Goal: Task Accomplishment & Management: Manage account settings

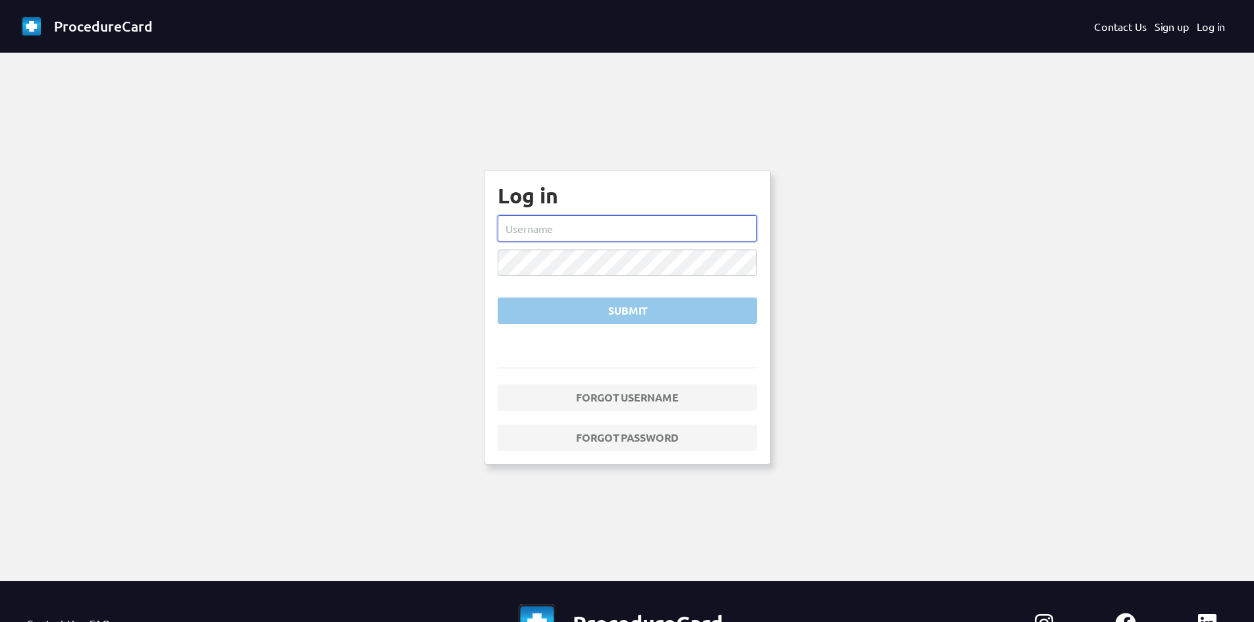
type input "mwilcox"
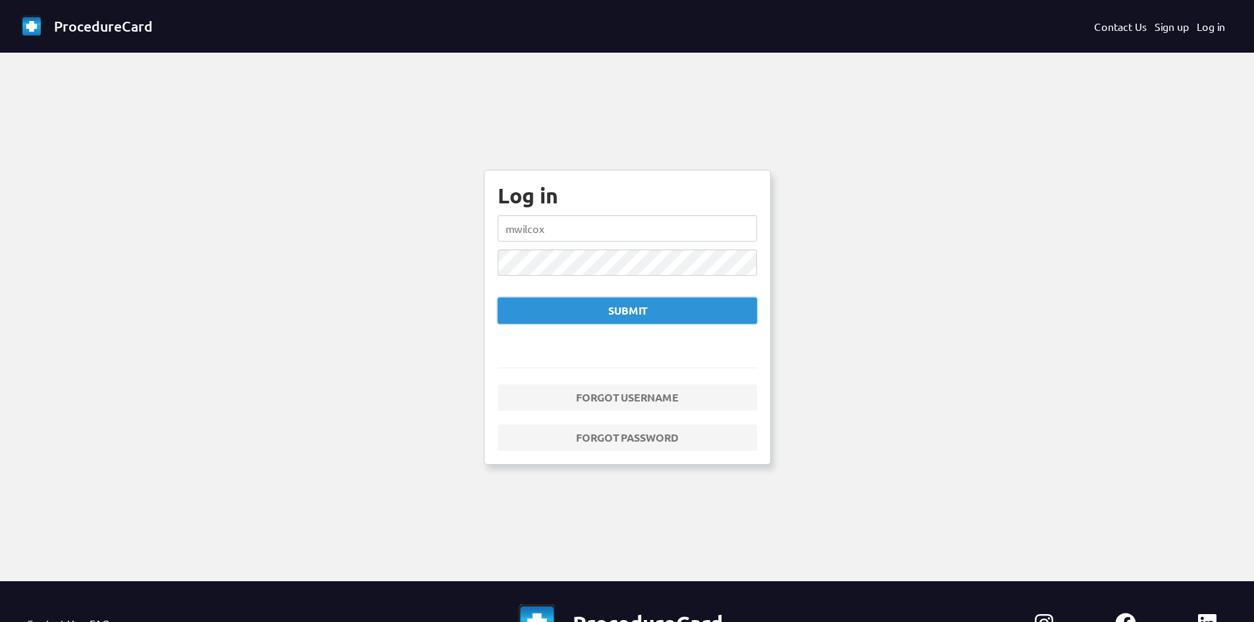
click at [634, 310] on div "Submit" at bounding box center [627, 311] width 237 height 16
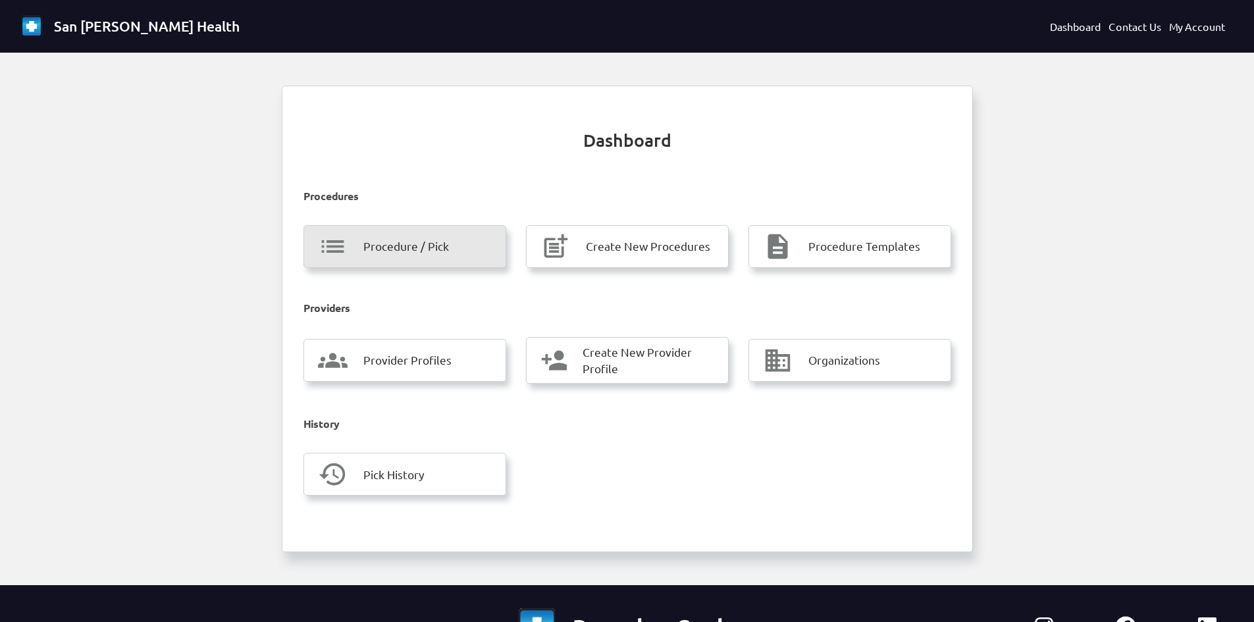
click at [421, 250] on span "Procedure / Pick" at bounding box center [407, 246] width 86 height 17
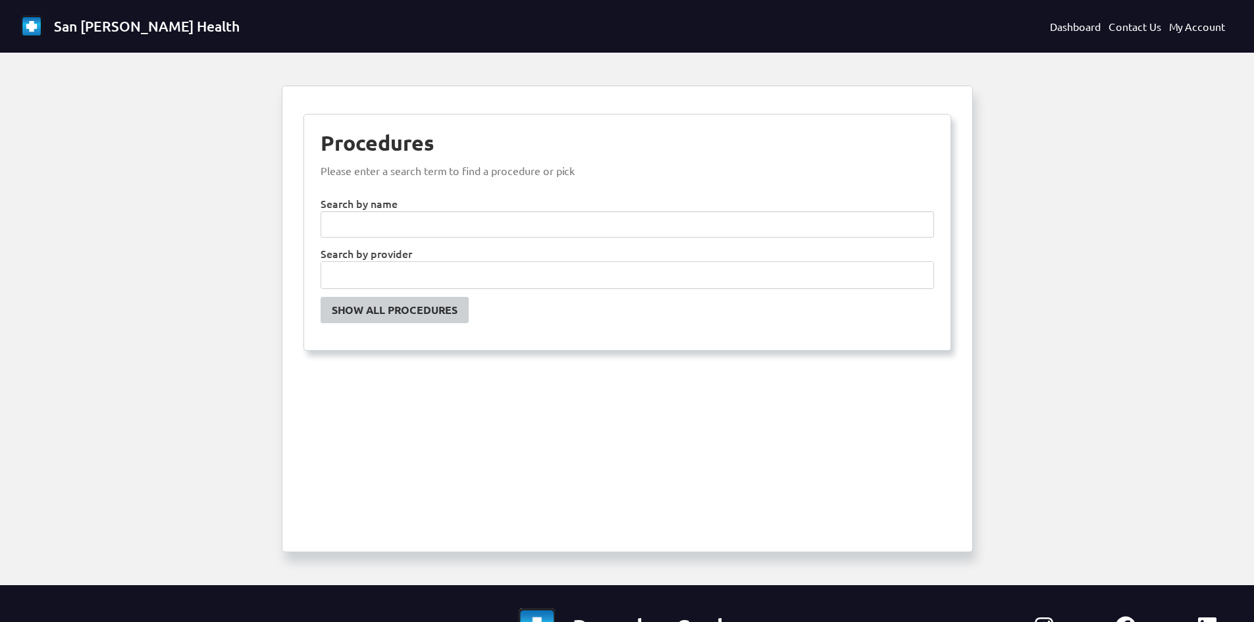
click at [396, 280] on input "text" at bounding box center [627, 275] width 612 height 26
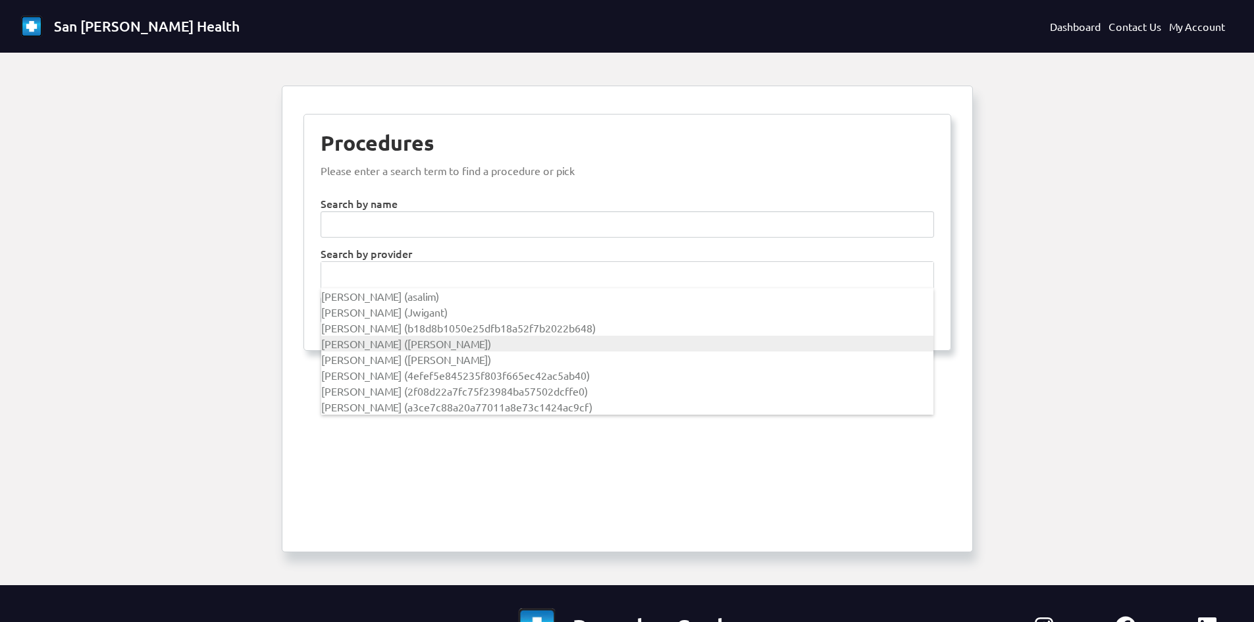
click at [388, 344] on span "[PERSON_NAME] ([PERSON_NAME])" at bounding box center [406, 343] width 170 height 13
type input "[PERSON_NAME]"
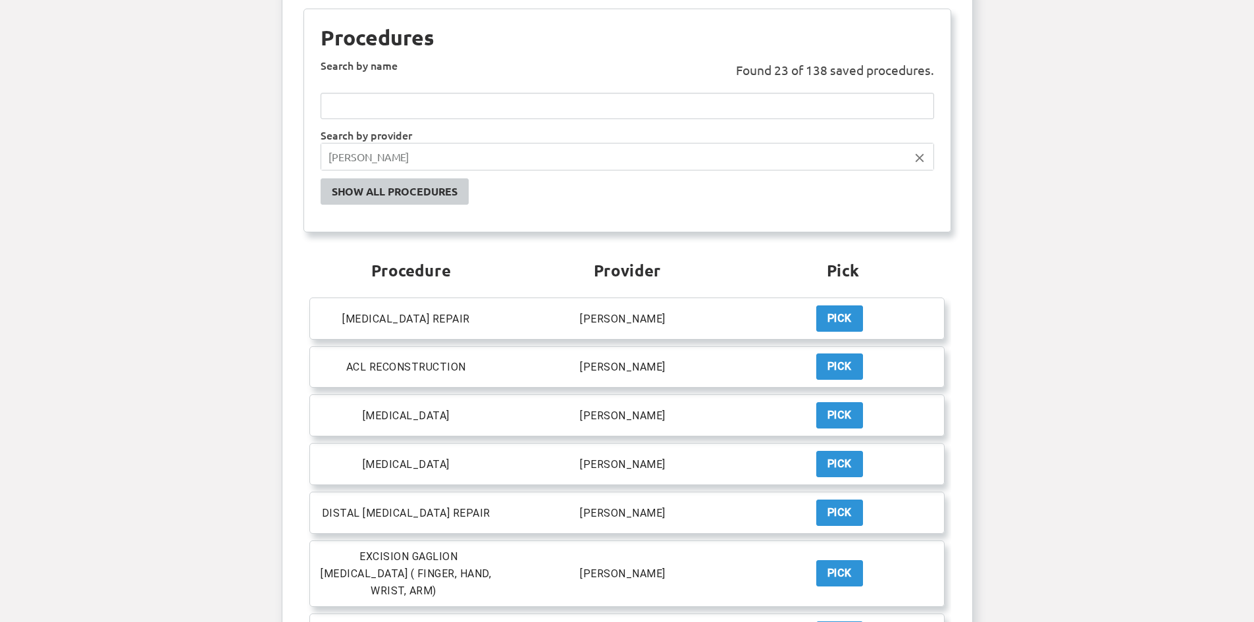
scroll to position [132, 0]
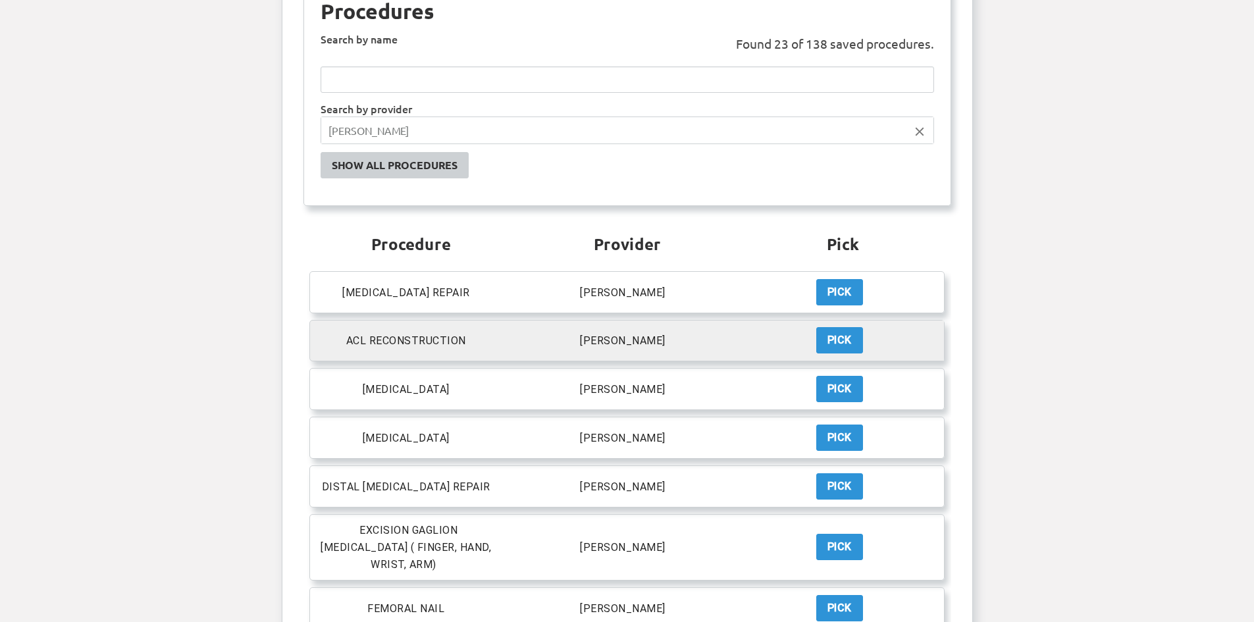
click at [848, 346] on div "Pick" at bounding box center [840, 341] width 24 height 16
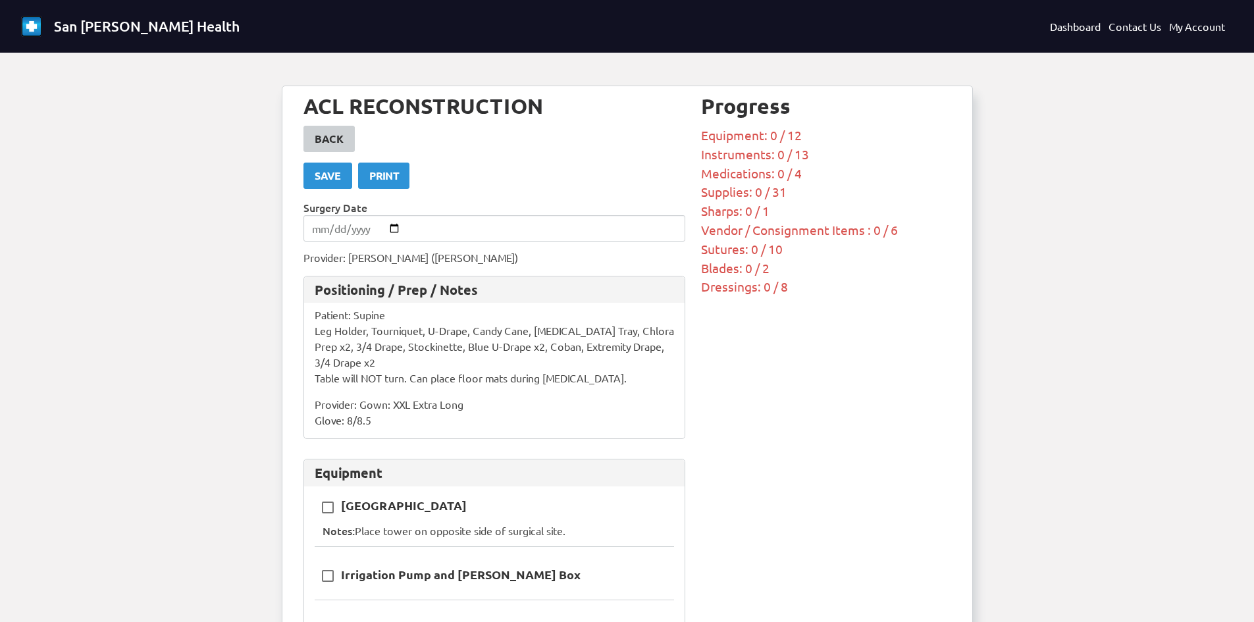
click at [376, 431] on div "Positioning / Prep / Notes Patient: Supine Leg Holder, Tourniquet, U-Drape, Can…" at bounding box center [495, 358] width 383 height 164
click at [376, 423] on p "Provider: Gown: XXL Extra Long Glove: 8/8.5" at bounding box center [495, 412] width 360 height 32
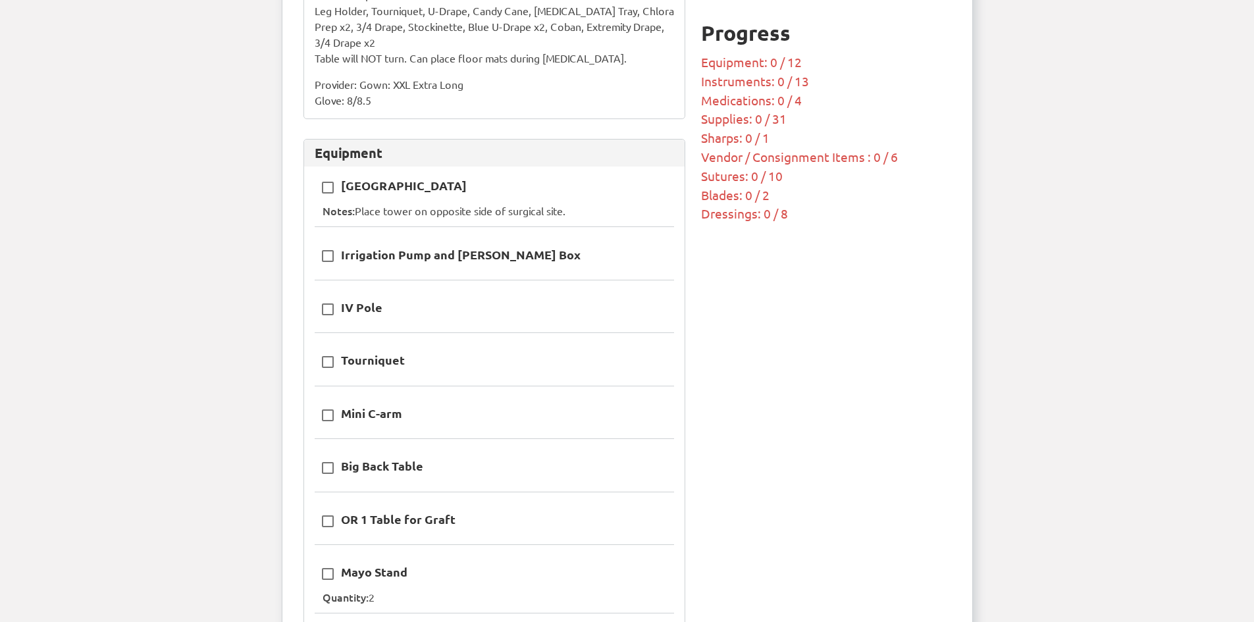
scroll to position [395, 0]
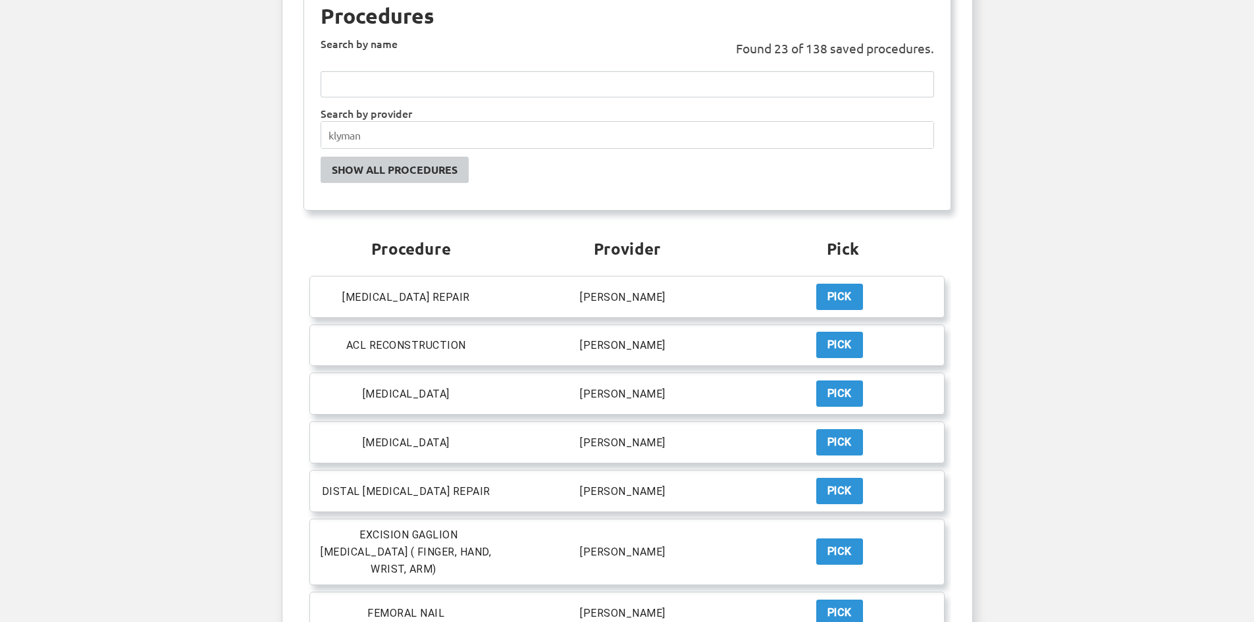
scroll to position [329, 0]
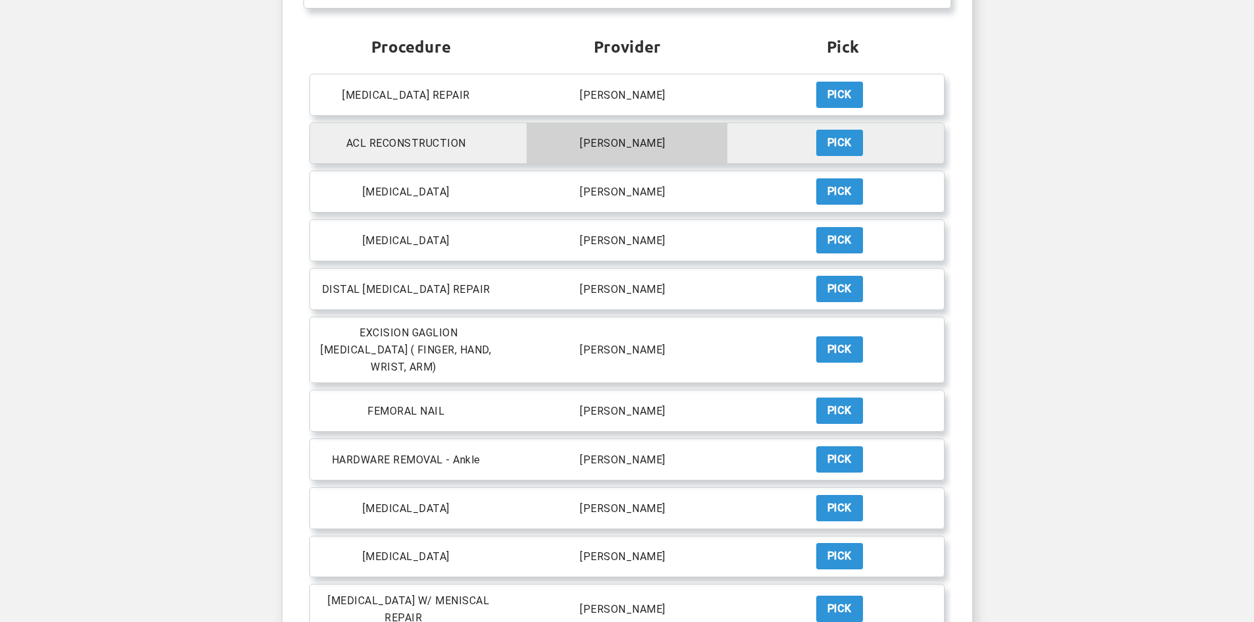
click at [701, 148] on span "[PERSON_NAME] Provider: [PERSON_NAME]" at bounding box center [623, 142] width 188 height 17
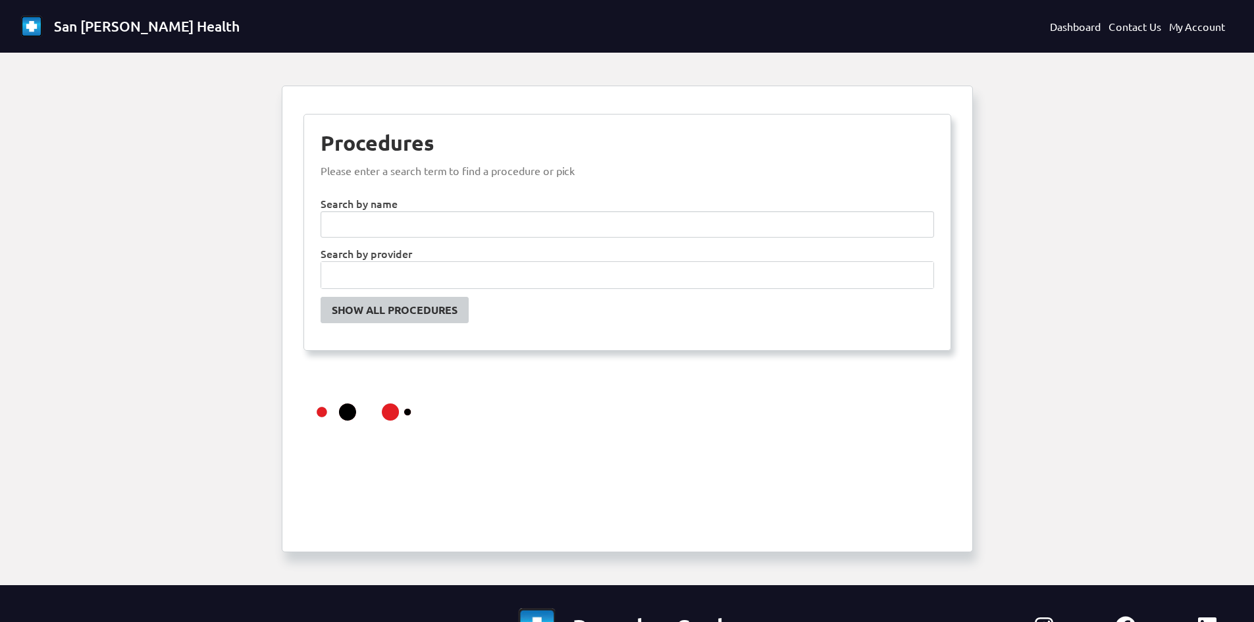
scroll to position [147, 0]
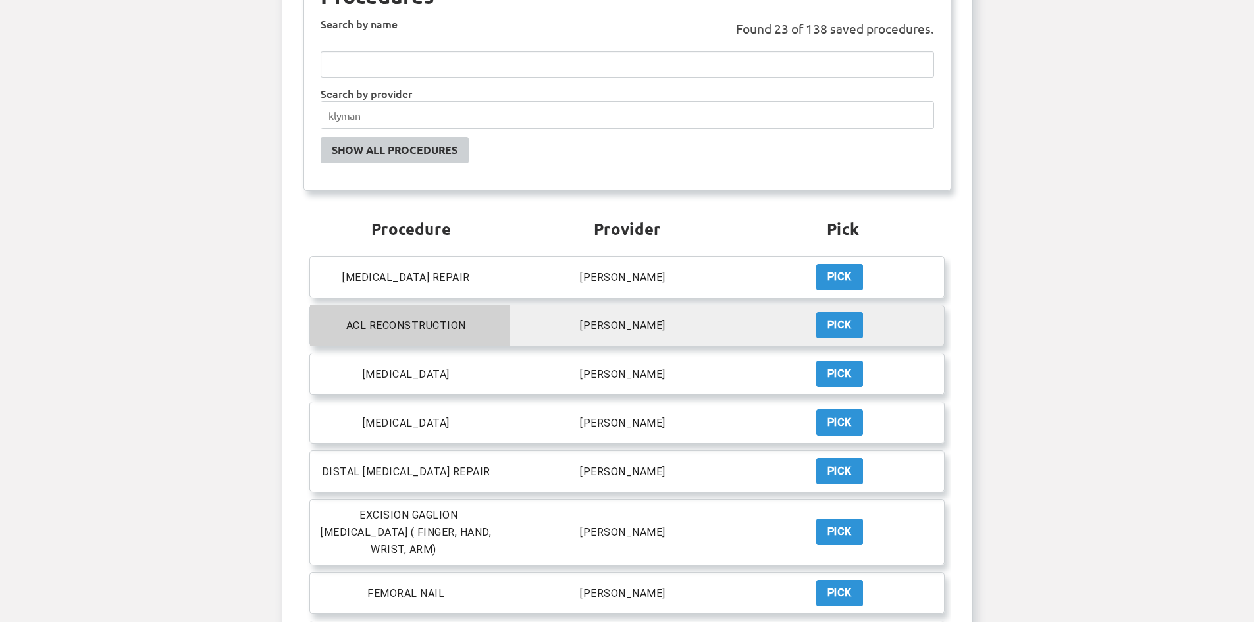
click at [383, 323] on p "ACL RECONSTRUCTION" at bounding box center [406, 325] width 120 height 13
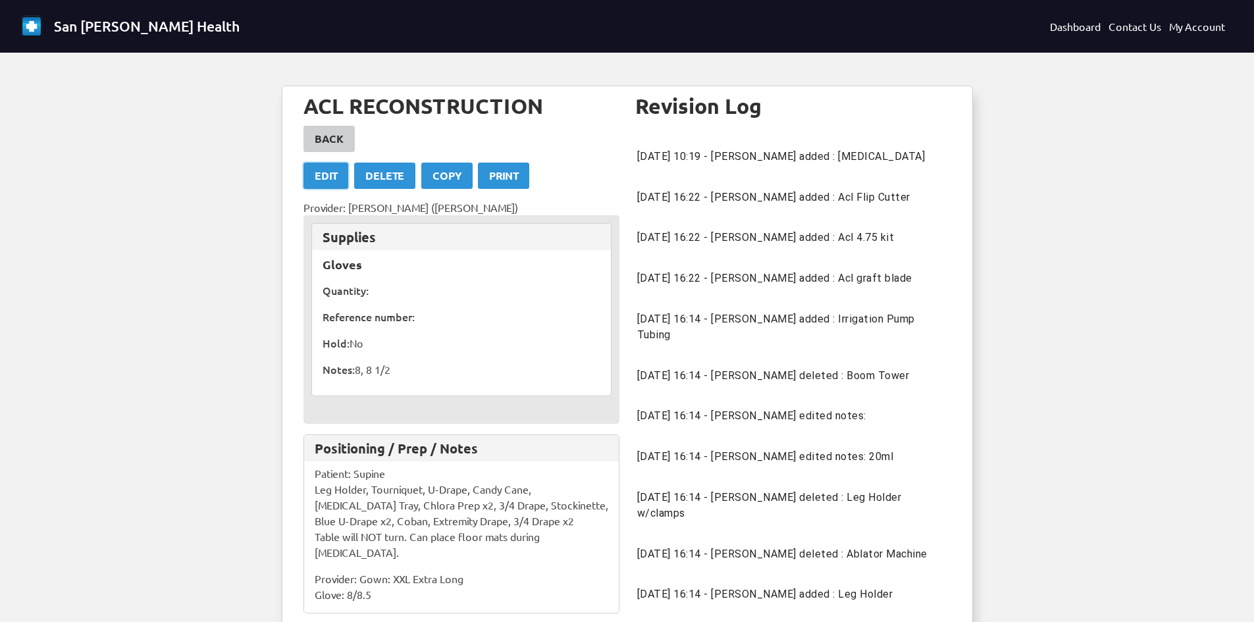
click at [329, 176] on div "Edit" at bounding box center [326, 176] width 22 height 16
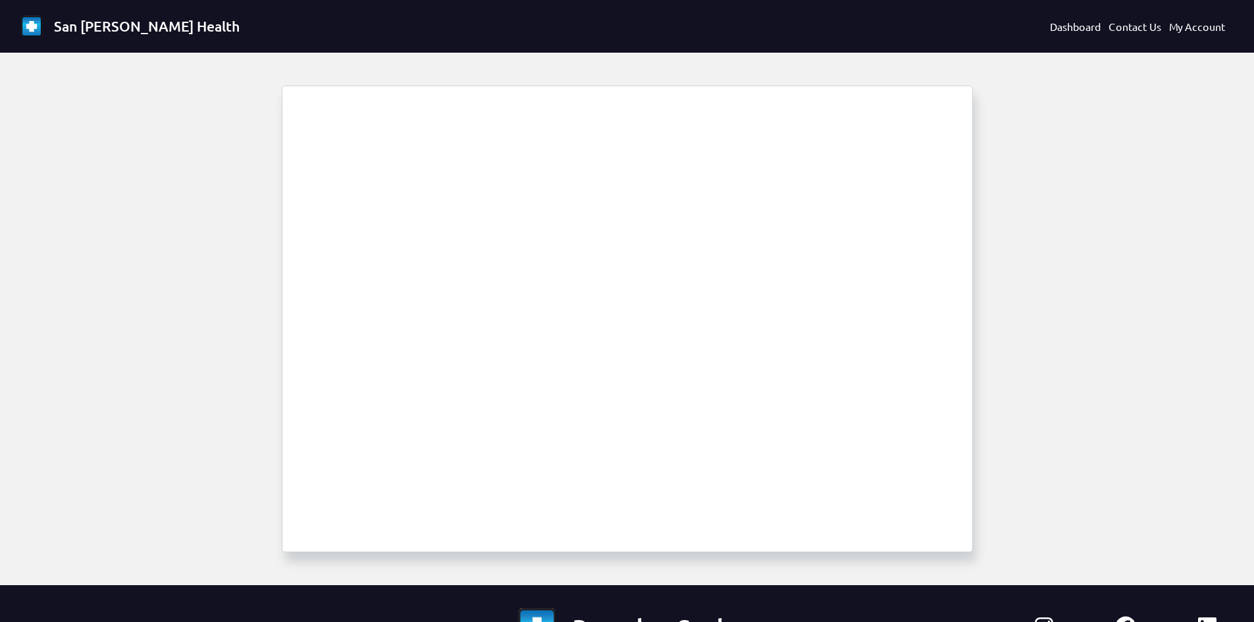
select select "1694"
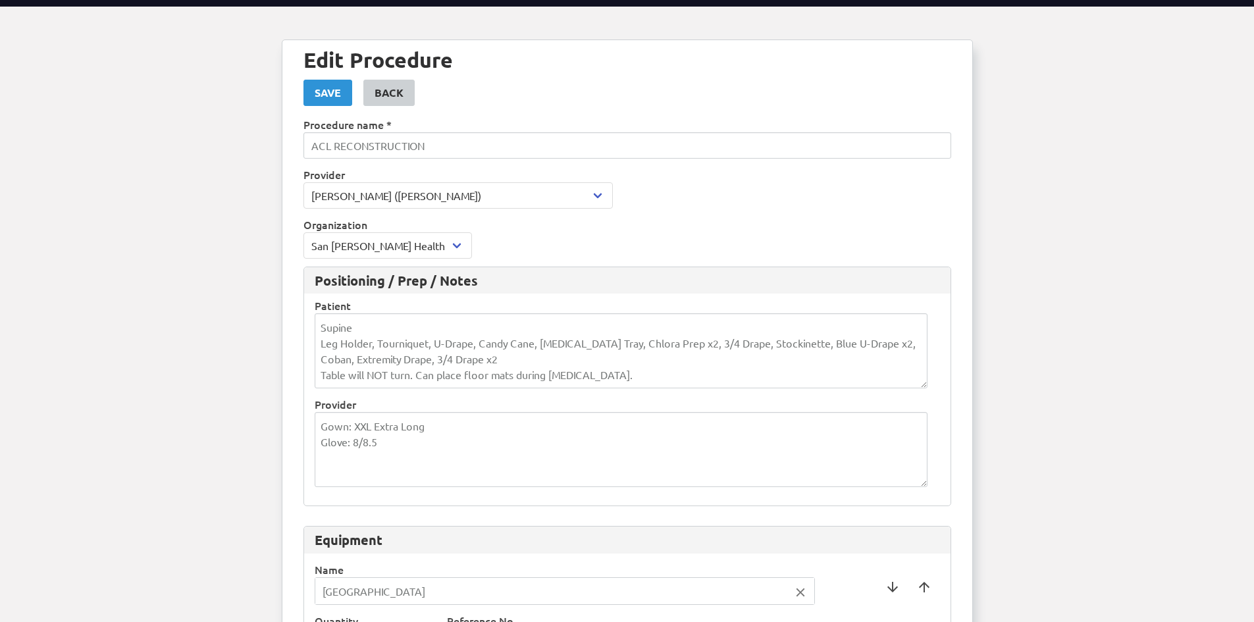
scroll to position [66, 0]
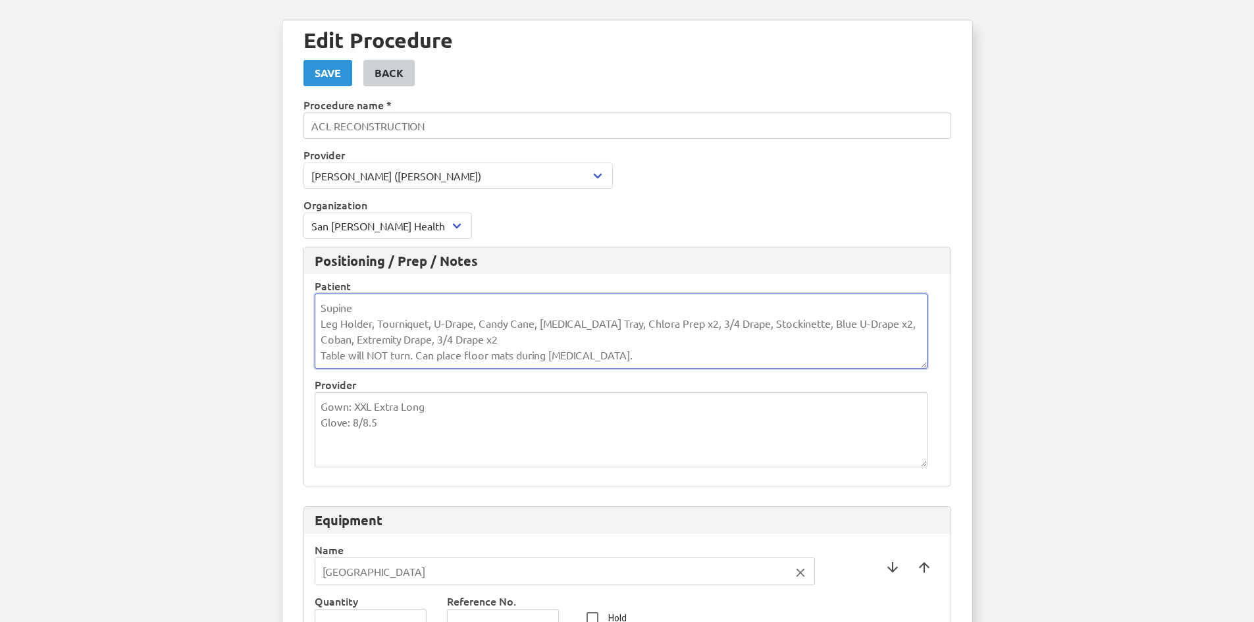
click at [610, 355] on textarea "Supine Leg Holder, Tourniquet, U-Drape, Candy Cane, [MEDICAL_DATA] Tray, Chlora…" at bounding box center [621, 331] width 613 height 75
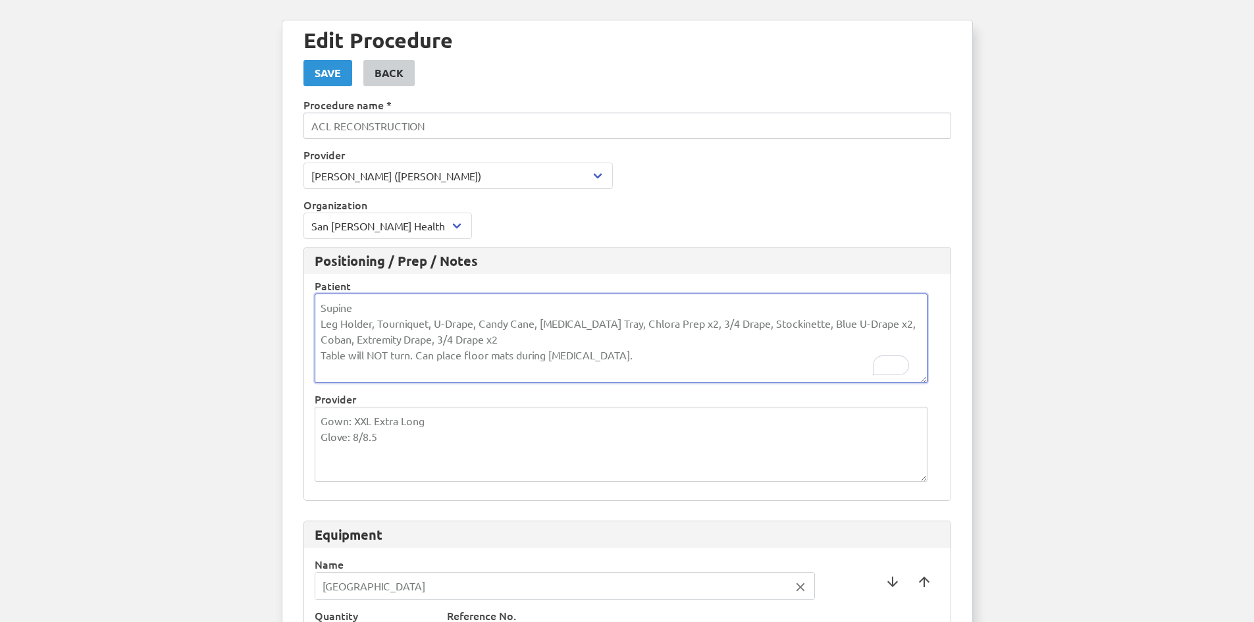
scroll to position [0, 0]
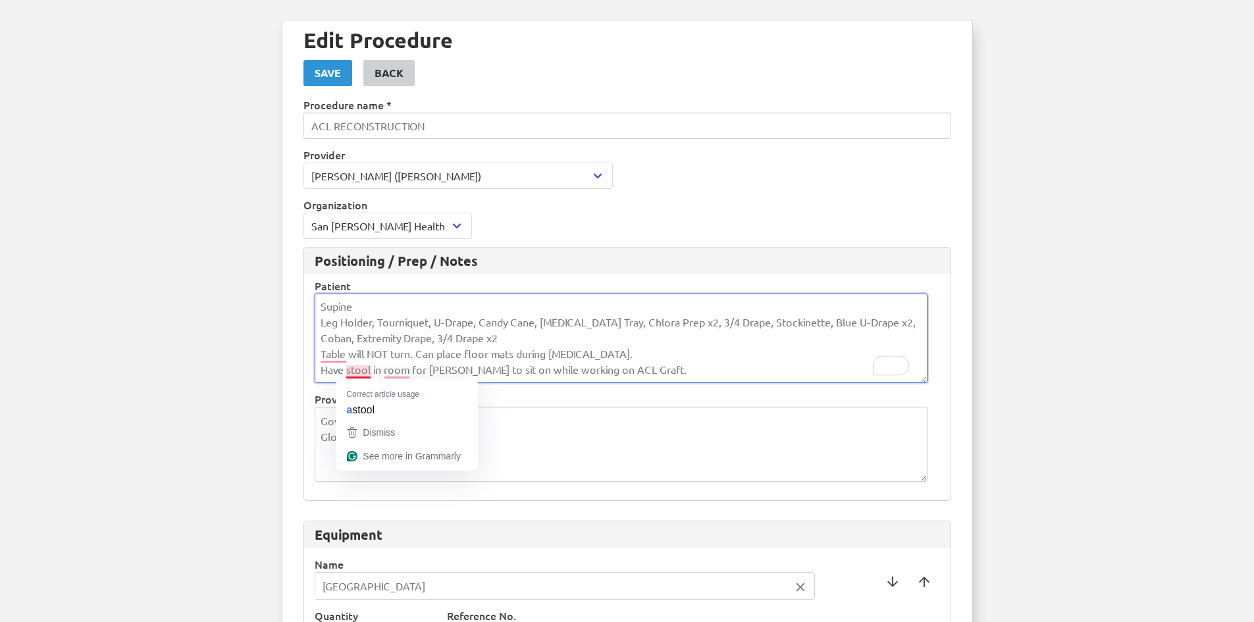
click at [362, 375] on textarea "Supine Leg Holder, Tourniquet, U-Drape, Candy Cane, [MEDICAL_DATA] Tray, Chlora…" at bounding box center [621, 339] width 613 height 90
click at [401, 370] on textarea "Supine Leg Holder, Tourniquet, U-Drape, Candy Cane, [MEDICAL_DATA] Tray, Chlora…" at bounding box center [621, 339] width 613 height 90
click at [639, 370] on textarea "Supine Leg Holder, Tourniquet, U-Drape, Candy Cane, [MEDICAL_DATA] Tray, Chlora…" at bounding box center [621, 339] width 613 height 90
click at [709, 371] on textarea "Supine Leg Holder, Tourniquet, U-Drape, Candy Cane, [MEDICAL_DATA] Tray, Chlora…" at bounding box center [621, 339] width 613 height 90
click at [331, 352] on textarea "Supine Leg Holder, Tourniquet, U-Drape, Candy Cane, [MEDICAL_DATA] Tray, Chlora…" at bounding box center [621, 339] width 613 height 90
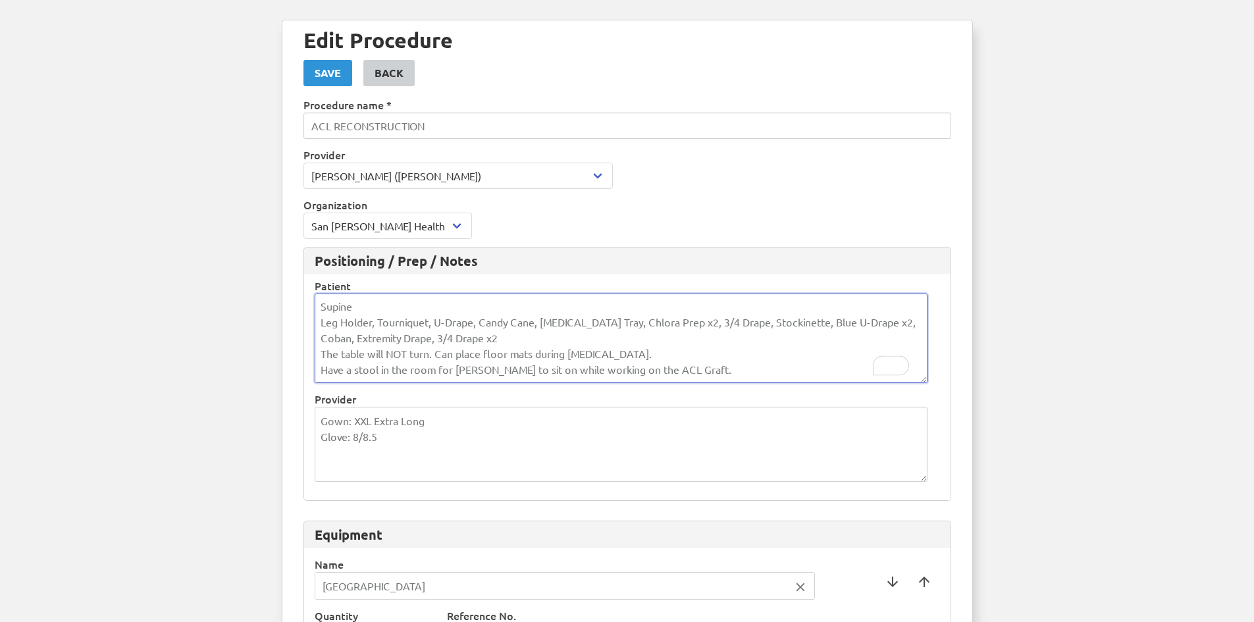
click at [735, 366] on textarea "Supine Leg Holder, Tourniquet, U-Drape, Candy Cane, [MEDICAL_DATA] Tray, Chlora…" at bounding box center [621, 339] width 613 height 90
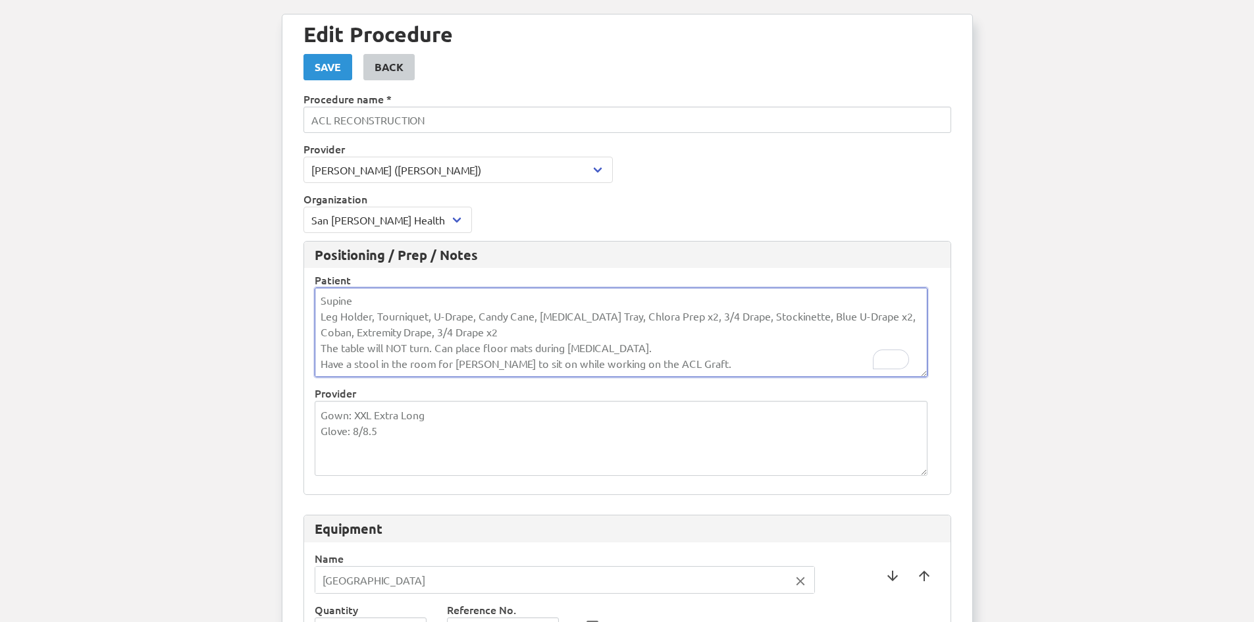
scroll to position [66, 0]
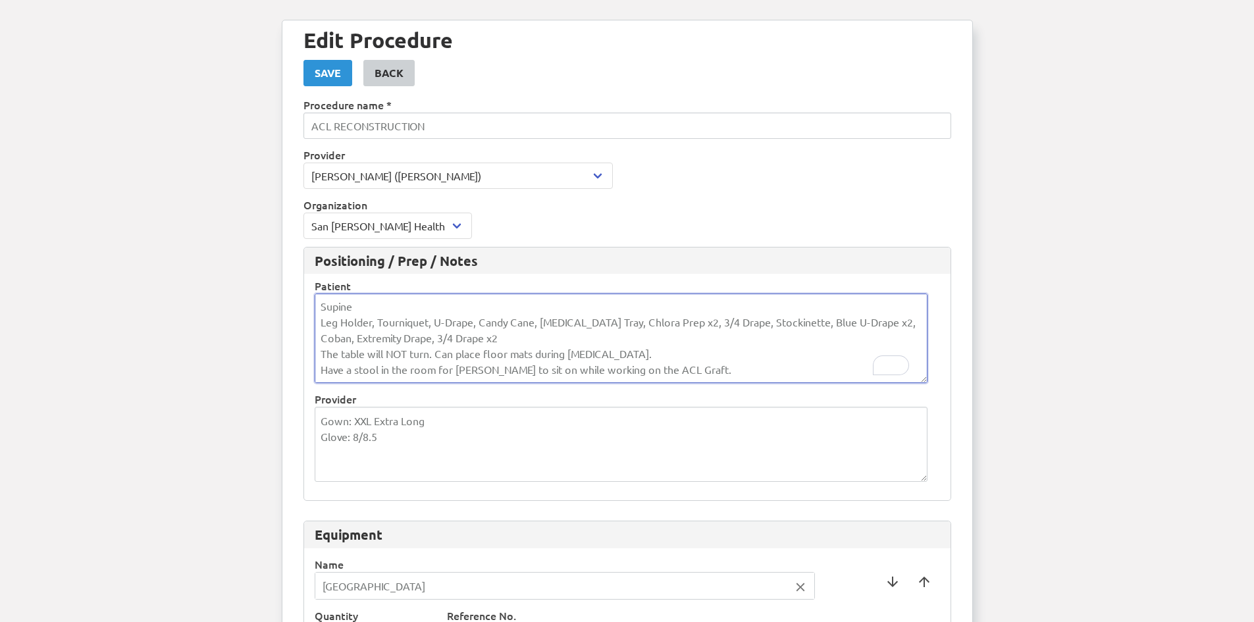
click at [632, 352] on textarea "Supine Leg Holder, Tourniquet, U-Drape, Candy Cane, [MEDICAL_DATA] Tray, Chlora…" at bounding box center [621, 339] width 613 height 90
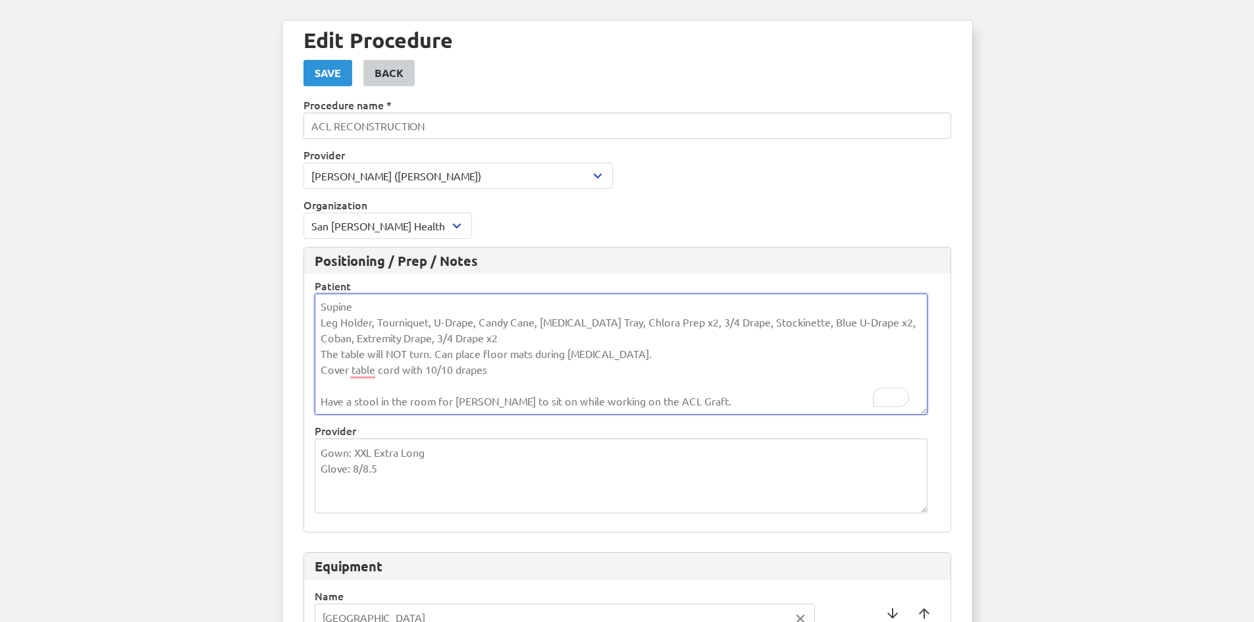
click at [323, 357] on textarea "Supine Leg Holder, Tourniquet, U-Drape, Candy Cane, [MEDICAL_DATA] Tray, Chlora…" at bounding box center [621, 354] width 613 height 121
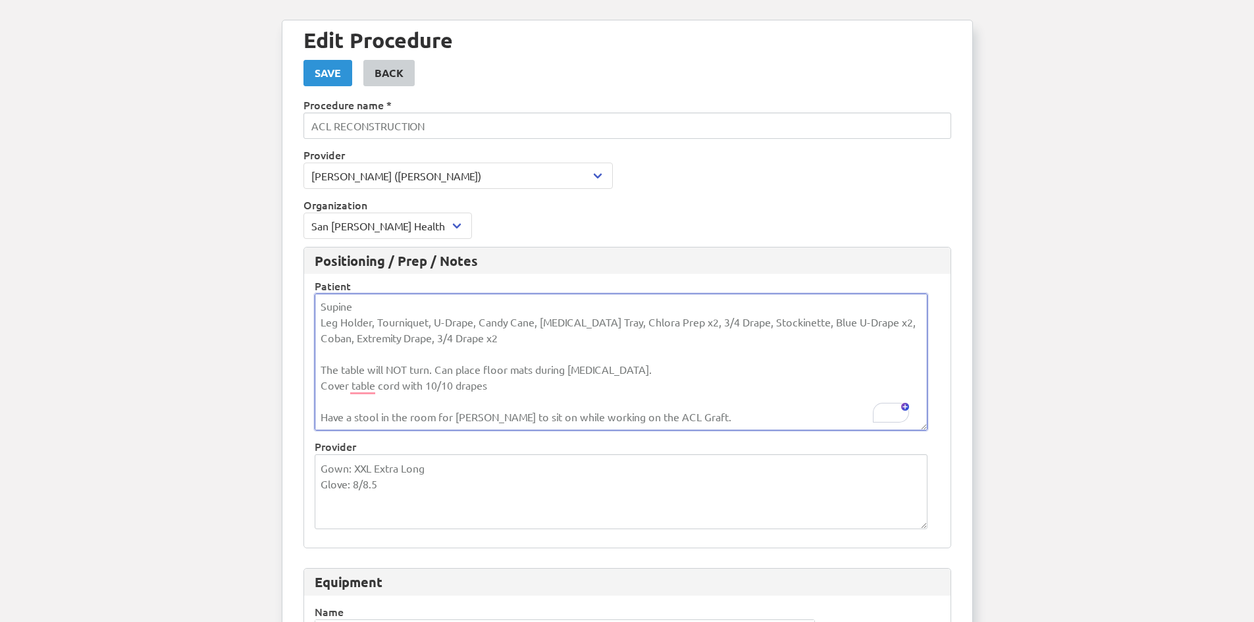
type textarea "Supine Leg Holder, Tourniquet, U-Drape, Candy Cane, [MEDICAL_DATA] Tray, Chlora…"
click at [319, 75] on div "Save" at bounding box center [328, 73] width 26 height 16
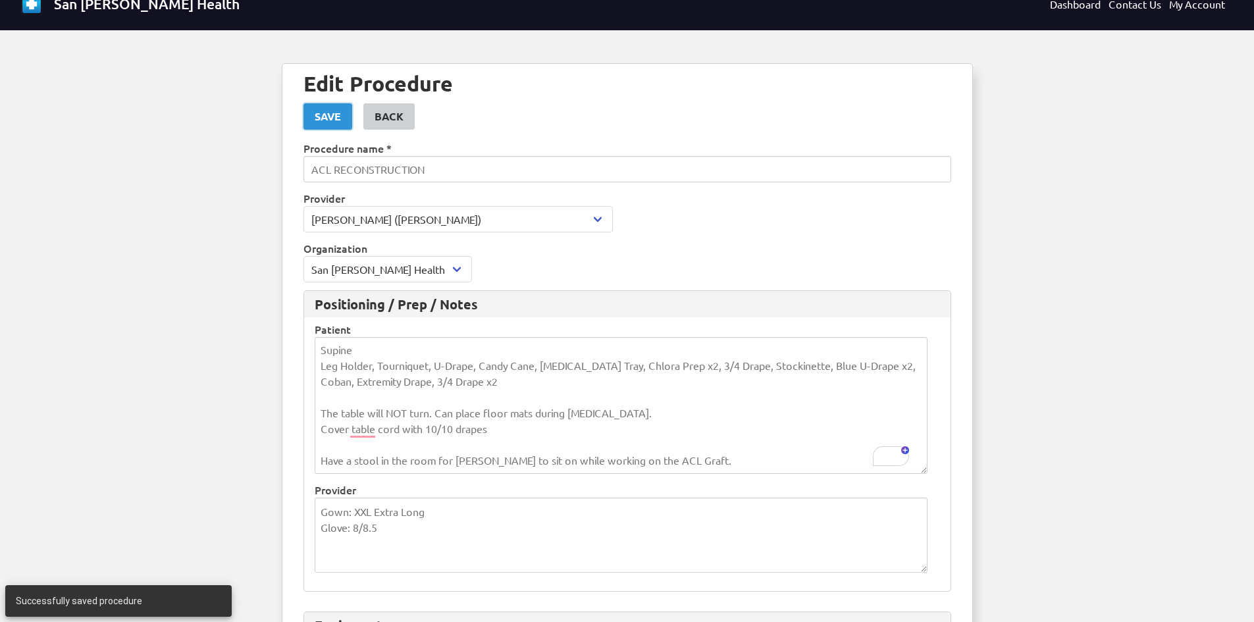
scroll to position [0, 0]
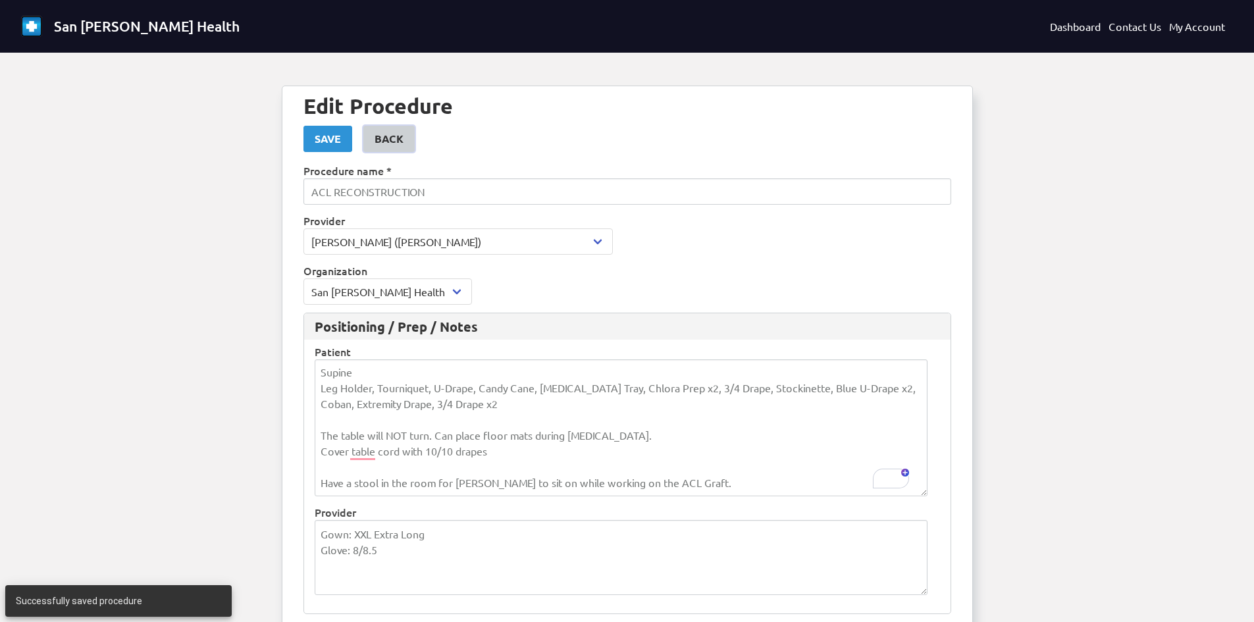
click at [386, 145] on div "Back" at bounding box center [389, 139] width 29 height 16
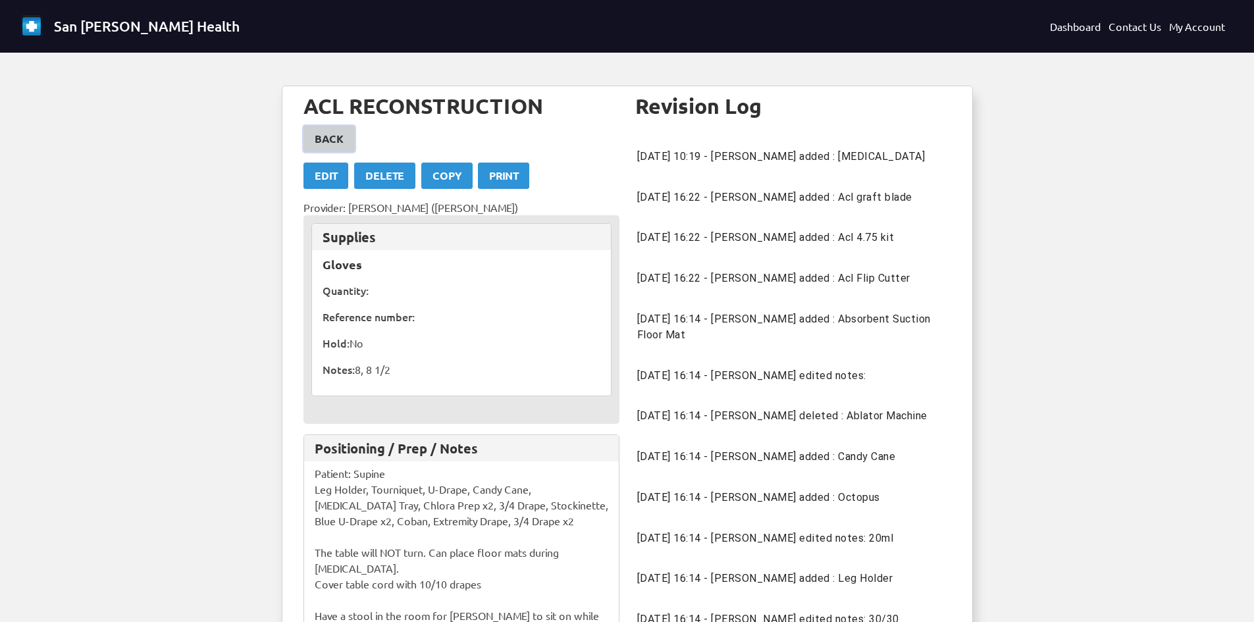
click at [347, 137] on link "Back" at bounding box center [329, 139] width 51 height 26
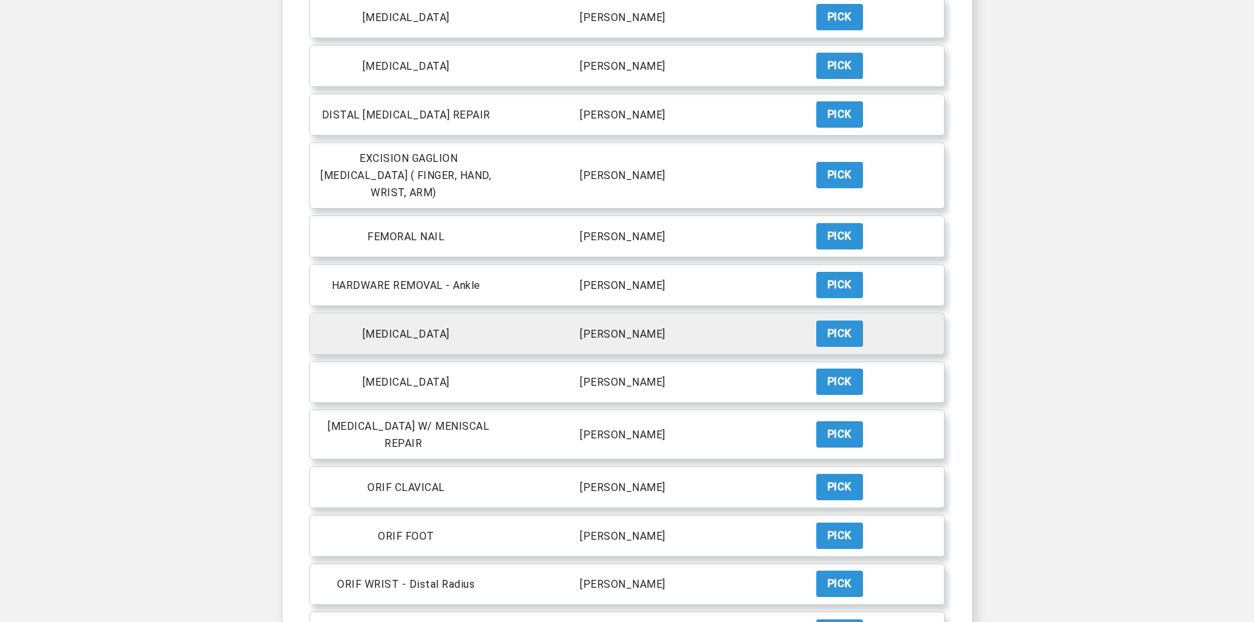
scroll to position [527, 0]
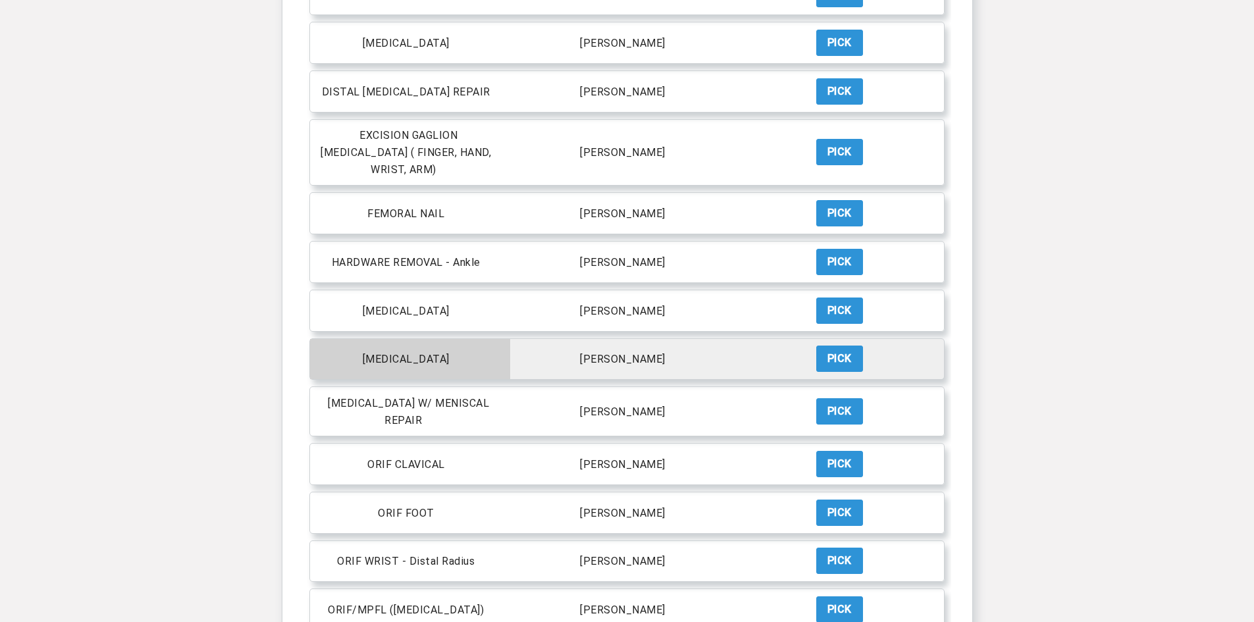
click at [403, 353] on p "[MEDICAL_DATA]" at bounding box center [406, 359] width 87 height 13
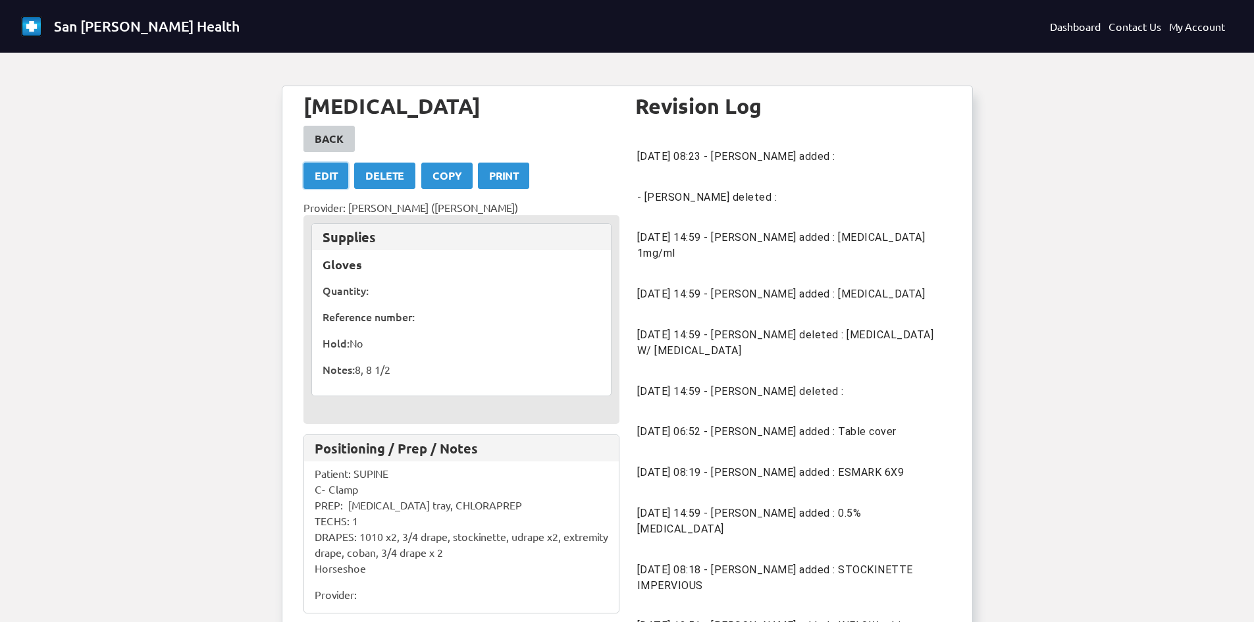
click at [327, 175] on div "Edit" at bounding box center [326, 176] width 22 height 16
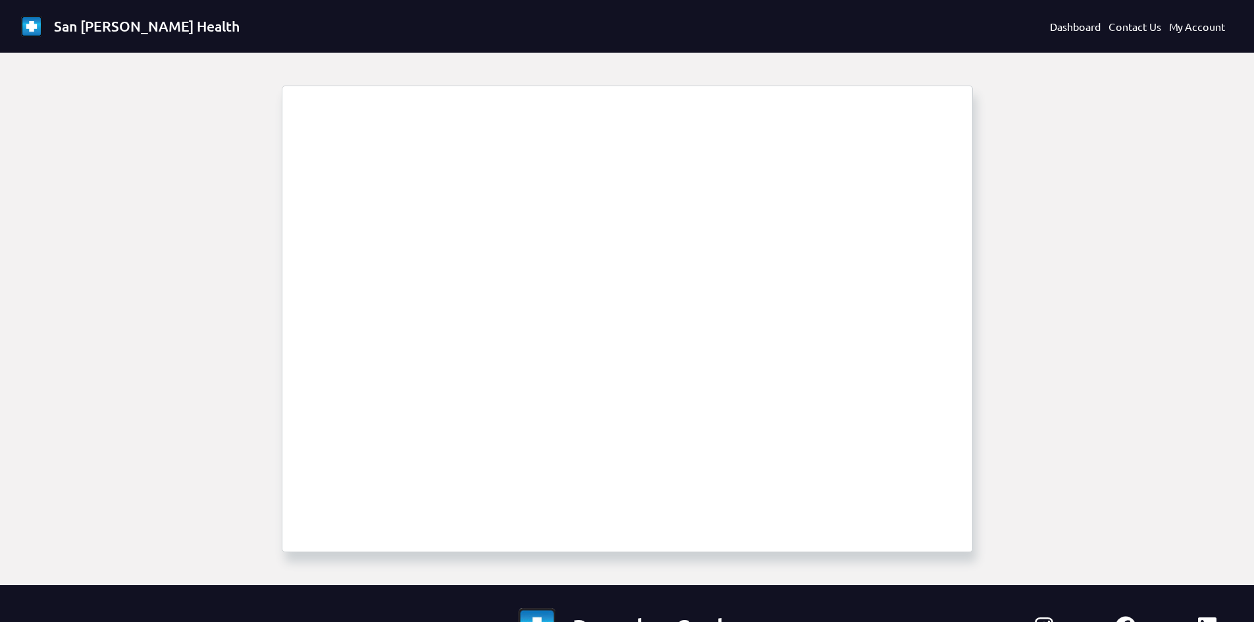
select select "1694"
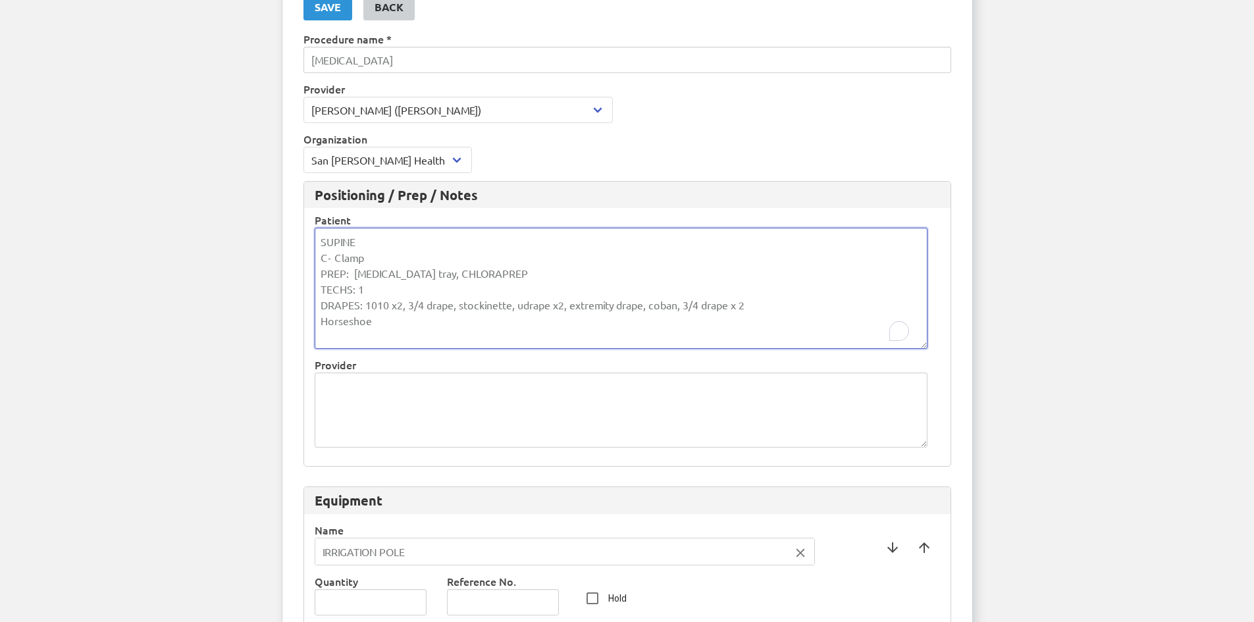
scroll to position [1, 0]
click at [435, 274] on textarea "SUPINE C- Clamp PREP: [MEDICAL_DATA] tray, CHLORAPREP TECHS: 1 DRAPES: 1010 x2,…" at bounding box center [621, 288] width 613 height 121
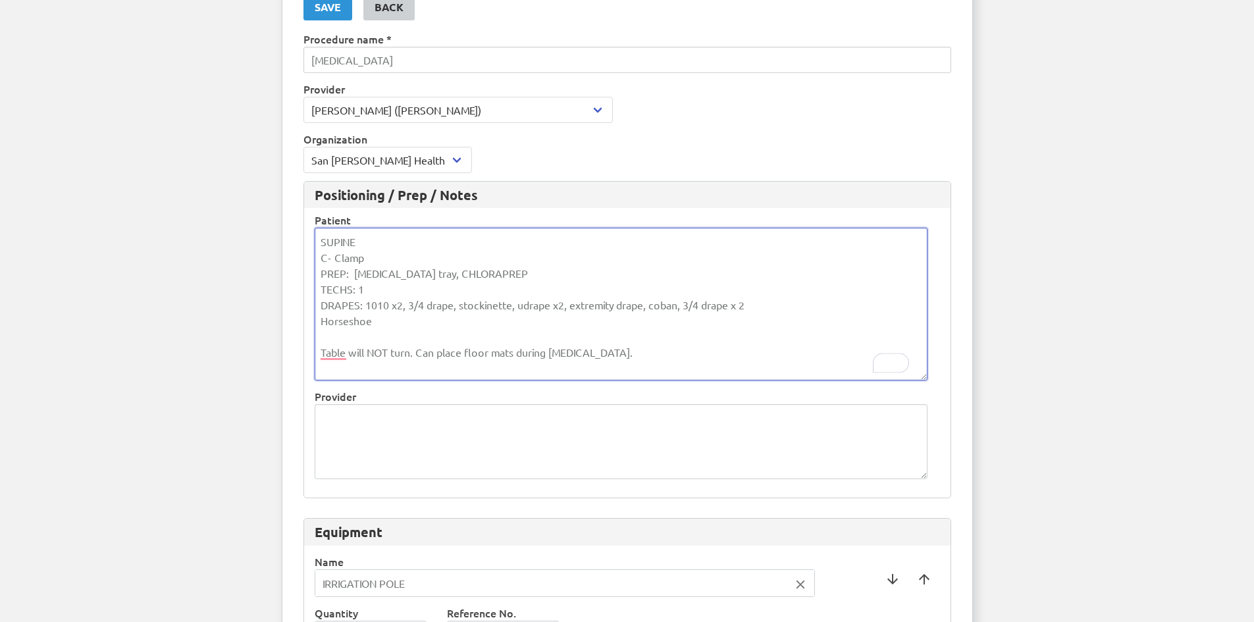
scroll to position [0, 0]
type textarea "SUPINE C- Clamp PREP: [MEDICAL_DATA] tray, CHLORAPREP TECHS: 1 DRAPES: 1010 x2,…"
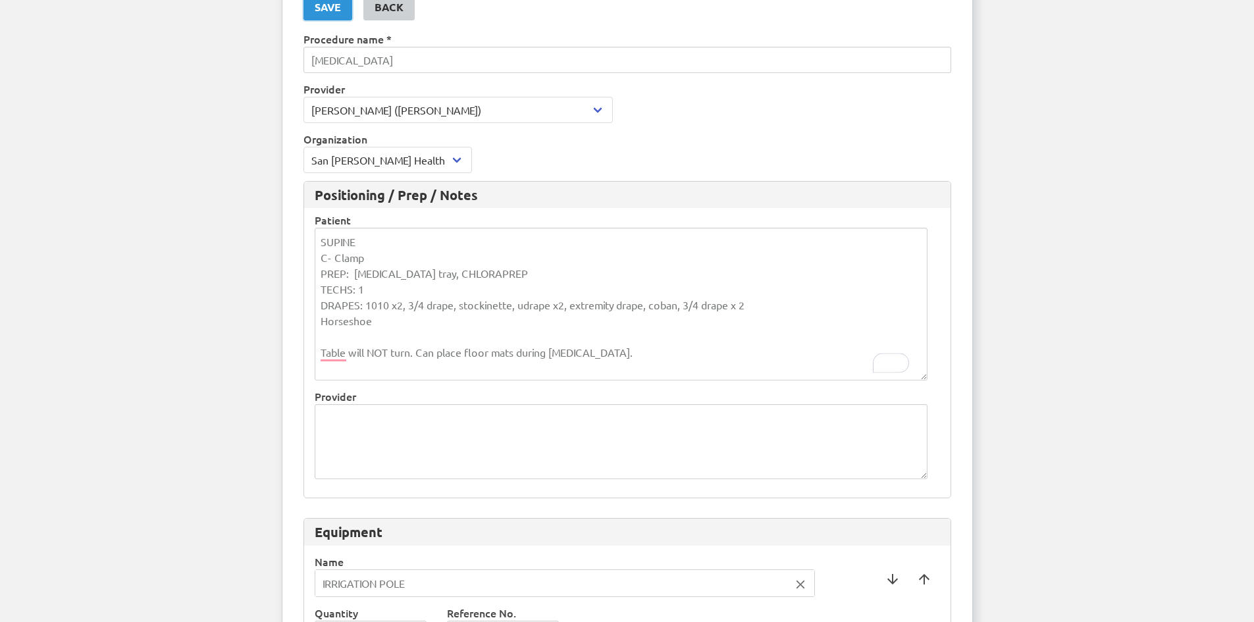
click at [328, 7] on div "Save" at bounding box center [328, 7] width 26 height 16
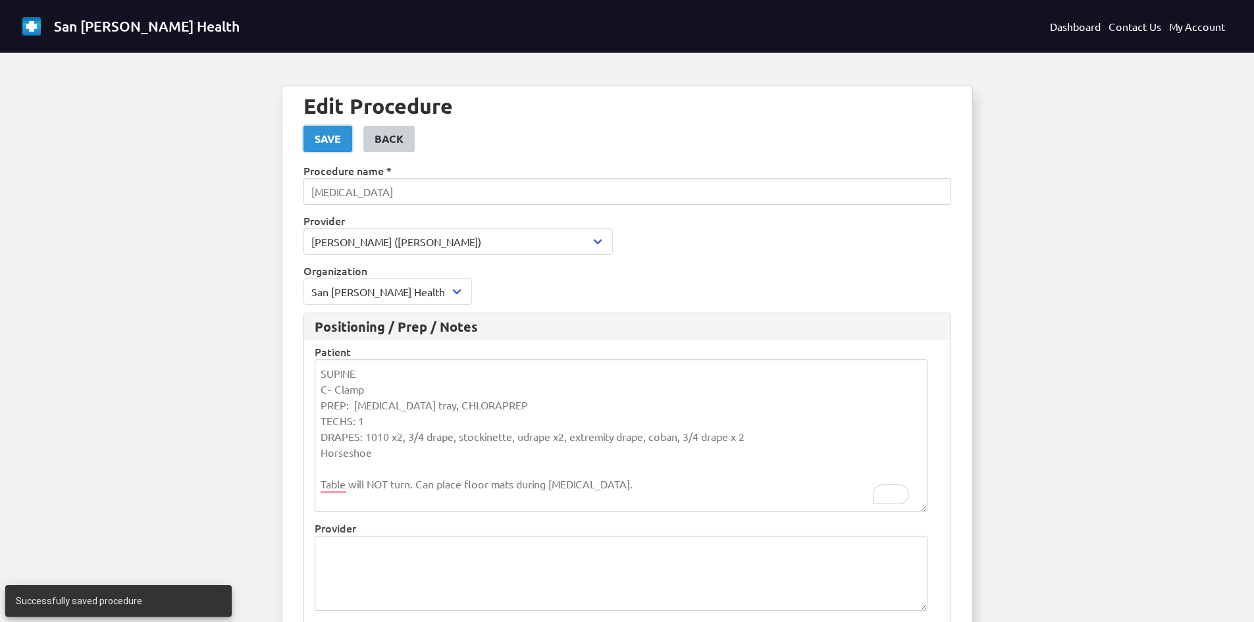
click at [327, 141] on div "Save" at bounding box center [328, 139] width 26 height 16
click at [367, 140] on link "Back" at bounding box center [389, 139] width 51 height 26
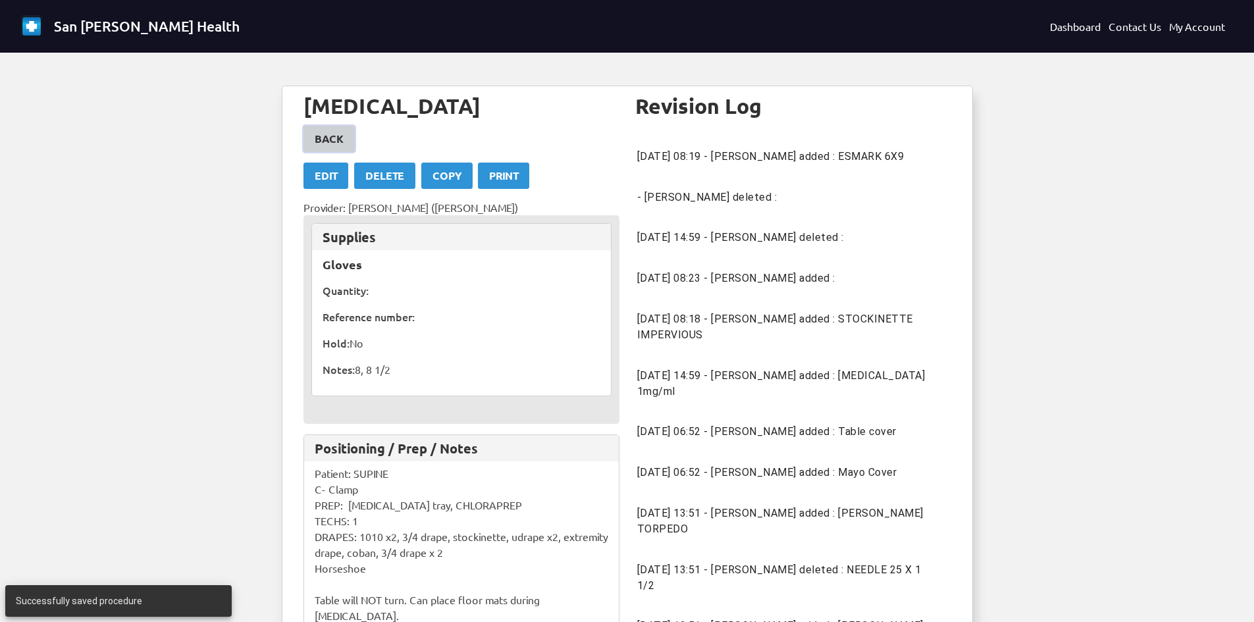
click at [346, 141] on link "Back" at bounding box center [329, 139] width 51 height 26
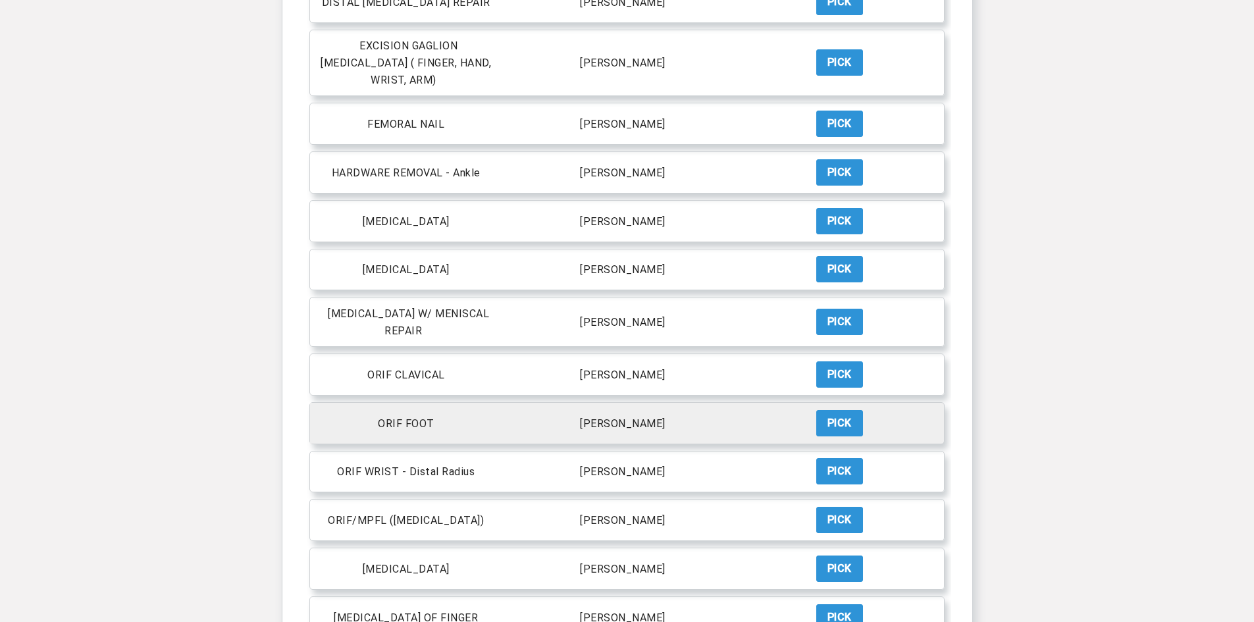
scroll to position [659, 0]
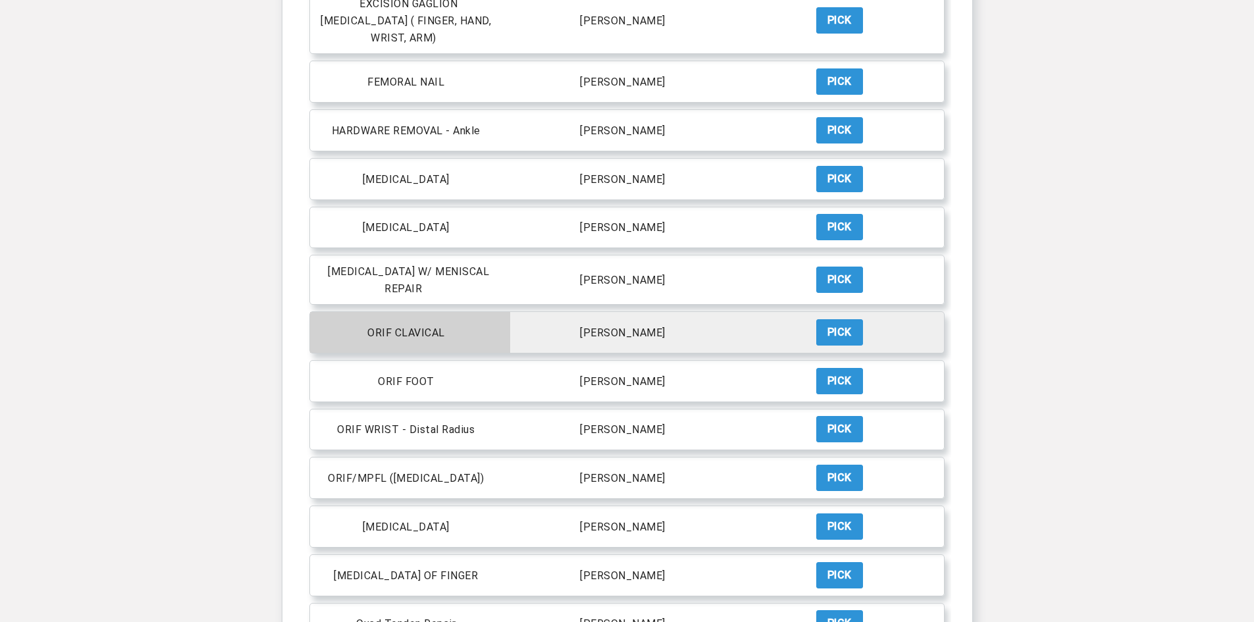
click at [427, 327] on p "ORIF CLAVICAL" at bounding box center [406, 333] width 78 height 13
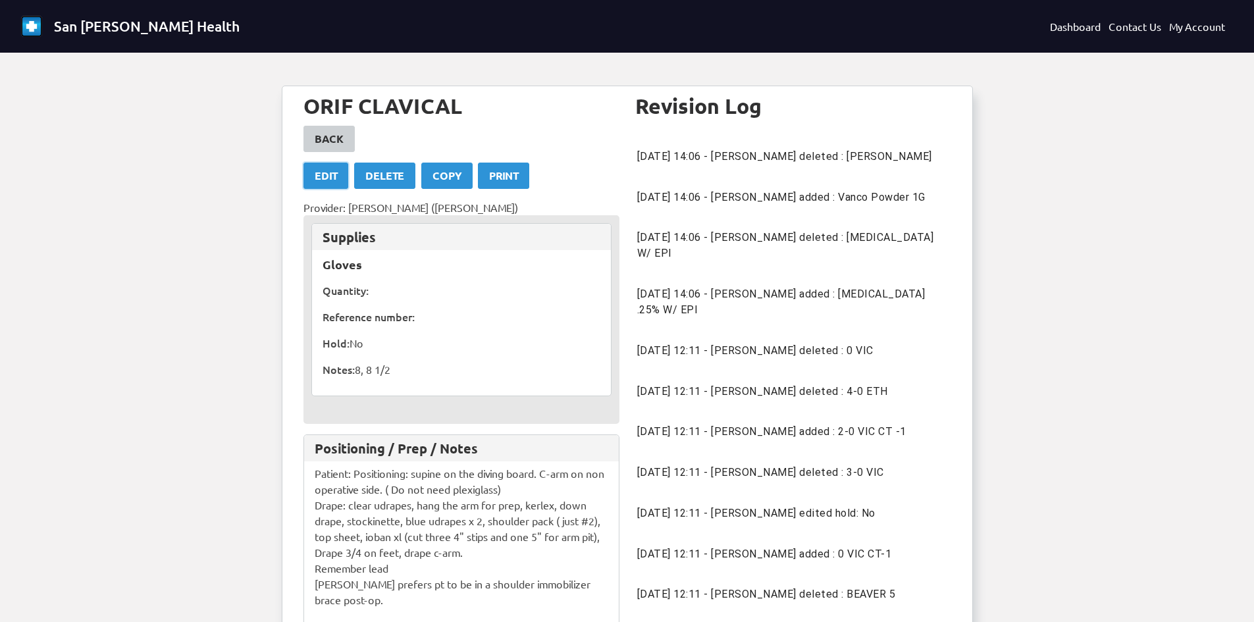
click at [321, 182] on div "Edit" at bounding box center [326, 176] width 22 height 16
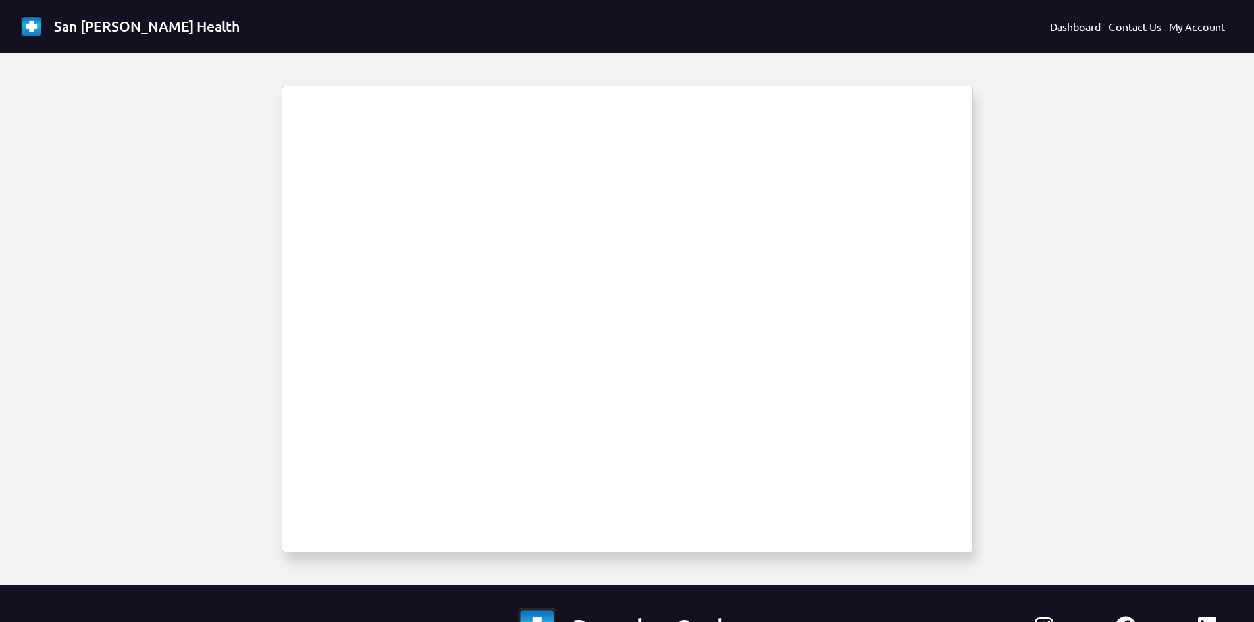
select select "1694"
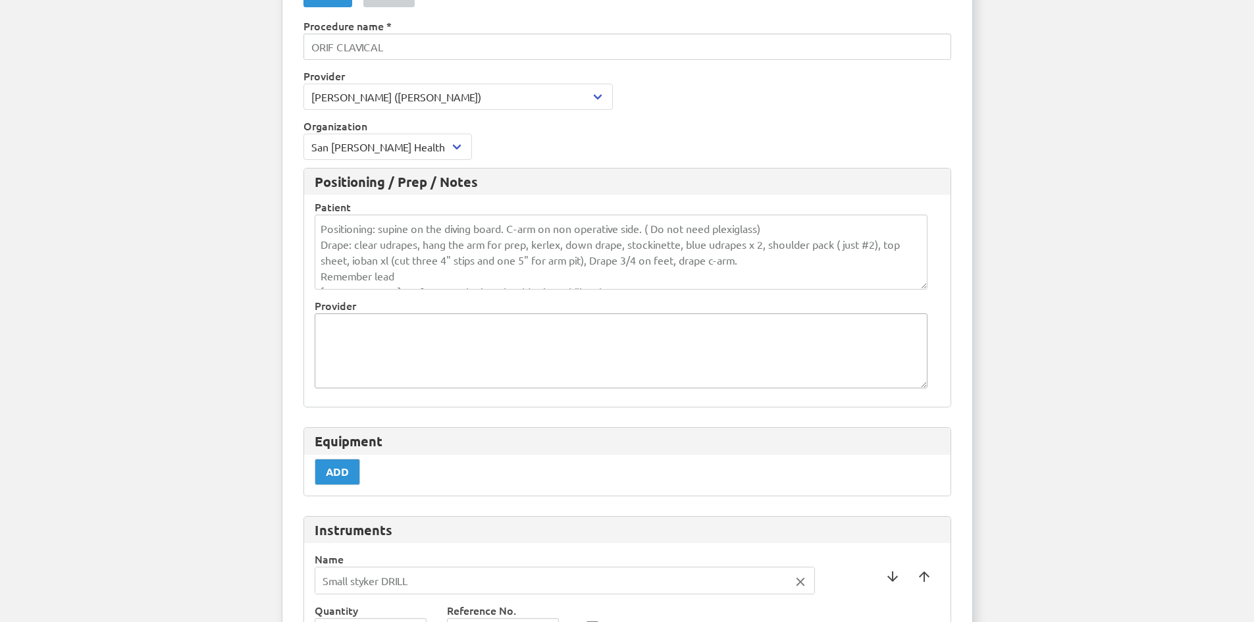
scroll to position [132, 0]
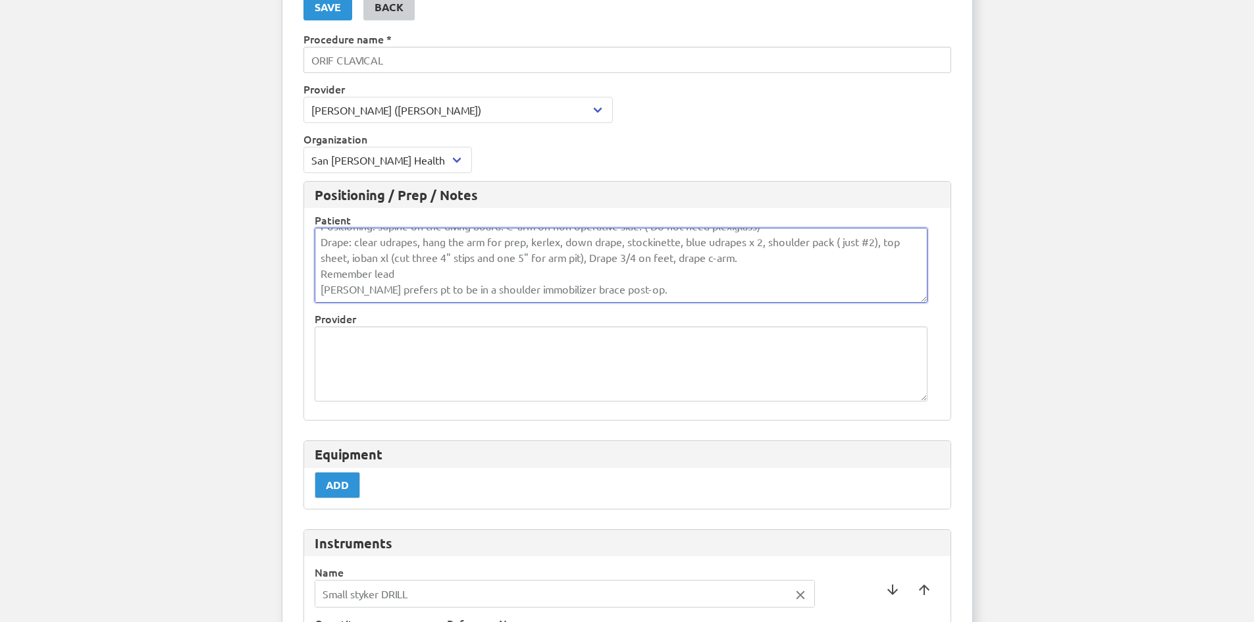
click at [638, 286] on textarea "Positioning: supine on the diving board. C-arm on non operative side. ( Do not …" at bounding box center [621, 265] width 613 height 75
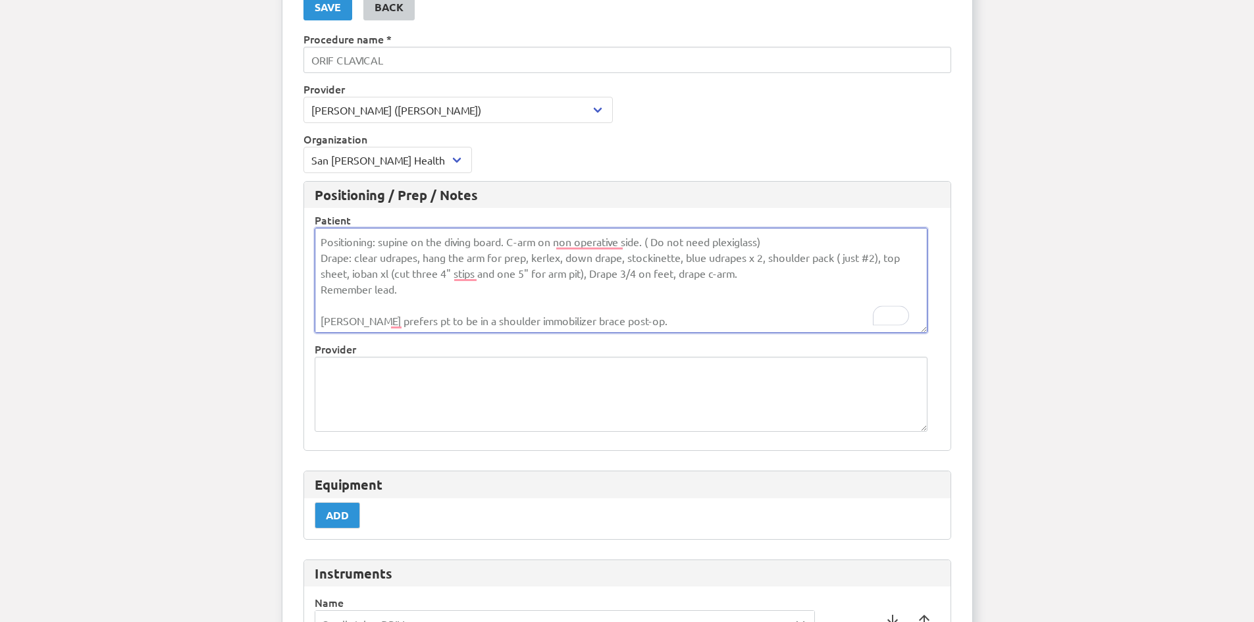
scroll to position [0, 0]
type textarea "Positioning: supine on the diving board. C-arm on non operative side. ( Do not …"
click at [332, 7] on div "Save" at bounding box center [328, 7] width 26 height 16
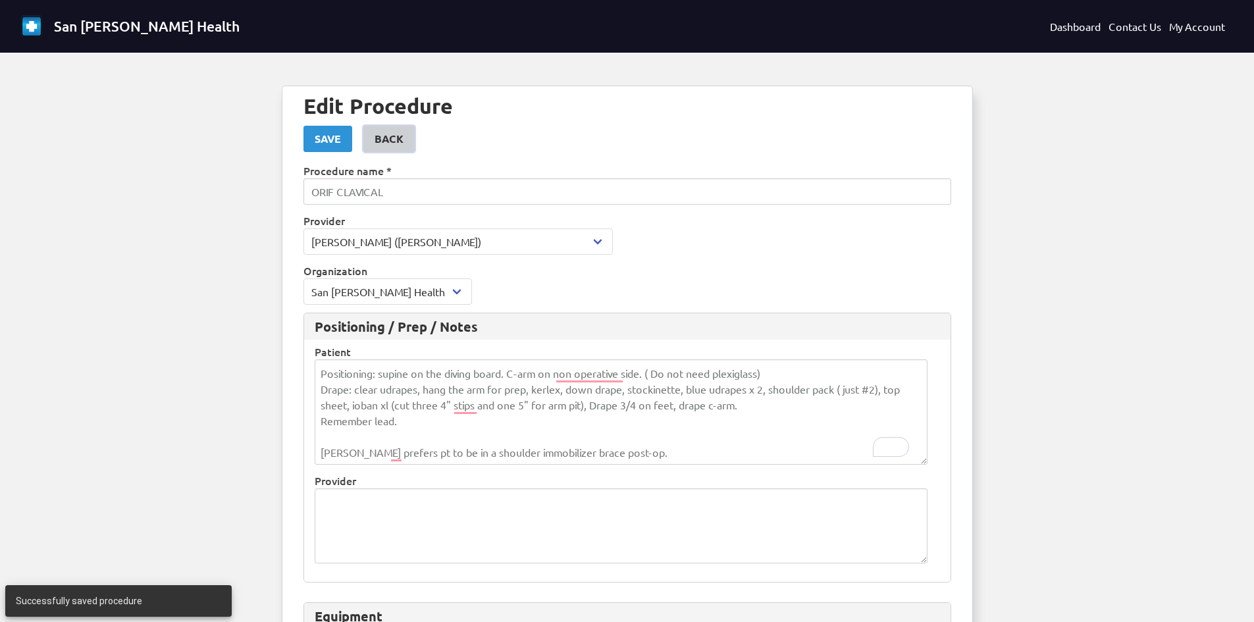
click at [390, 134] on div "Back" at bounding box center [389, 139] width 29 height 16
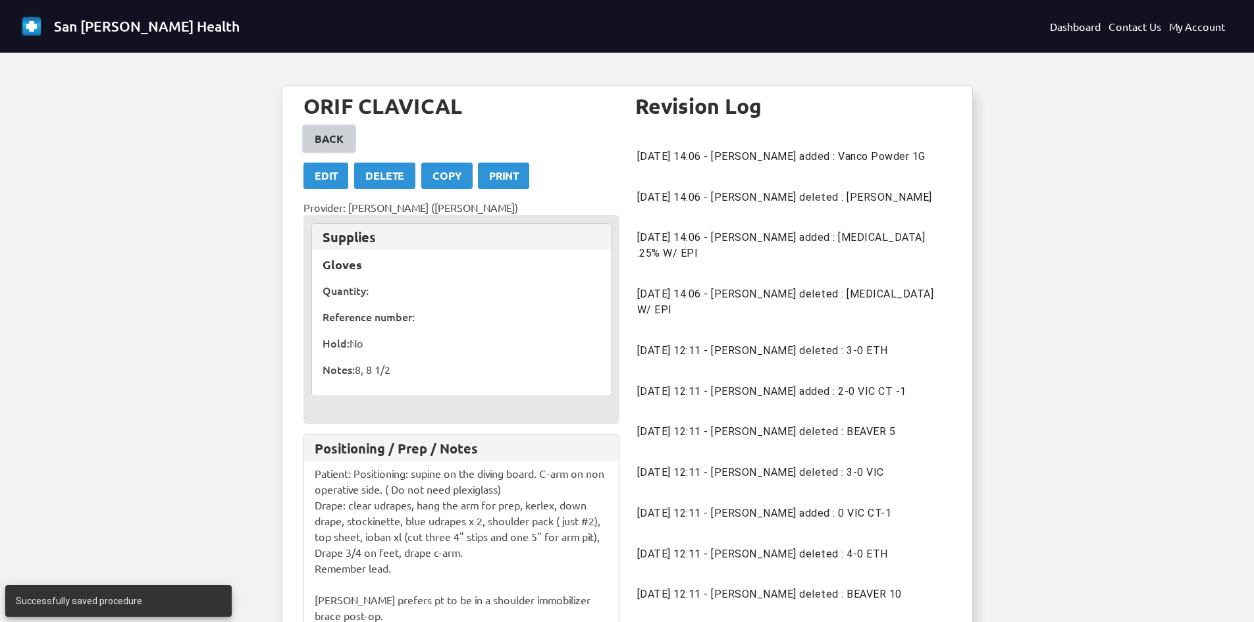
click at [343, 144] on link "Back" at bounding box center [329, 139] width 51 height 26
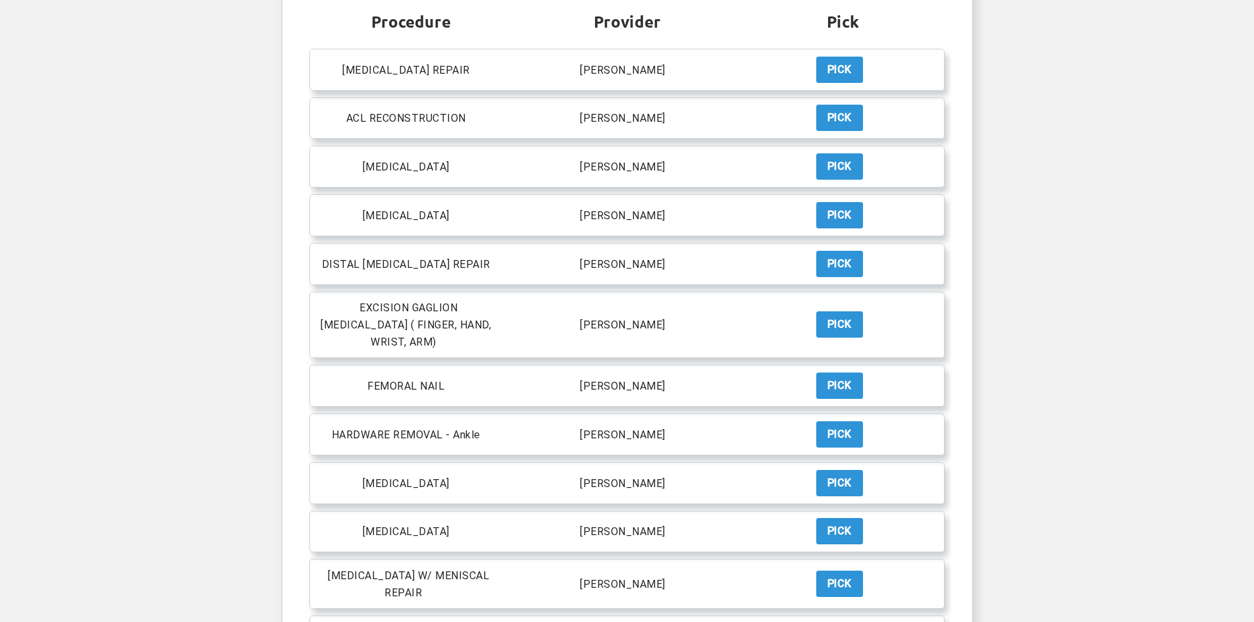
scroll to position [329, 0]
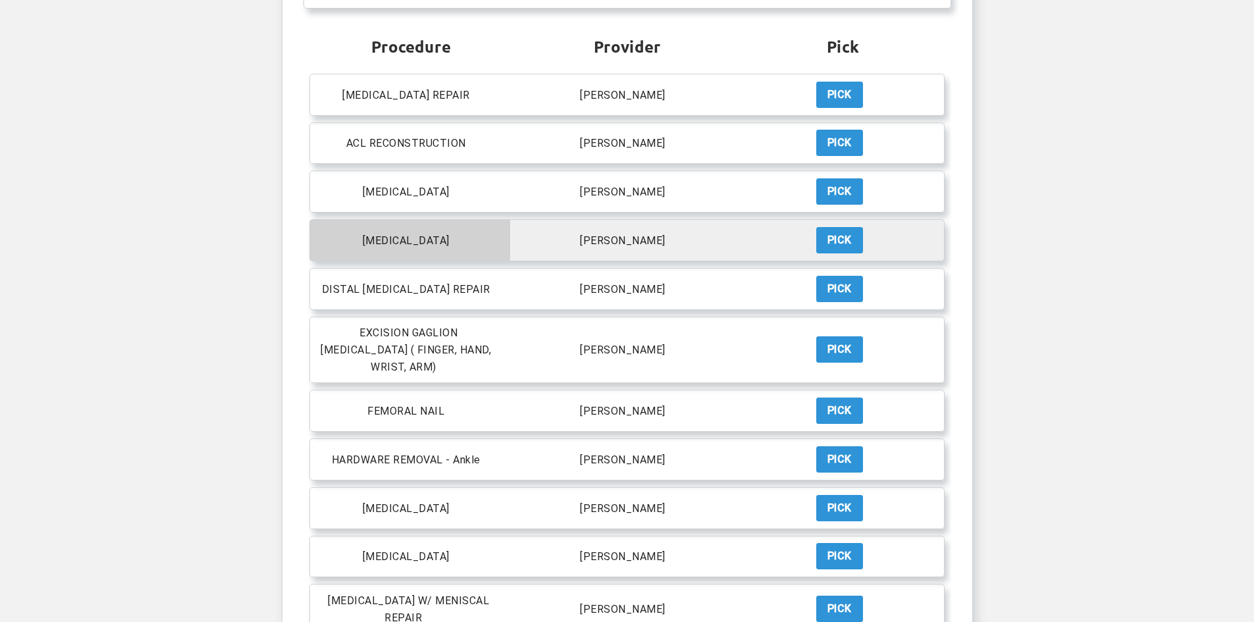
click at [397, 240] on p "[MEDICAL_DATA]" at bounding box center [406, 240] width 87 height 13
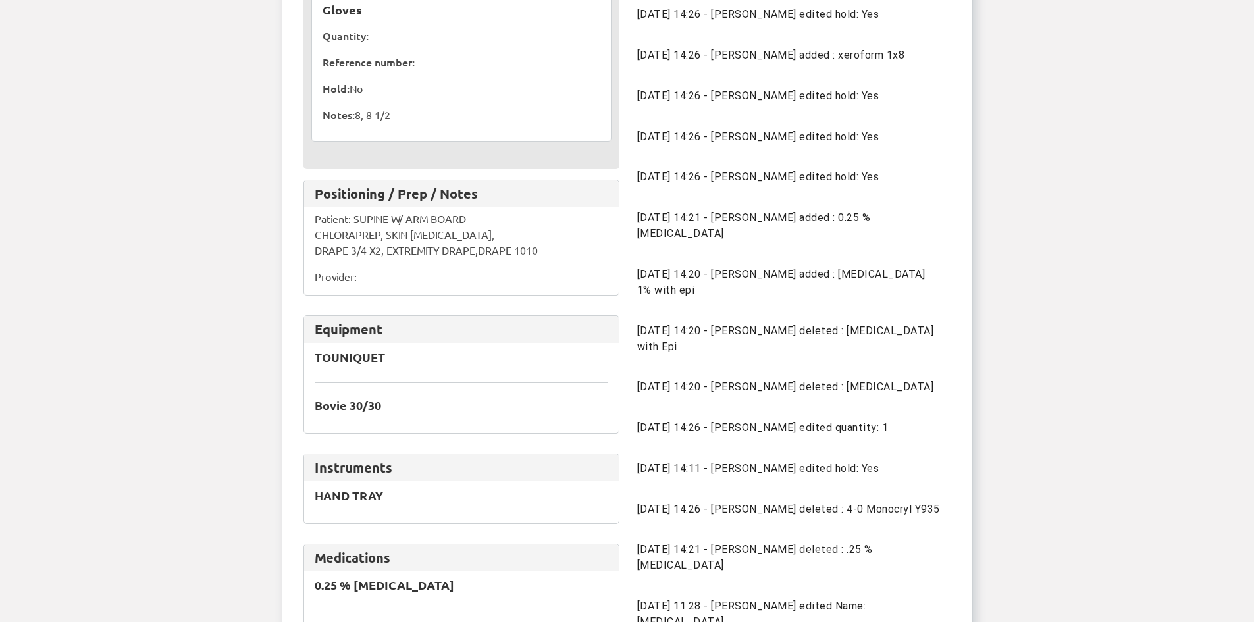
scroll to position [132, 0]
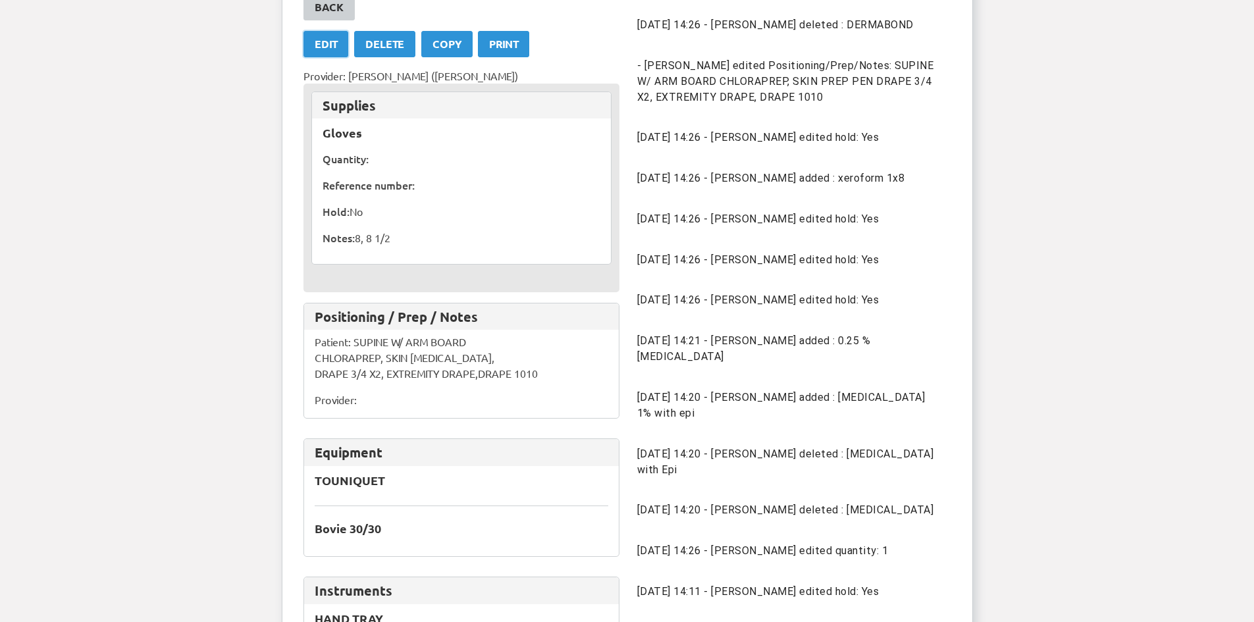
click at [332, 45] on div "Edit" at bounding box center [326, 44] width 22 height 16
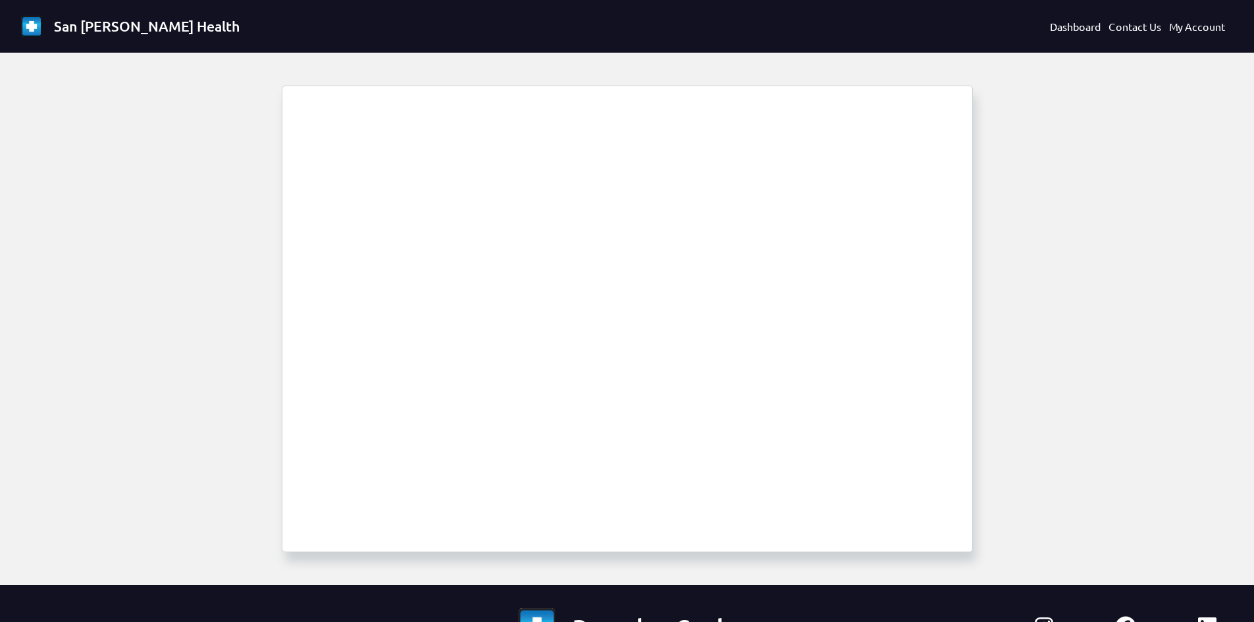
select select "1694"
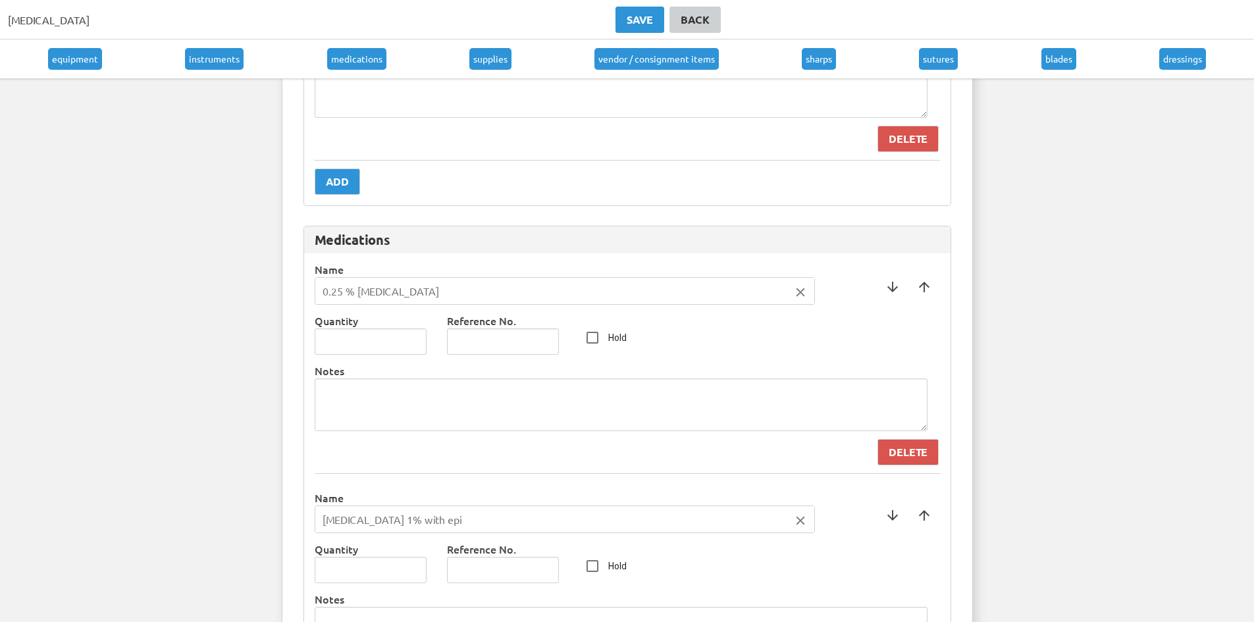
scroll to position [1251, 0]
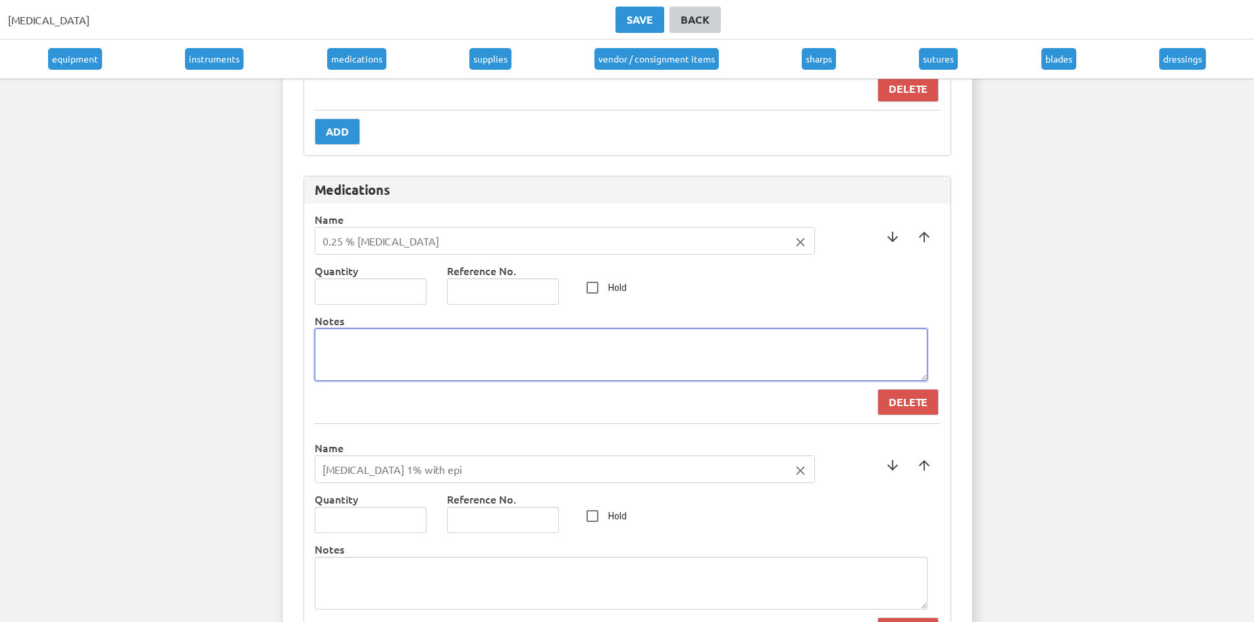
click at [356, 353] on textarea at bounding box center [621, 355] width 613 height 53
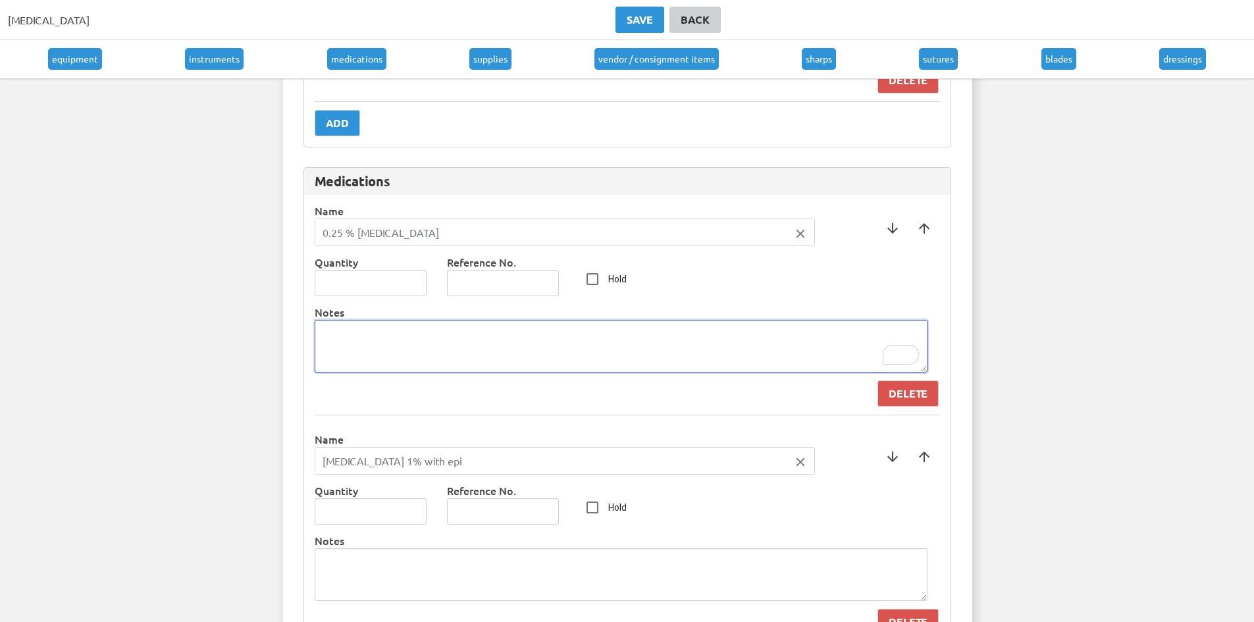
scroll to position [1383, 0]
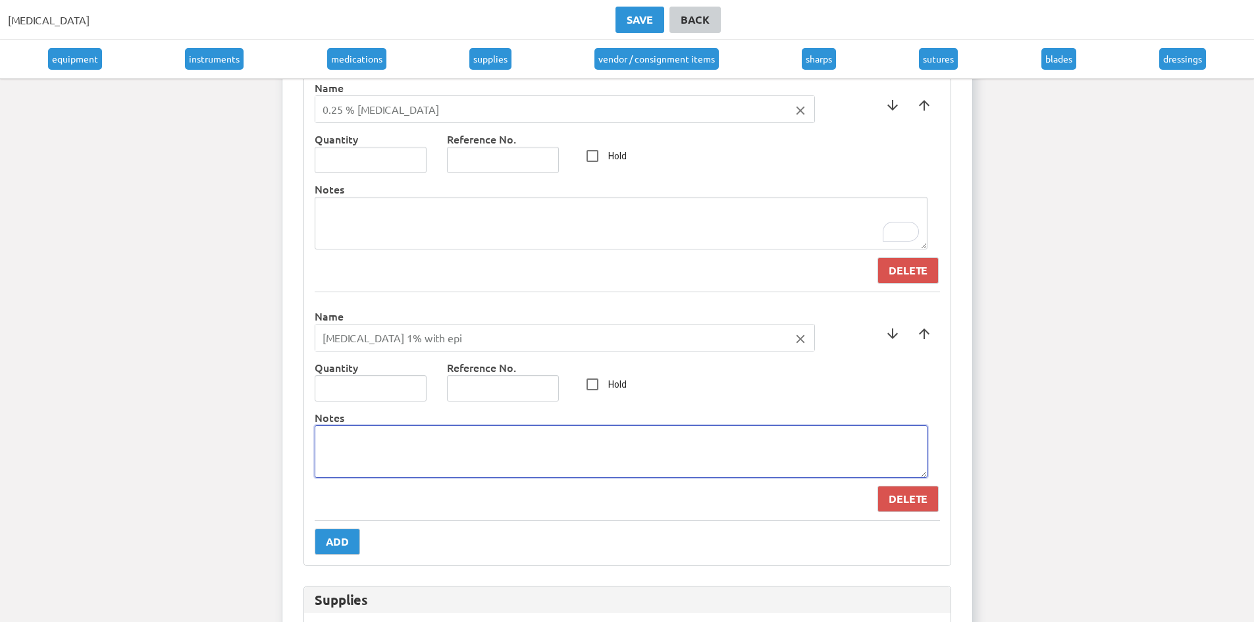
click at [387, 458] on textarea at bounding box center [621, 451] width 613 height 53
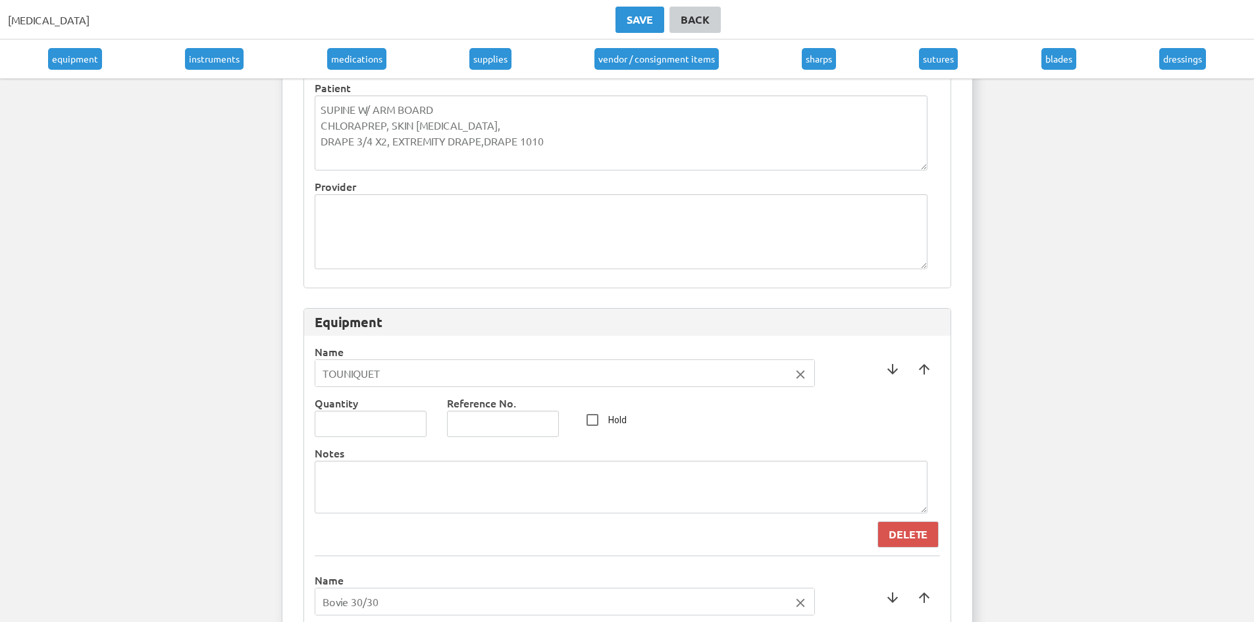
scroll to position [263, 0]
type textarea "No epi when doing a [MEDICAL_DATA]. Just use plain [MEDICAL_DATA]."
click at [639, 18] on div "Save" at bounding box center [640, 20] width 26 height 16
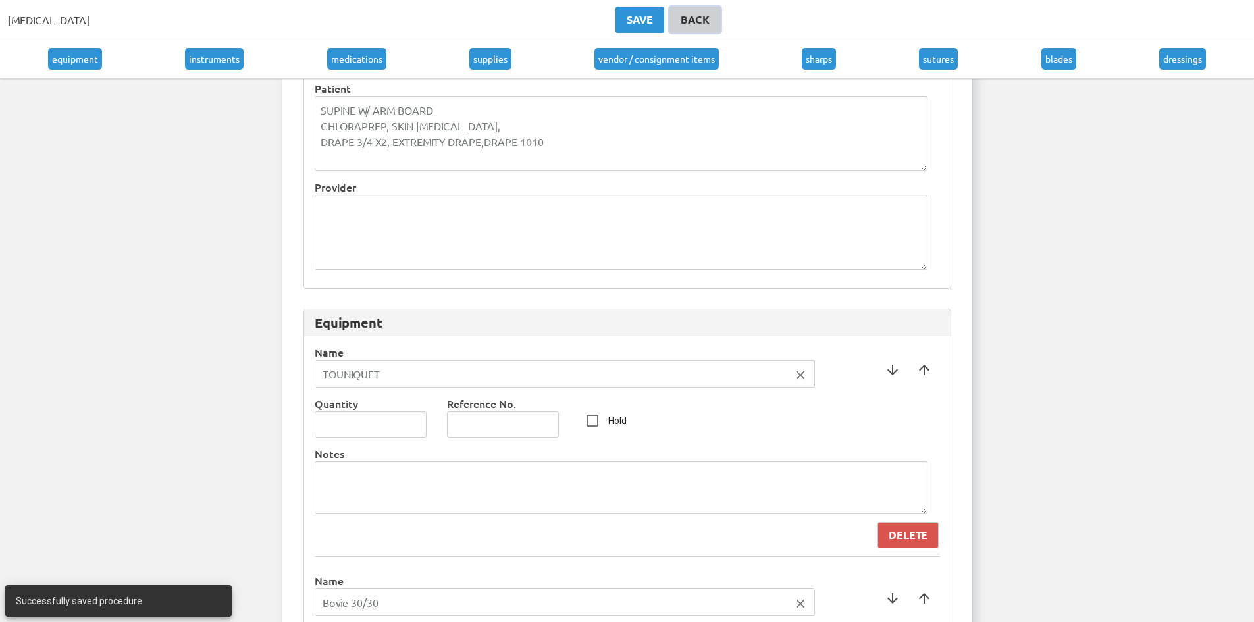
click at [688, 18] on div "Back" at bounding box center [695, 20] width 29 height 16
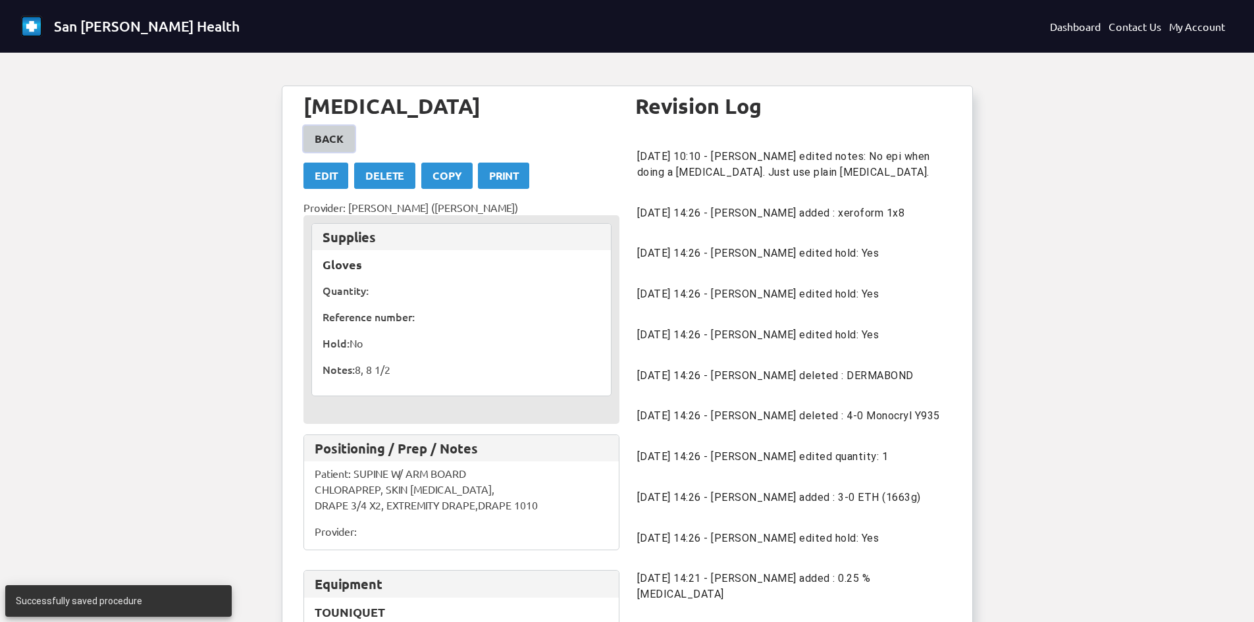
click at [342, 133] on div "Back" at bounding box center [329, 139] width 29 height 16
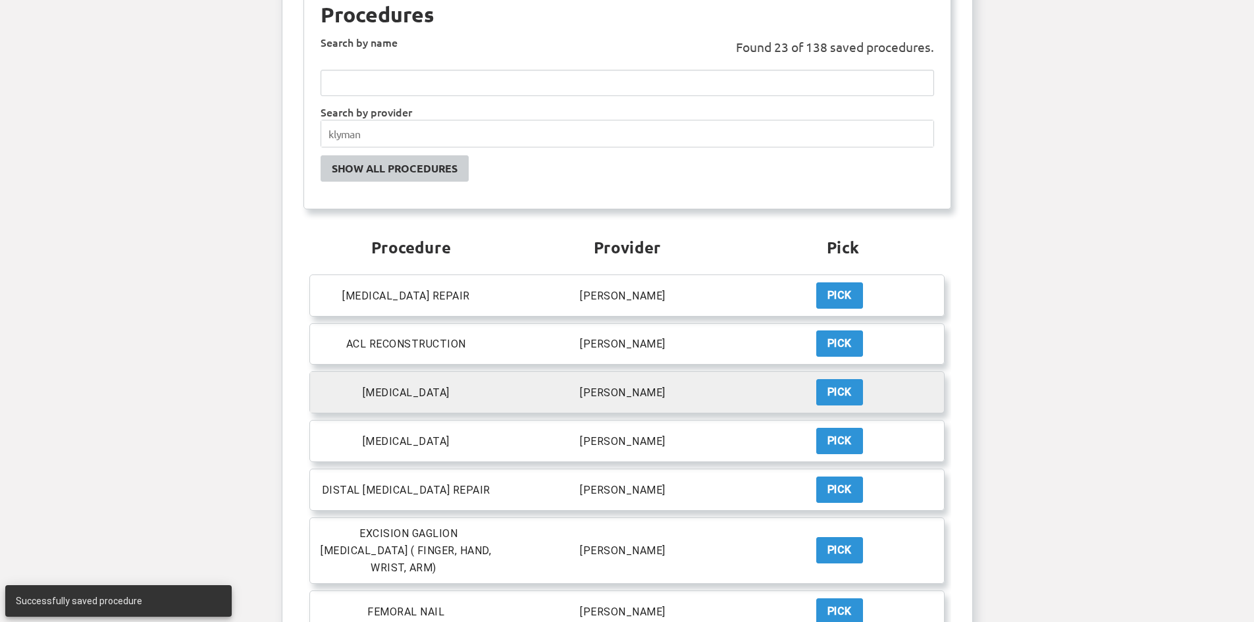
scroll to position [132, 0]
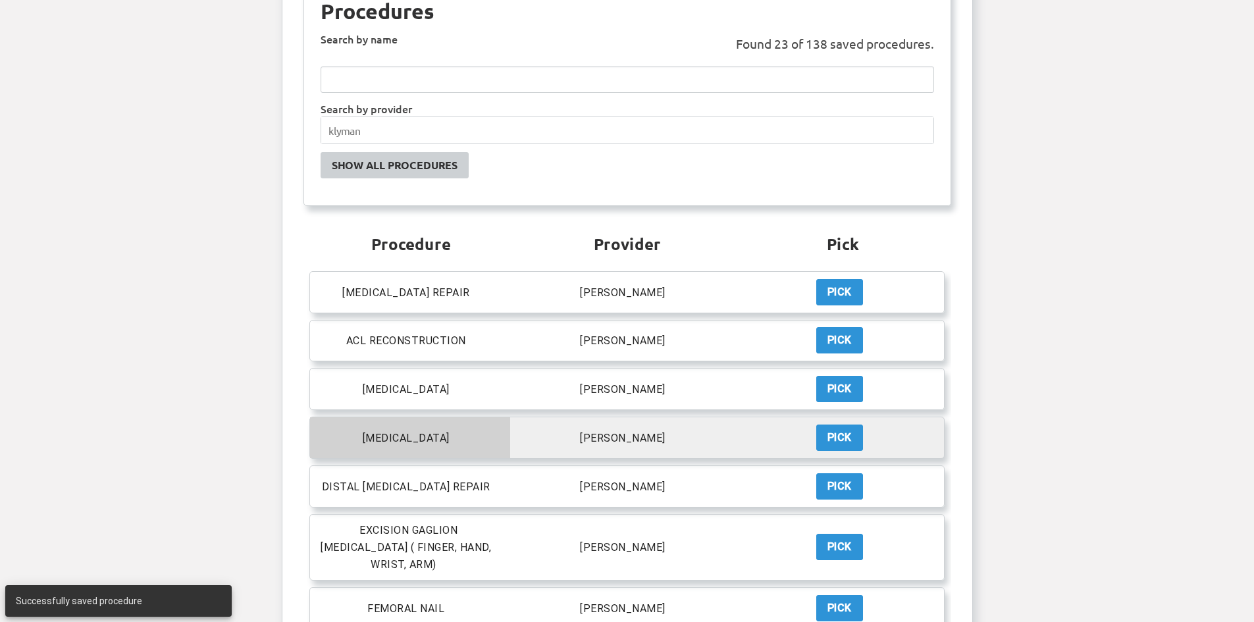
click at [414, 434] on p "[MEDICAL_DATA]" at bounding box center [406, 438] width 87 height 13
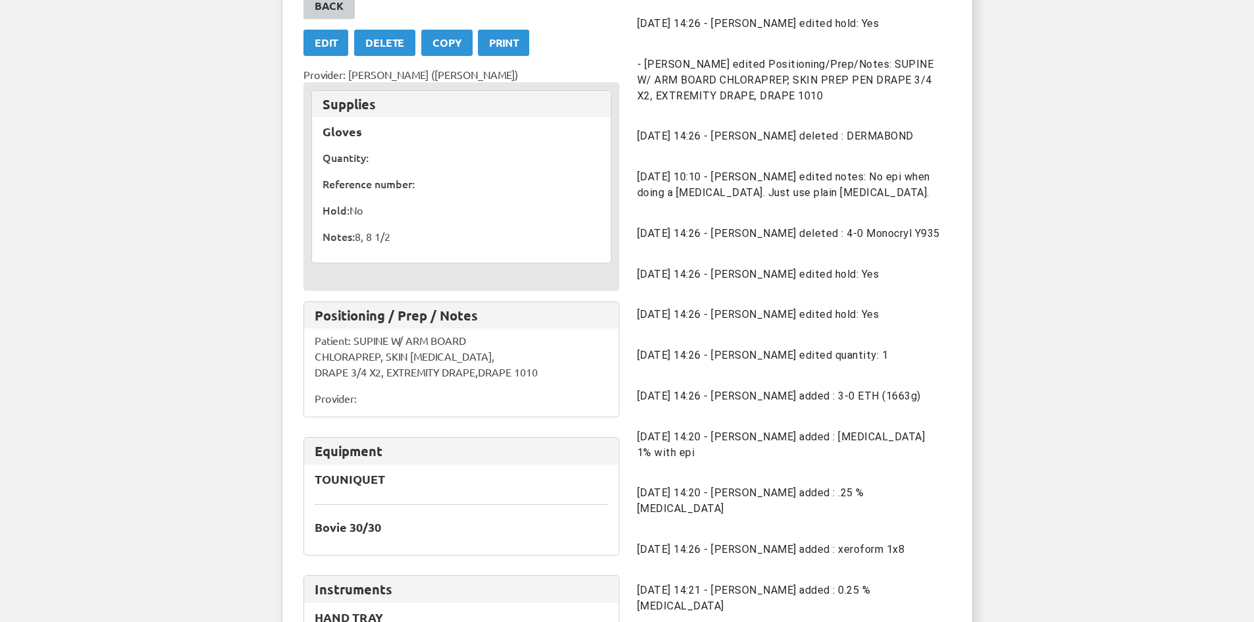
scroll to position [132, 0]
click at [334, 51] on div "Edit" at bounding box center [326, 44] width 22 height 16
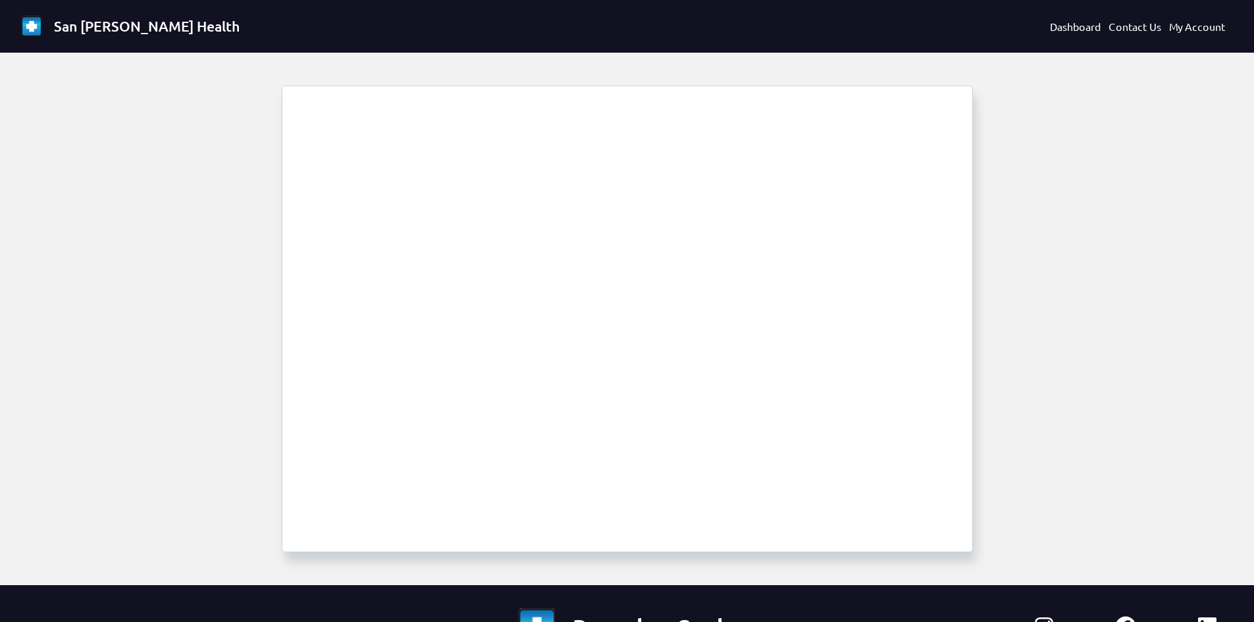
select select "1694"
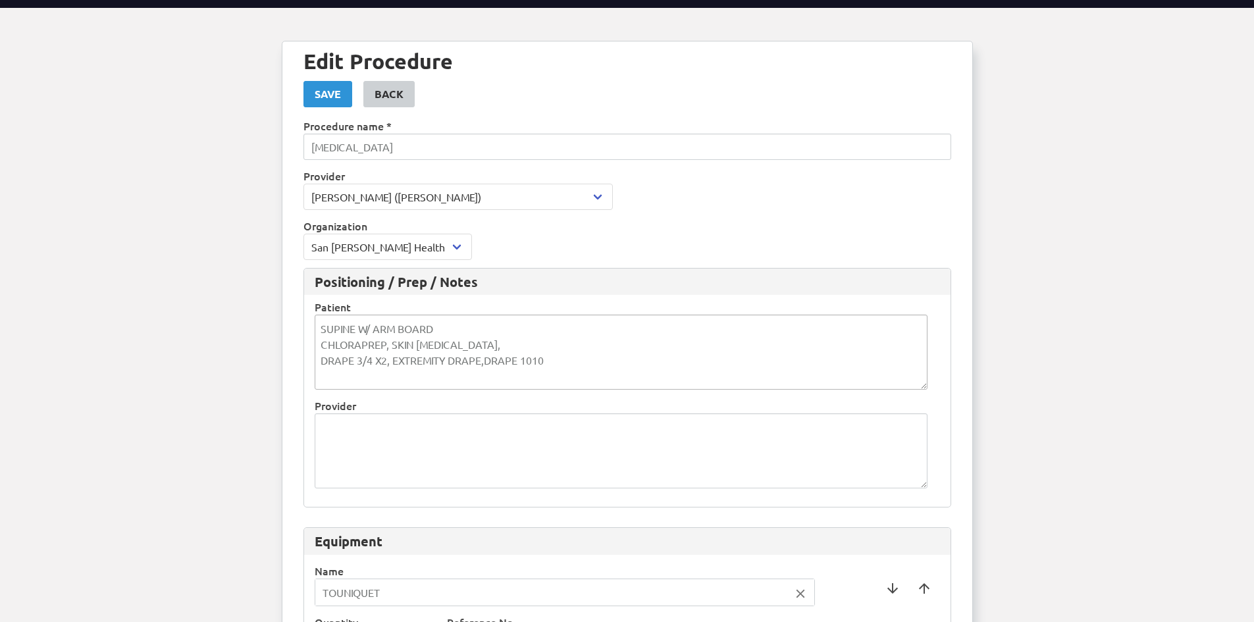
scroll to position [66, 0]
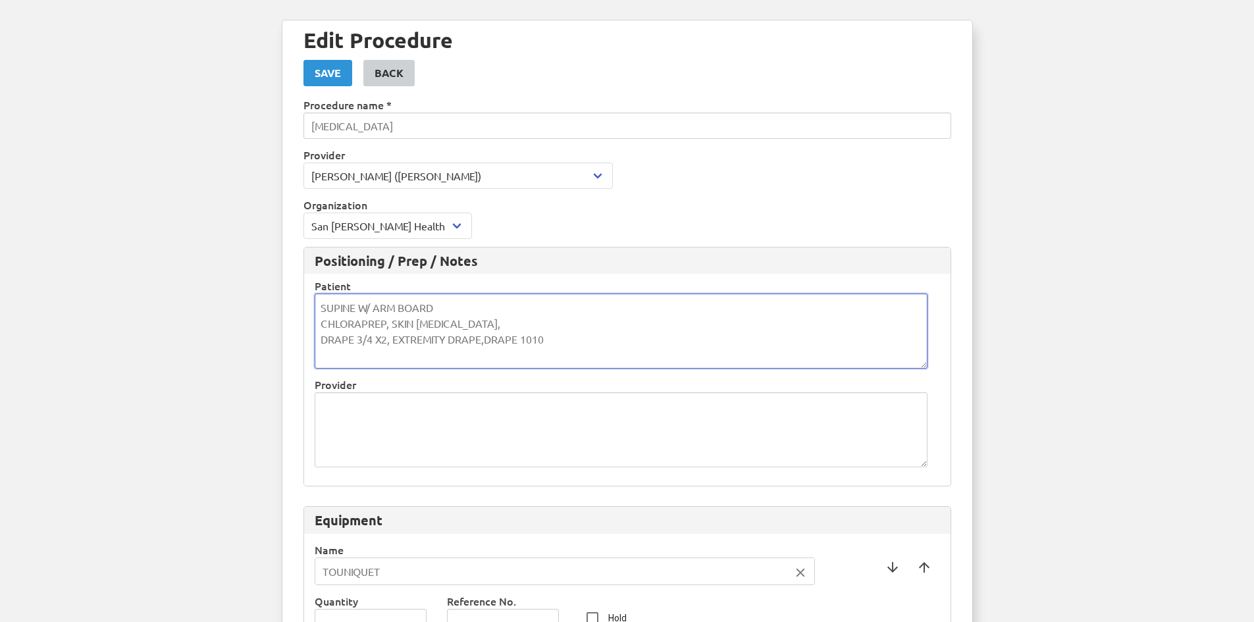
click at [559, 339] on textarea "SUPINE W/ ARM BOARD CHLORAPREP, SKIN [MEDICAL_DATA], DRAPE 3/4 X2, EXTREMITY DR…" at bounding box center [621, 331] width 613 height 75
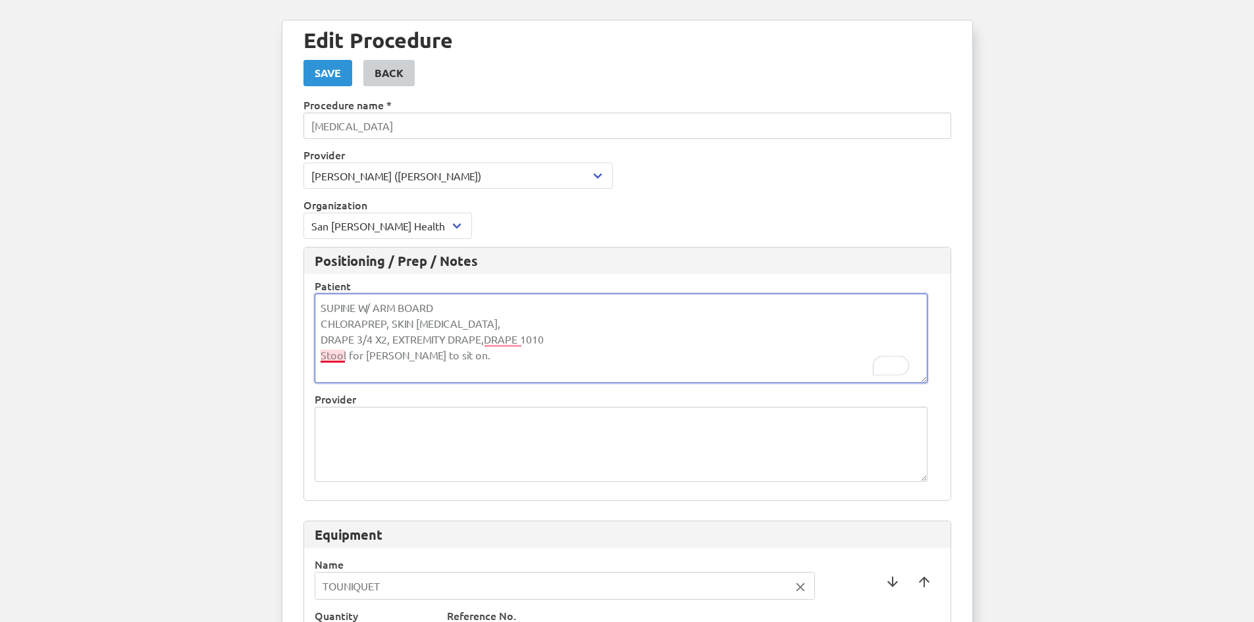
click at [337, 356] on textarea "SUPINE W/ ARM BOARD CHLORAPREP, SKIN [MEDICAL_DATA], DRAPE 3/4 X2, EXTREMITY DR…" at bounding box center [621, 339] width 613 height 90
click at [641, 345] on textarea "SUPINE W/ ARM BOARD CHLORAPREP, SKIN [MEDICAL_DATA], DRAPE 3/4 X2, EXTREMITY DR…" at bounding box center [621, 339] width 613 height 90
type textarea "SUPINE W/ ARM BOARD CHLORAPREP, SKIN [MEDICAL_DATA], DRAPE 3/4 X2, EXTREMITY DR…"
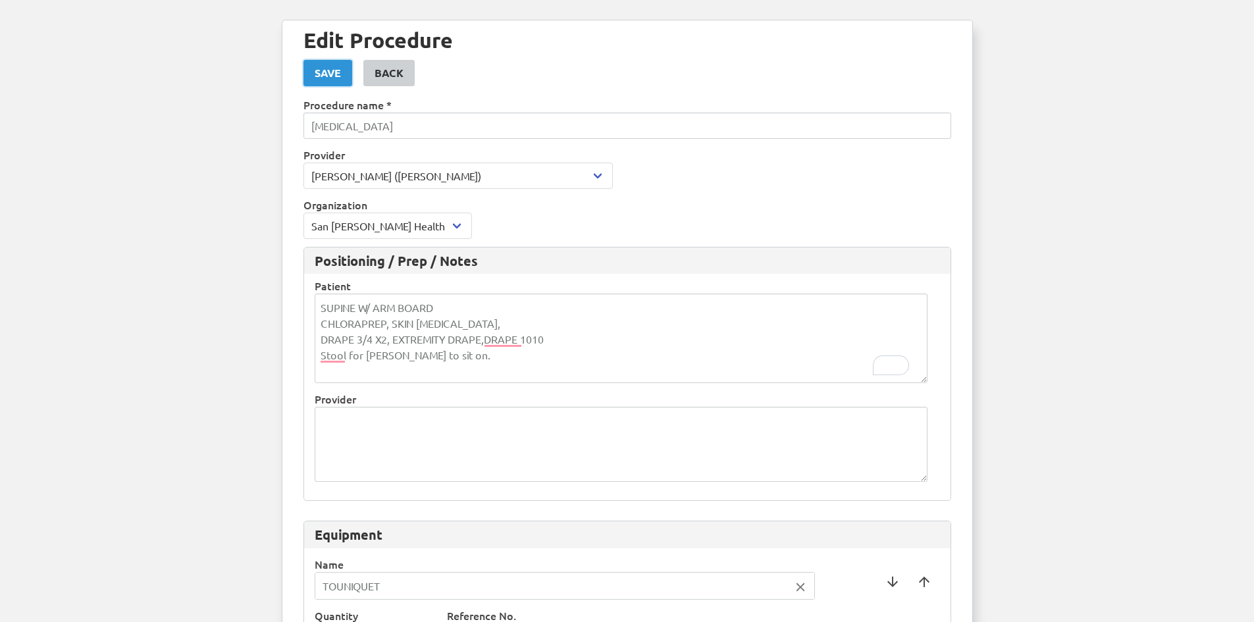
click at [325, 76] on div "Save" at bounding box center [328, 73] width 26 height 16
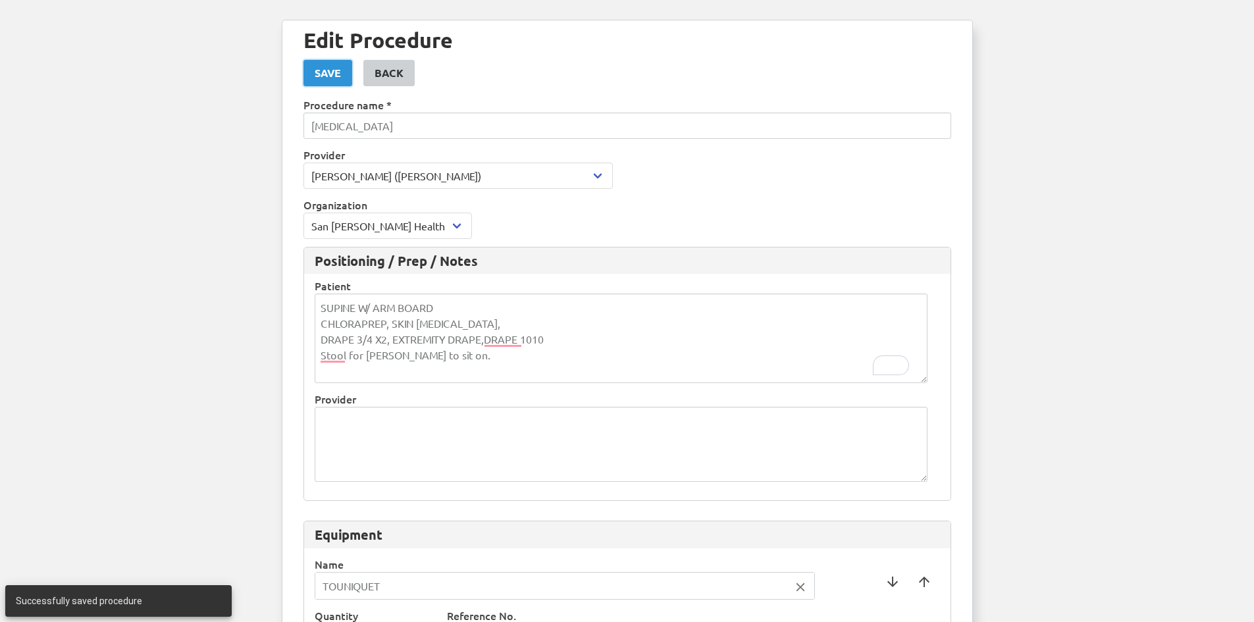
scroll to position [0, 0]
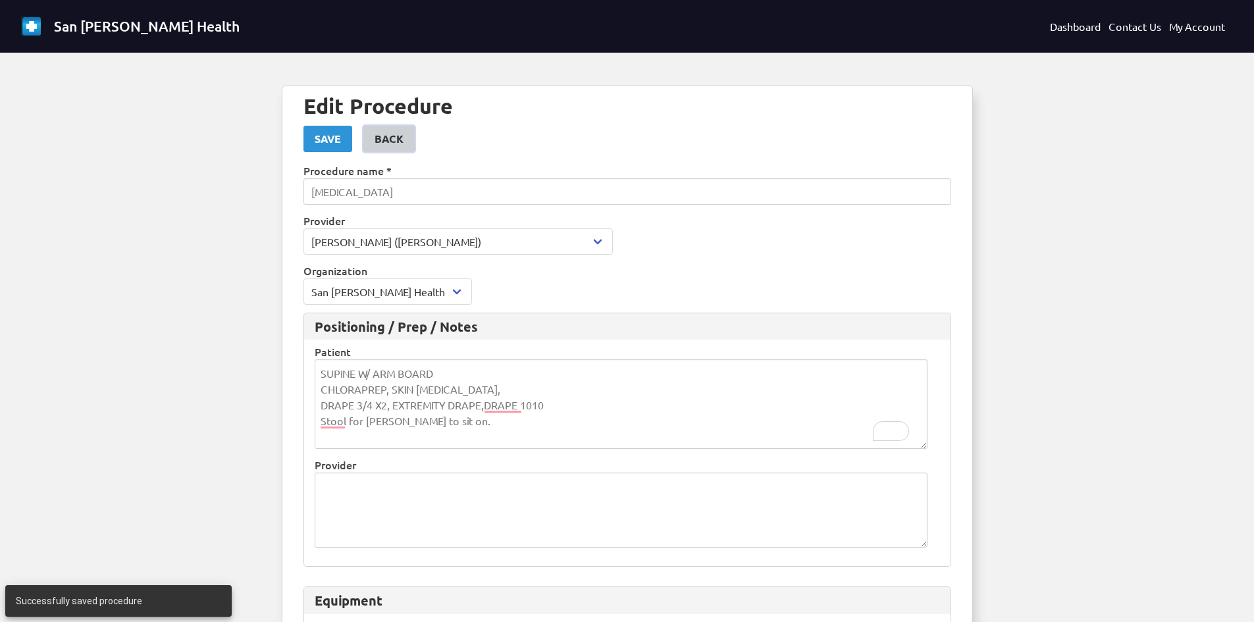
click at [397, 140] on div "Back" at bounding box center [389, 139] width 29 height 16
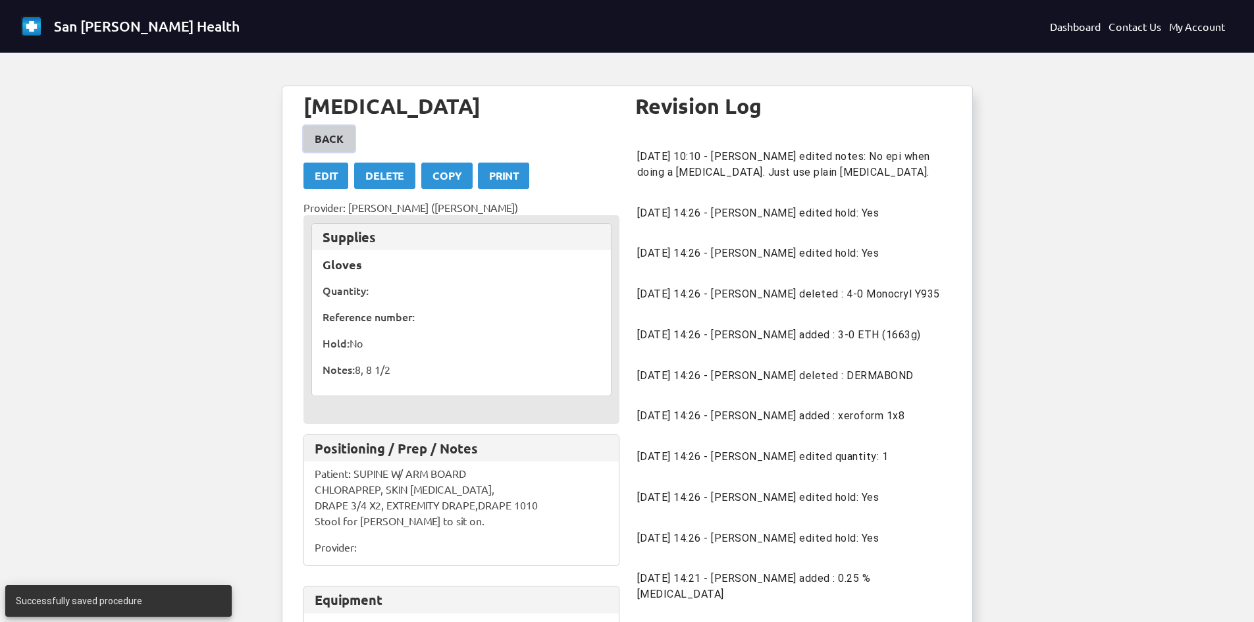
click at [345, 138] on link "Back" at bounding box center [329, 139] width 51 height 26
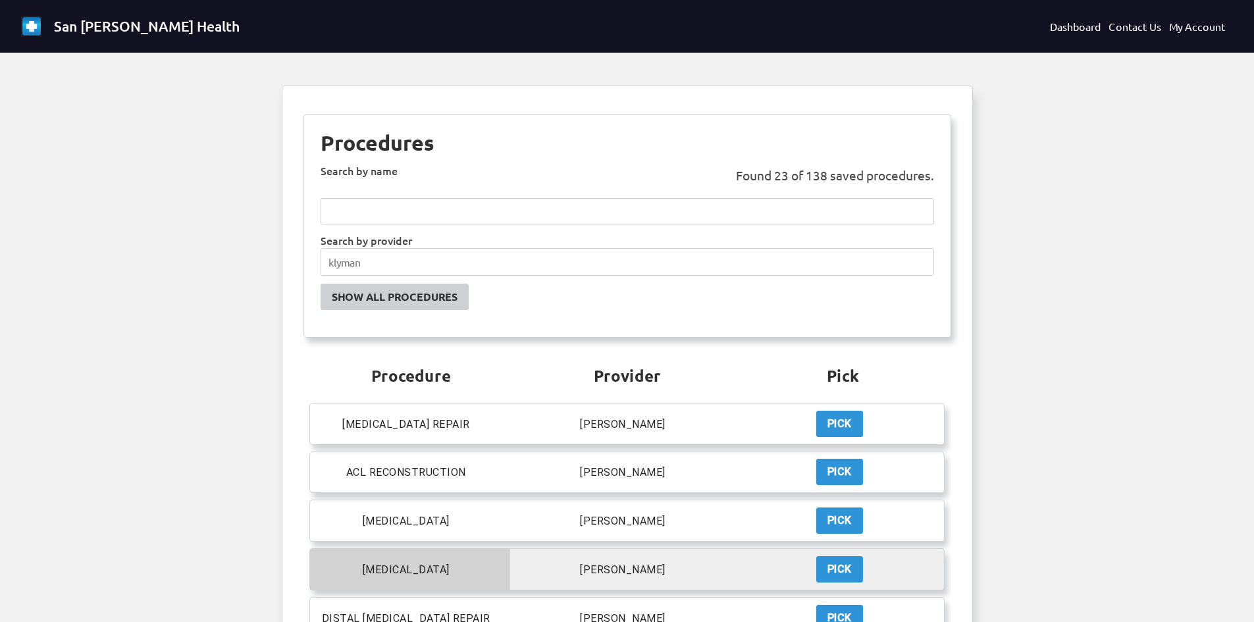
click at [429, 572] on p "[MEDICAL_DATA]" at bounding box center [406, 570] width 87 height 13
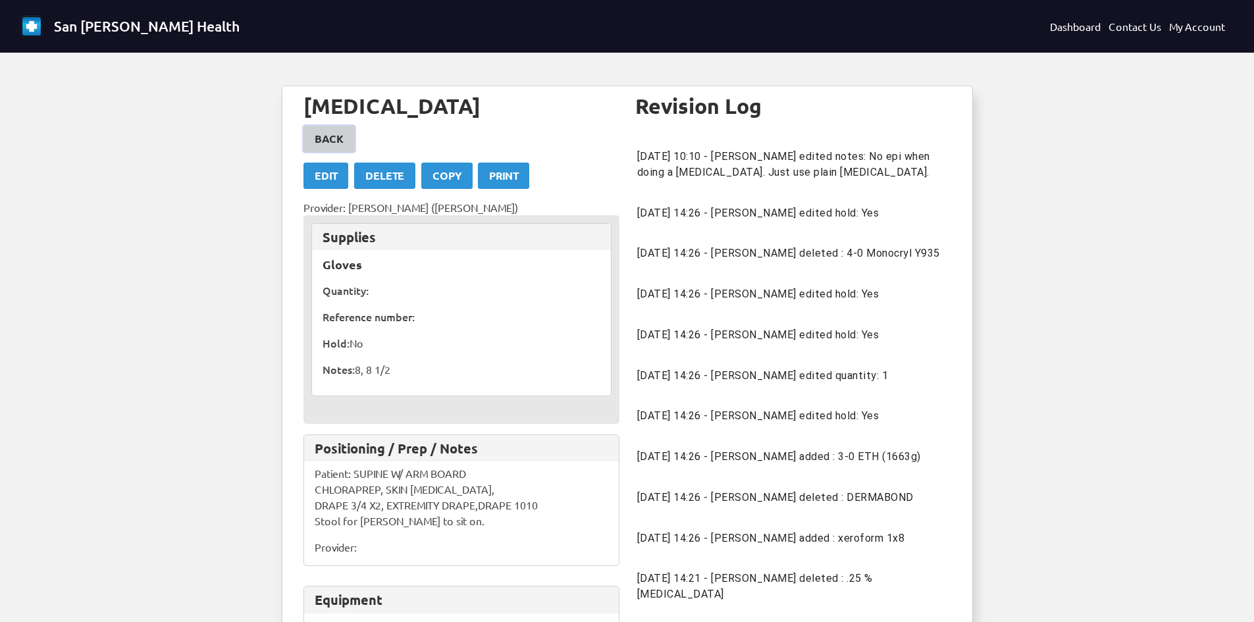
click at [326, 129] on link "Back" at bounding box center [329, 139] width 51 height 26
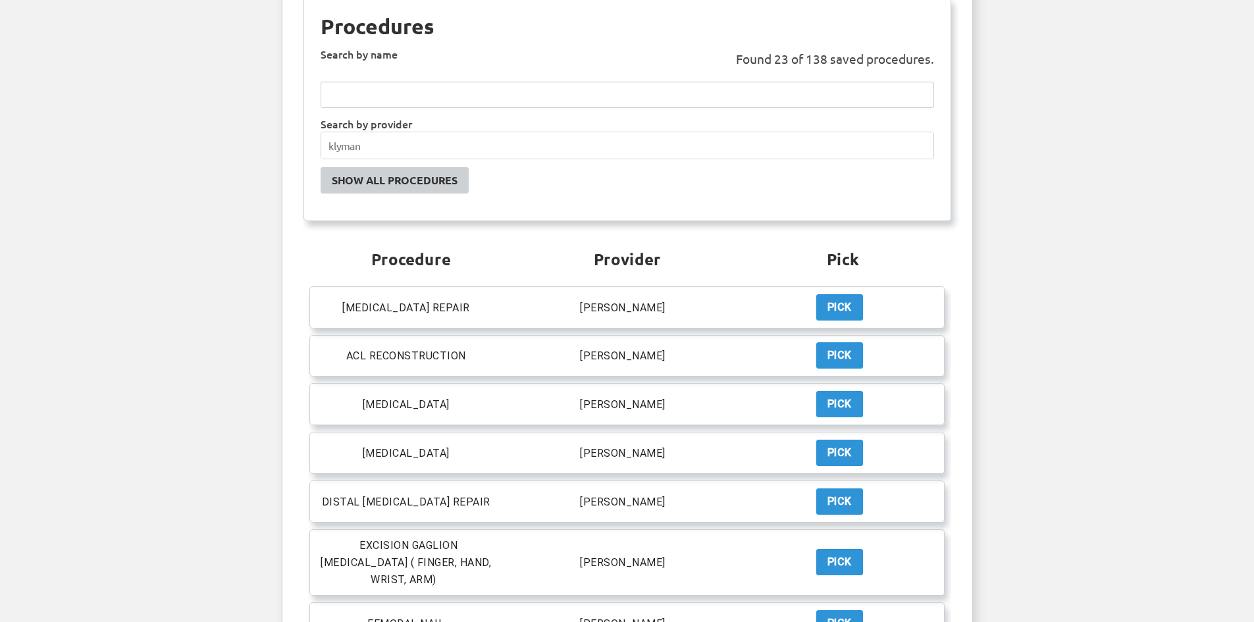
scroll to position [132, 0]
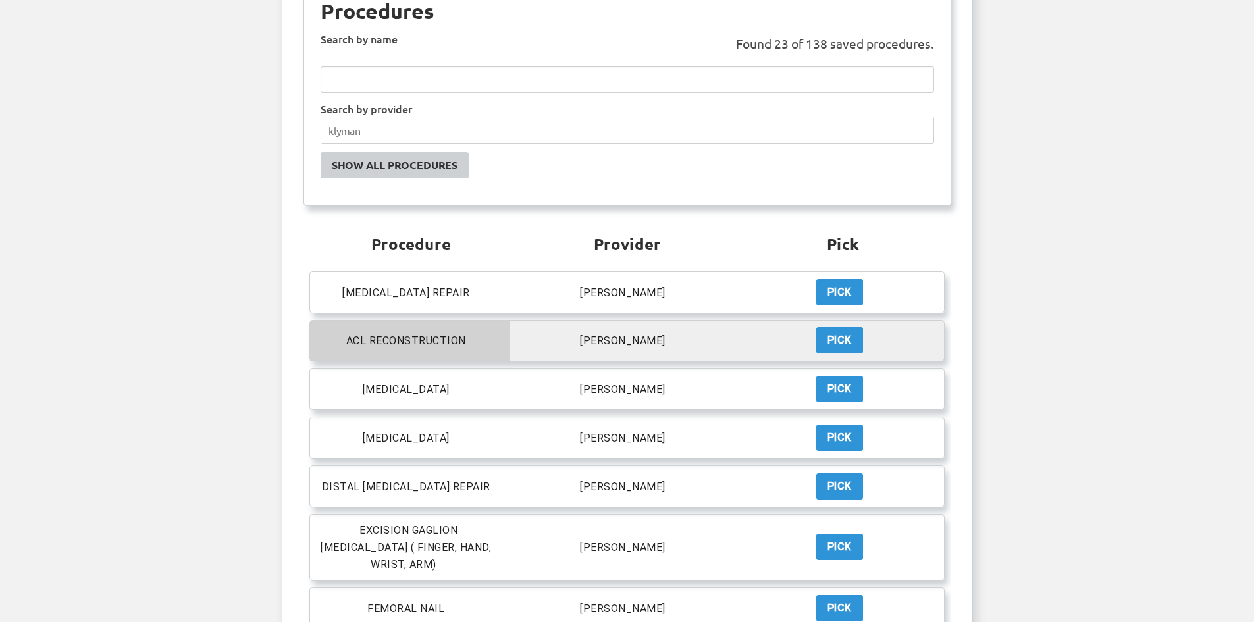
click at [427, 339] on p "ACL RECONSTRUCTION" at bounding box center [406, 341] width 120 height 13
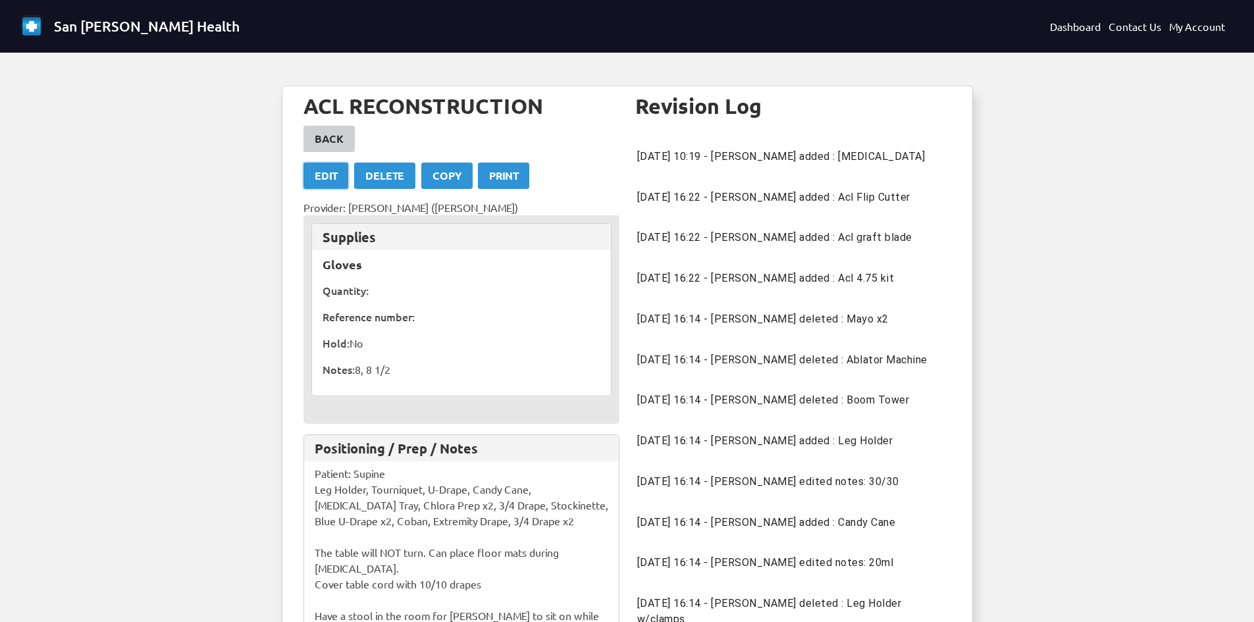
click at [339, 175] on link "Edit" at bounding box center [326, 176] width 45 height 26
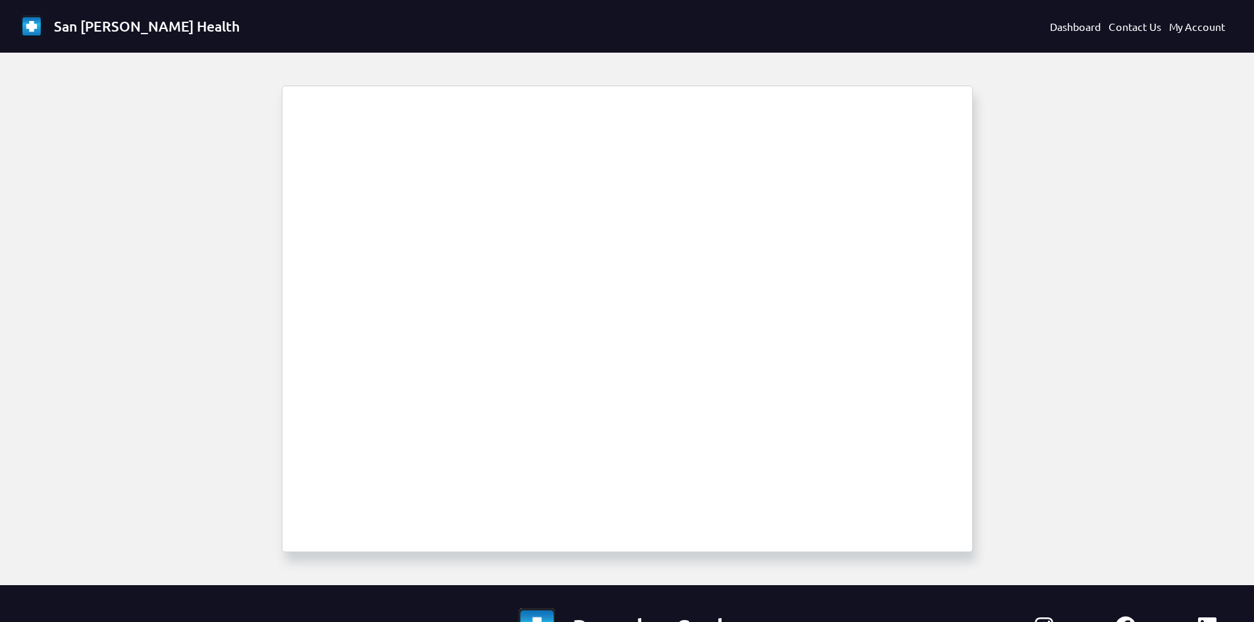
select select "1694"
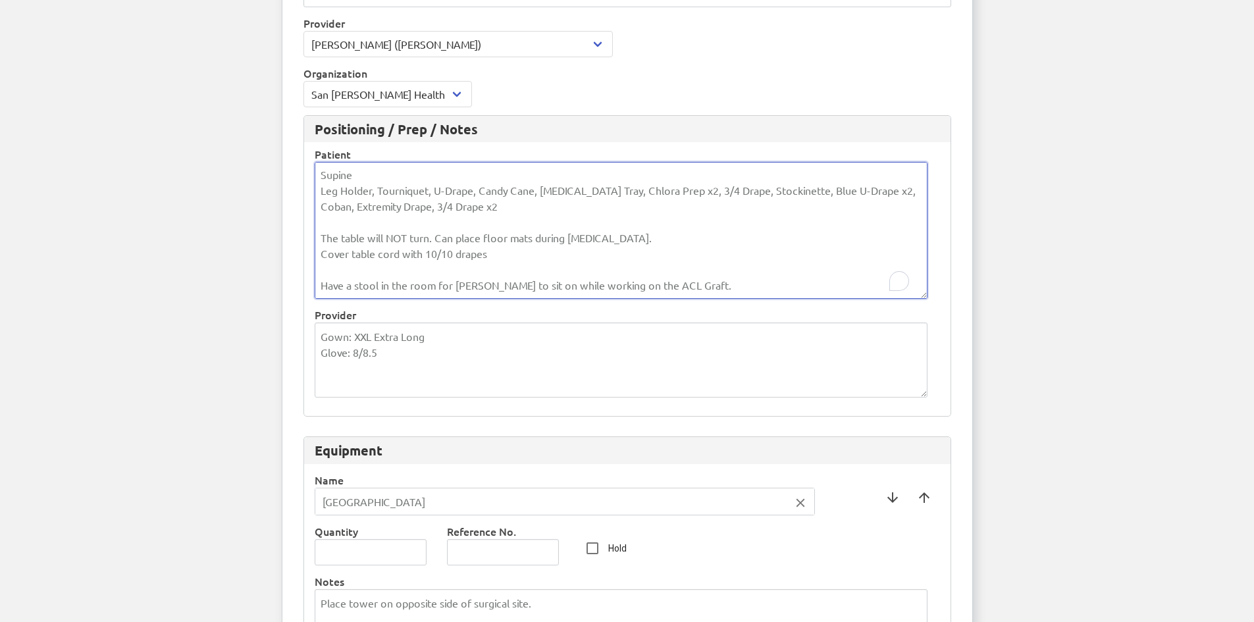
scroll to position [1, 0]
click at [523, 194] on textarea "Supine Leg Holder, Tourniquet, U-Drape, Candy Cane, [MEDICAL_DATA] Tray, Chlora…" at bounding box center [621, 230] width 613 height 137
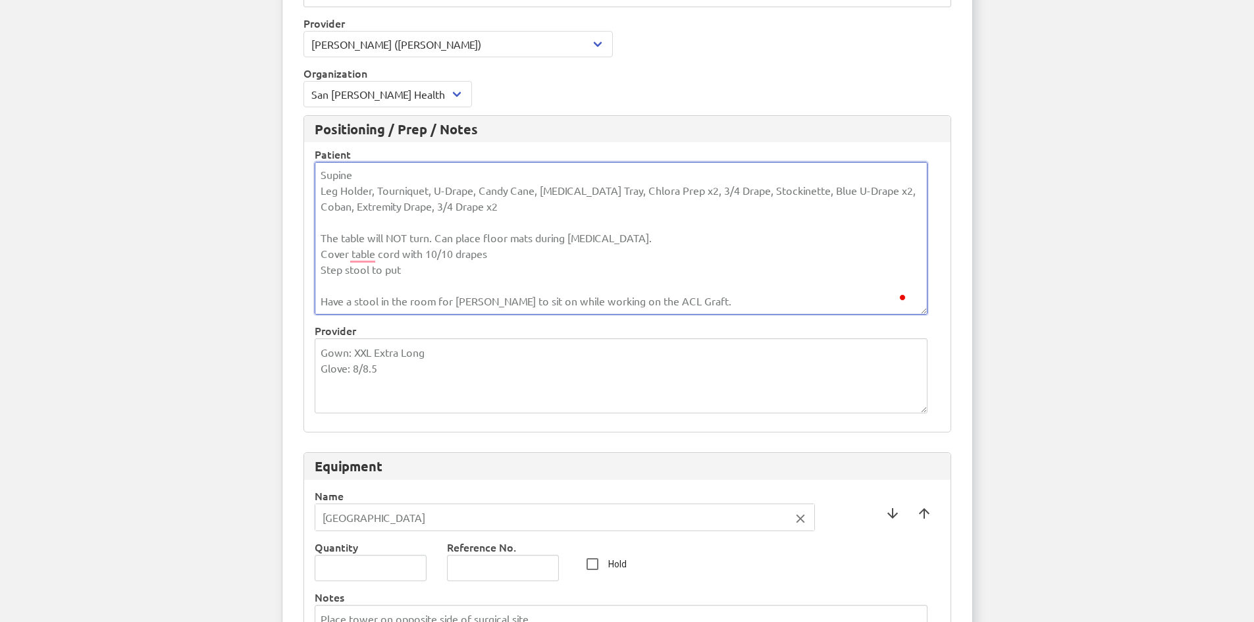
type textarea "Supine Leg Holder, Tourniquet, U-Drape, Candy Cane, [MEDICAL_DATA] Tray, Chlora…"
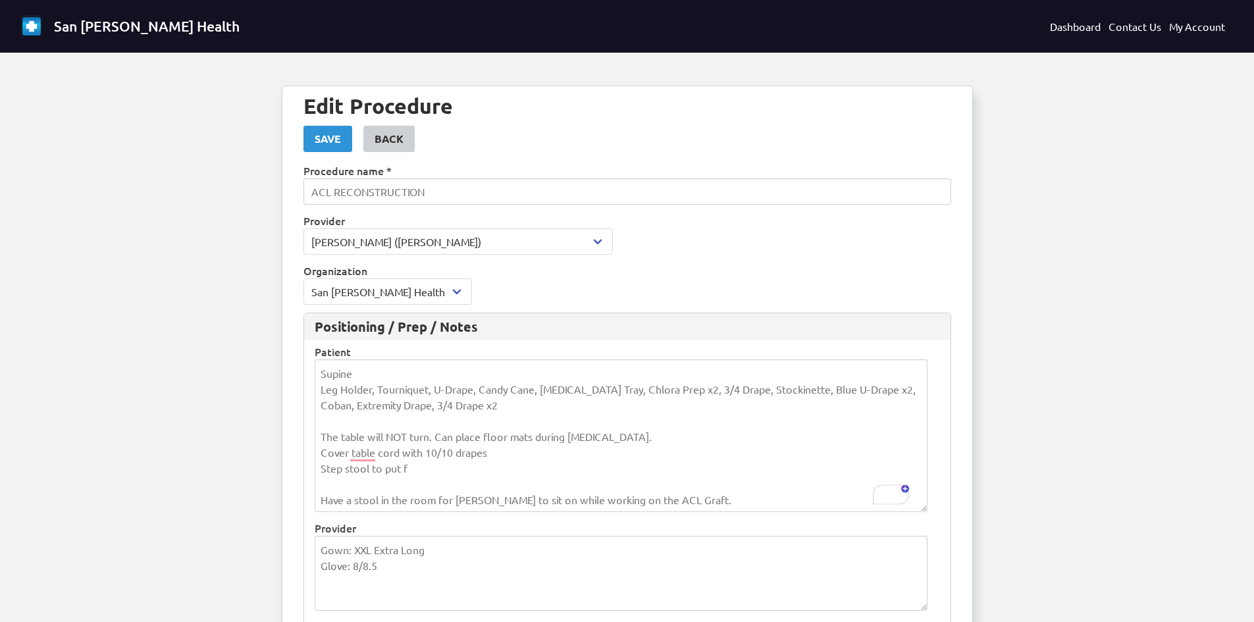
select select "1694"
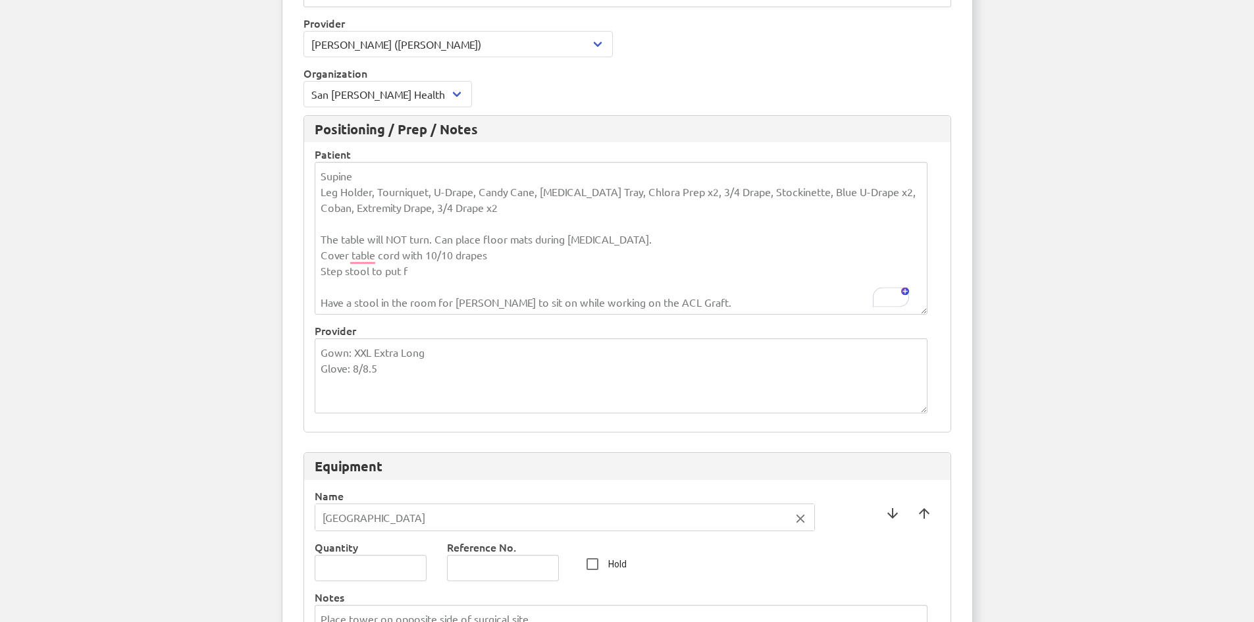
scroll to position [1, 0]
click at [405, 273] on textarea "Supine Leg Holder, Tourniquet, U-Drape, Candy Cane, Wet Prep Tray, Chlora Prep …" at bounding box center [621, 238] width 613 height 153
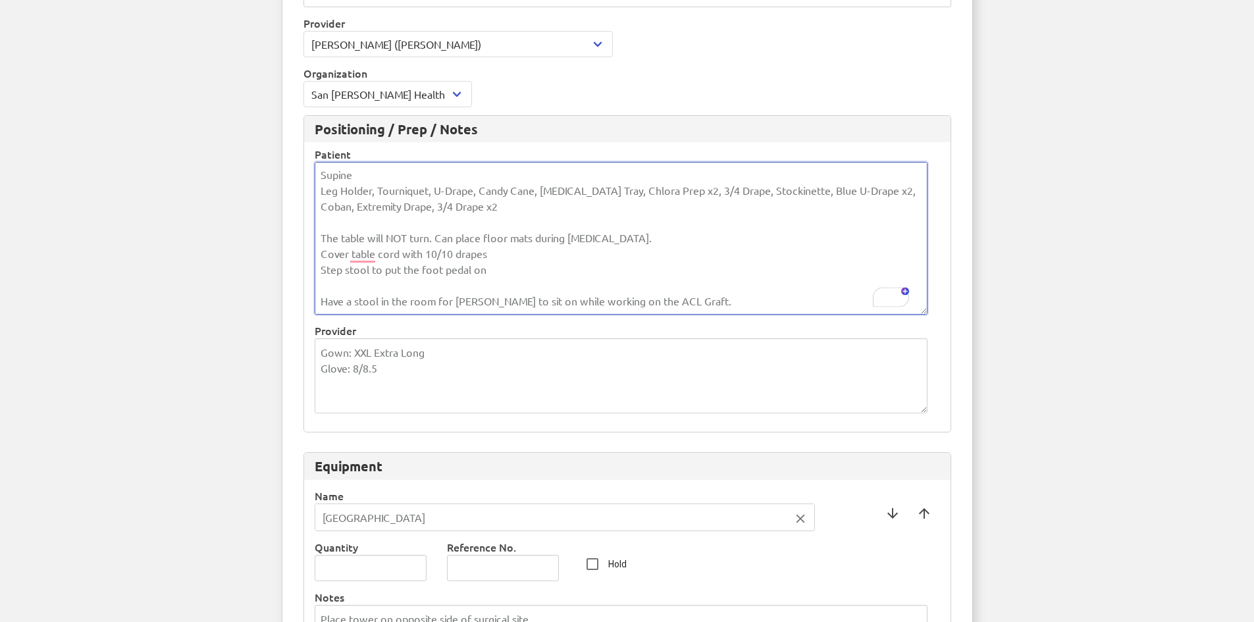
click at [489, 272] on textarea "Supine Leg Holder, Tourniquet, U-Drape, Candy Cane, Wet Prep Tray, Chlora Prep …" at bounding box center [621, 238] width 613 height 153
drag, startPoint x: 487, startPoint y: 272, endPoint x: 308, endPoint y: 273, distance: 179.1
click at [308, 273] on div "Positioning / Prep / Notes Patient Supine Leg Holder, Tourniquet, U-Drape, Cand…" at bounding box center [628, 274] width 648 height 318
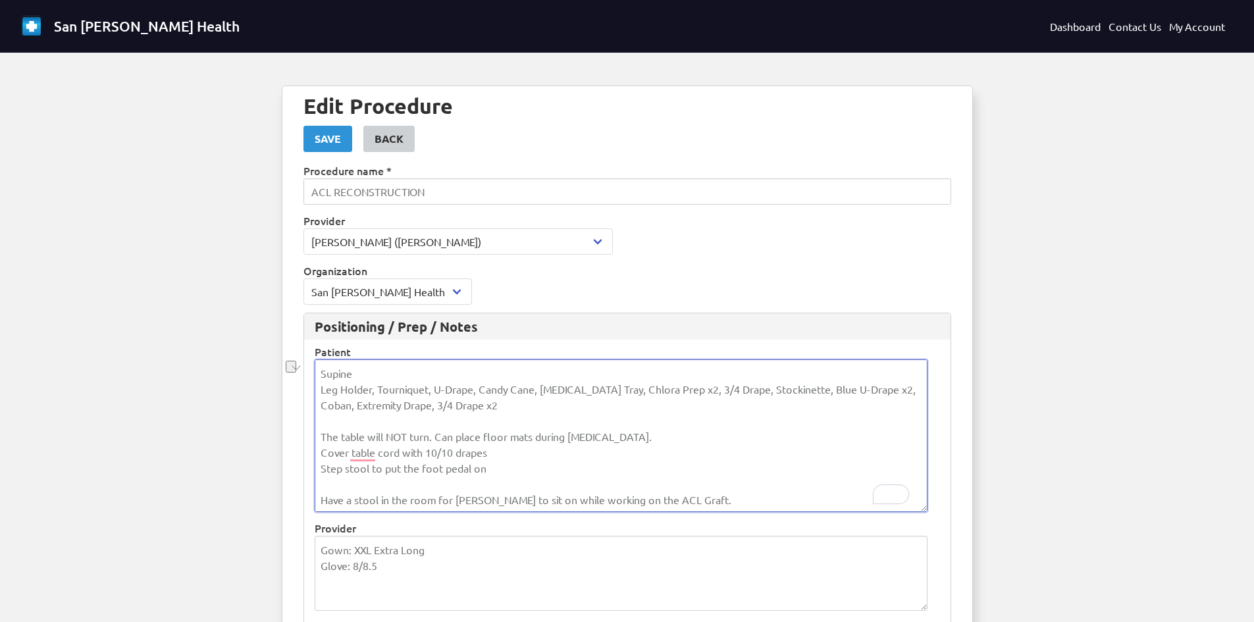
type textarea "Supine Leg Holder, Tourniquet, U-Drape, Candy Cane, Wet Prep Tray, Chlora Prep …"
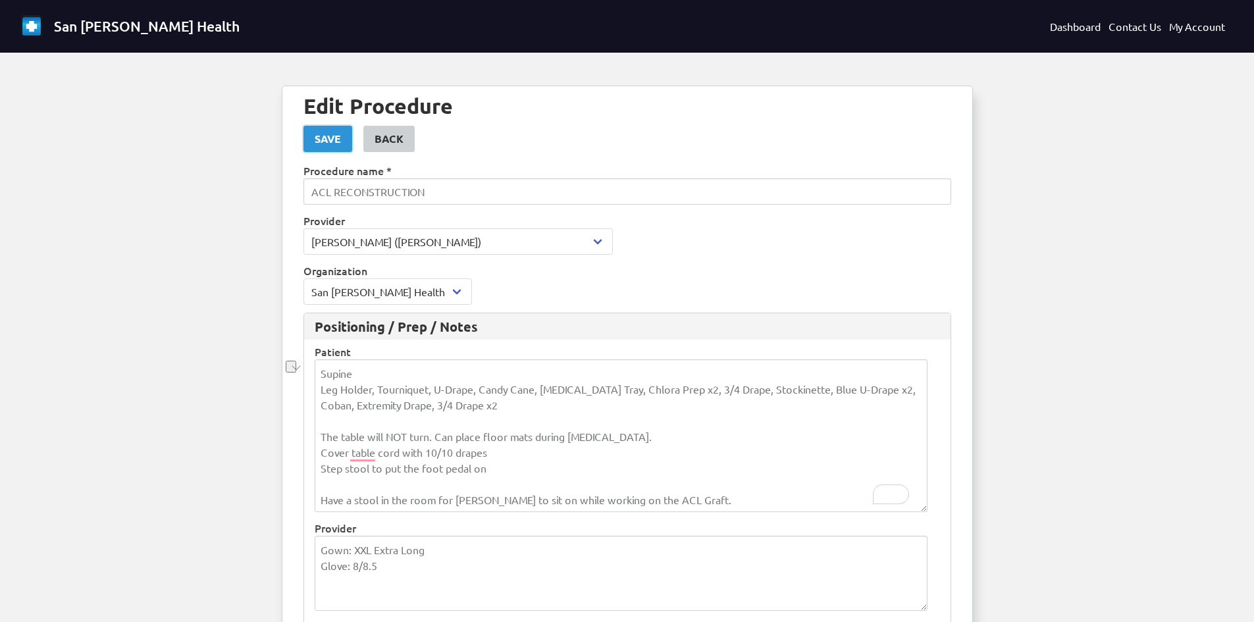
click at [330, 141] on div "Save" at bounding box center [328, 139] width 26 height 16
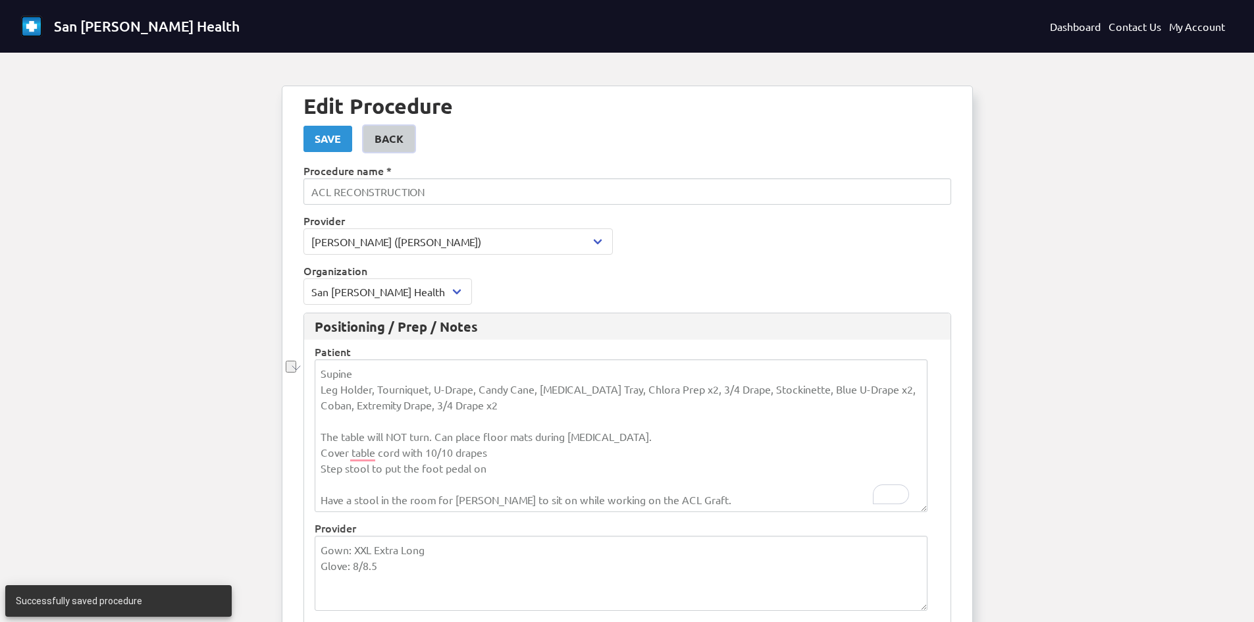
drag, startPoint x: 387, startPoint y: 140, endPoint x: 442, endPoint y: 87, distance: 76.4
click at [387, 140] on div "Back" at bounding box center [389, 139] width 29 height 16
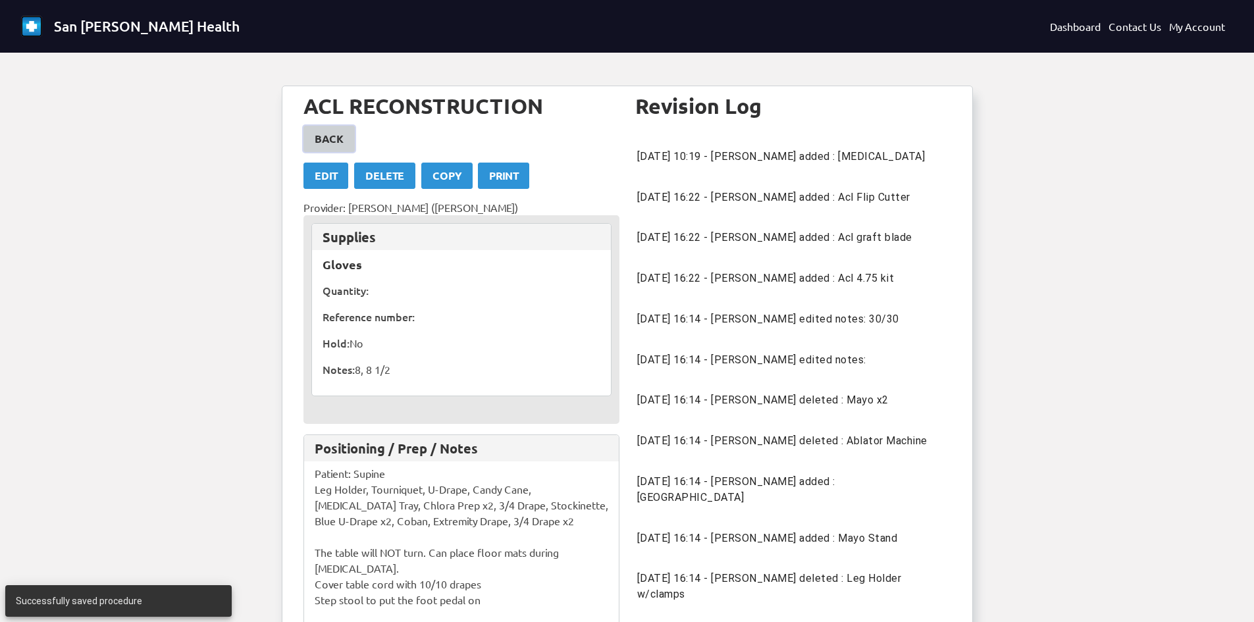
click at [329, 136] on div "Back" at bounding box center [329, 139] width 29 height 16
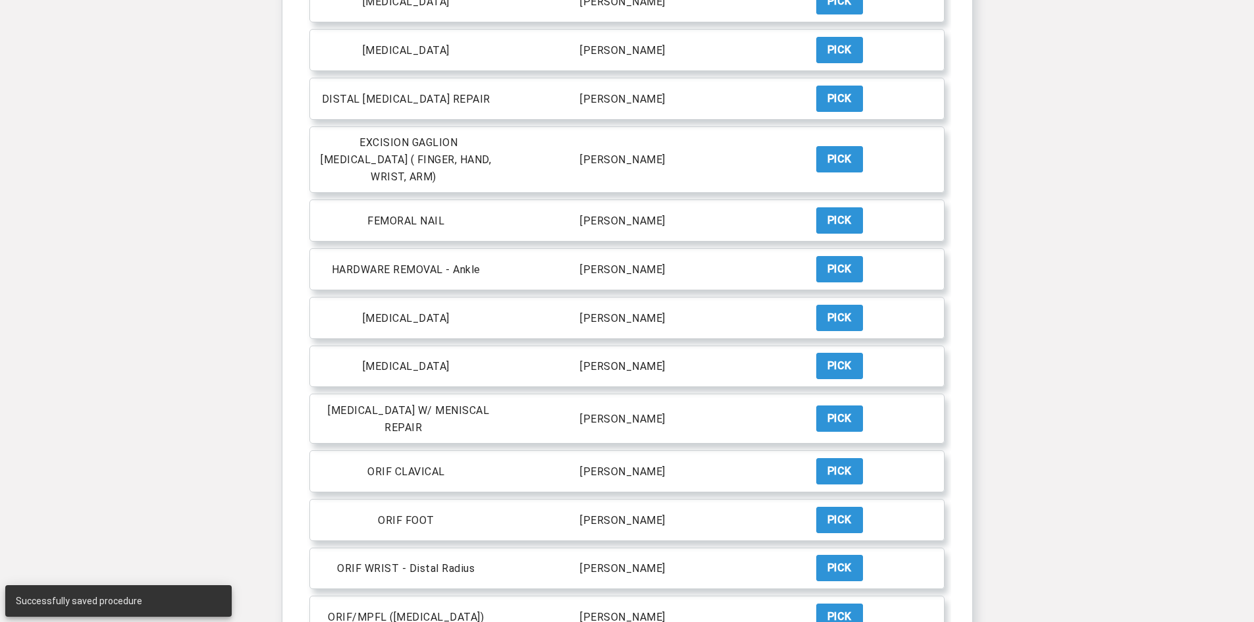
scroll to position [527, 0]
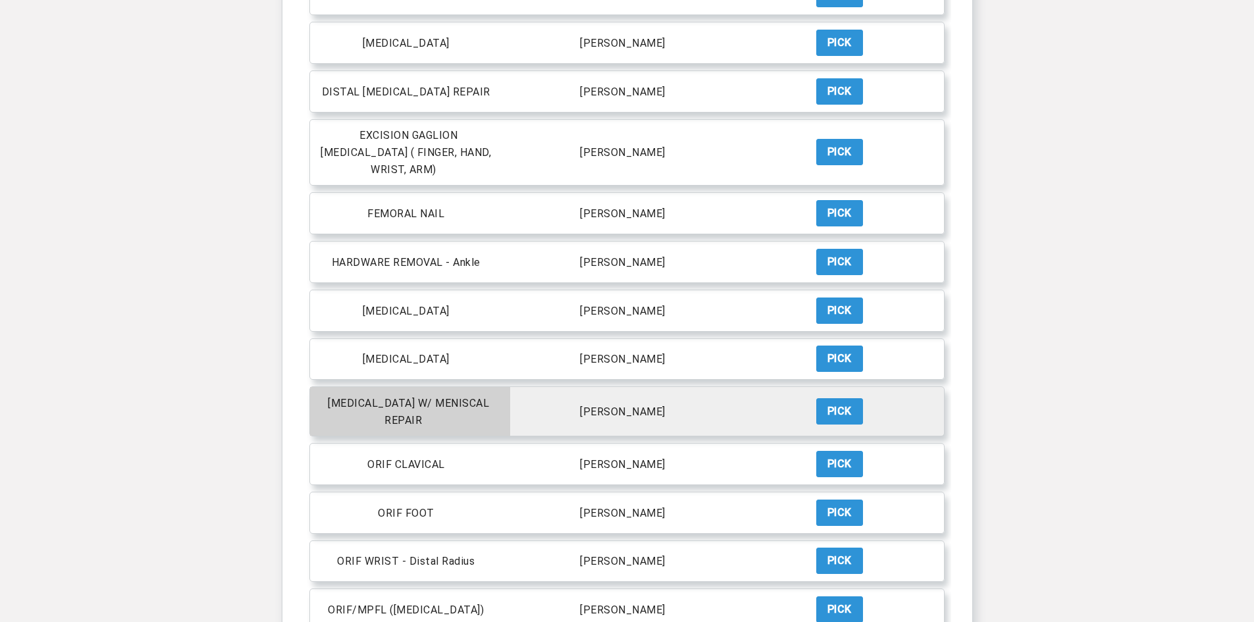
click at [460, 397] on p "[MEDICAL_DATA] W/ MENISCAL REPAIR" at bounding box center [408, 412] width 161 height 30
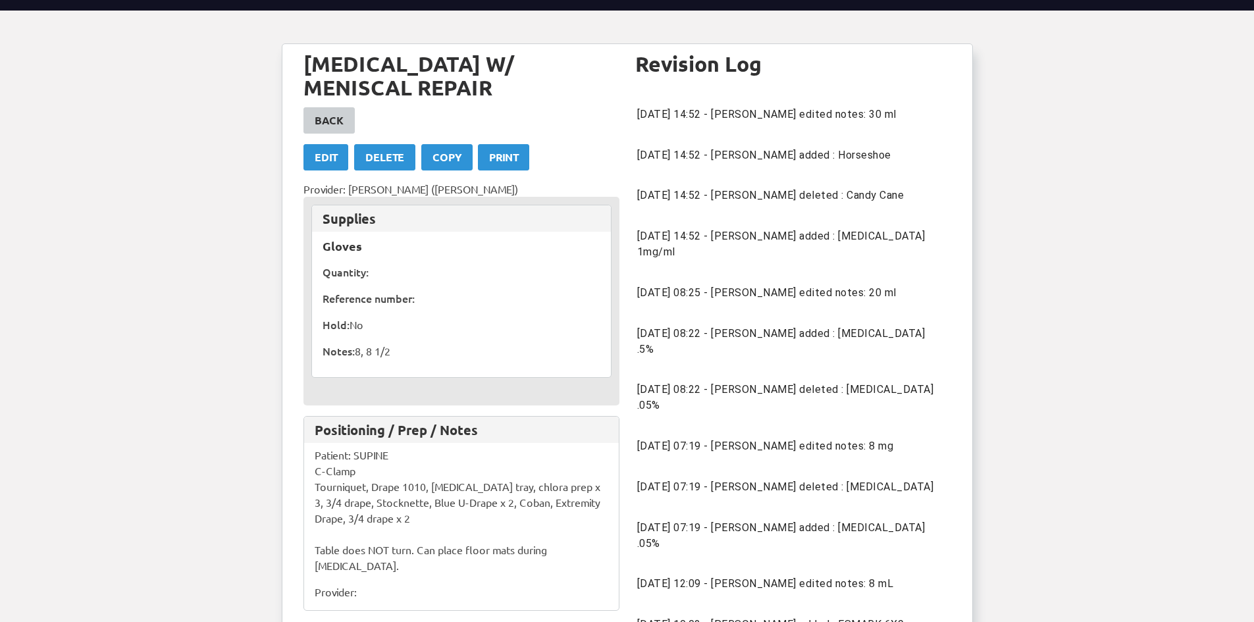
scroll to position [66, 0]
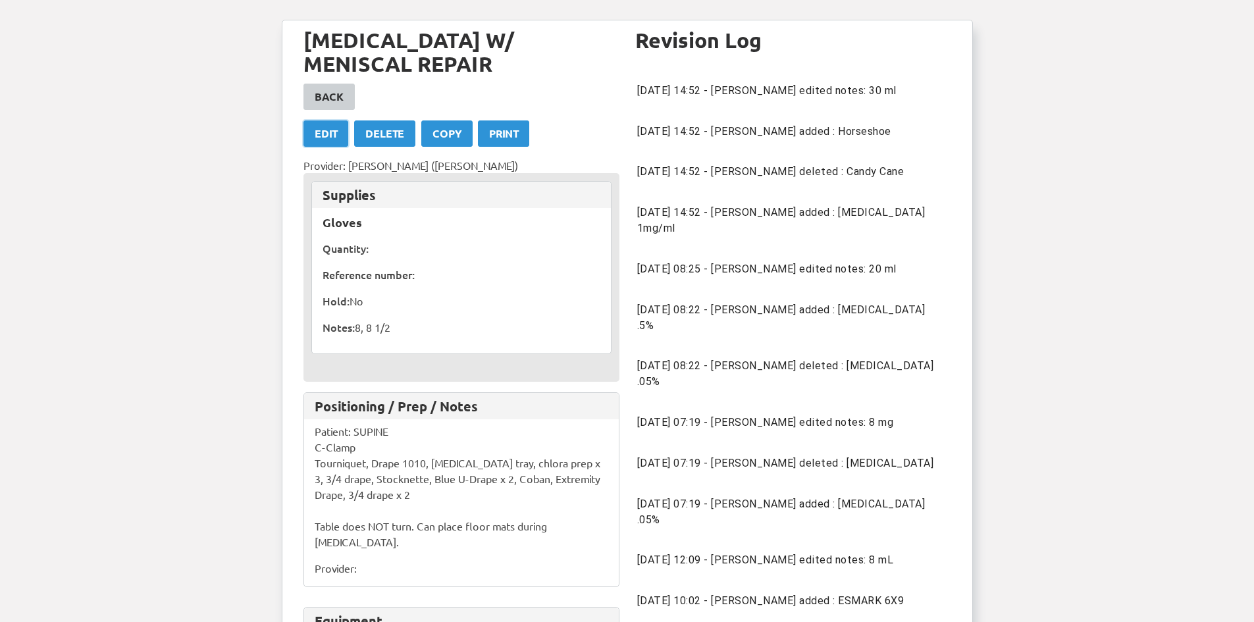
click at [344, 132] on link "Edit" at bounding box center [326, 134] width 45 height 26
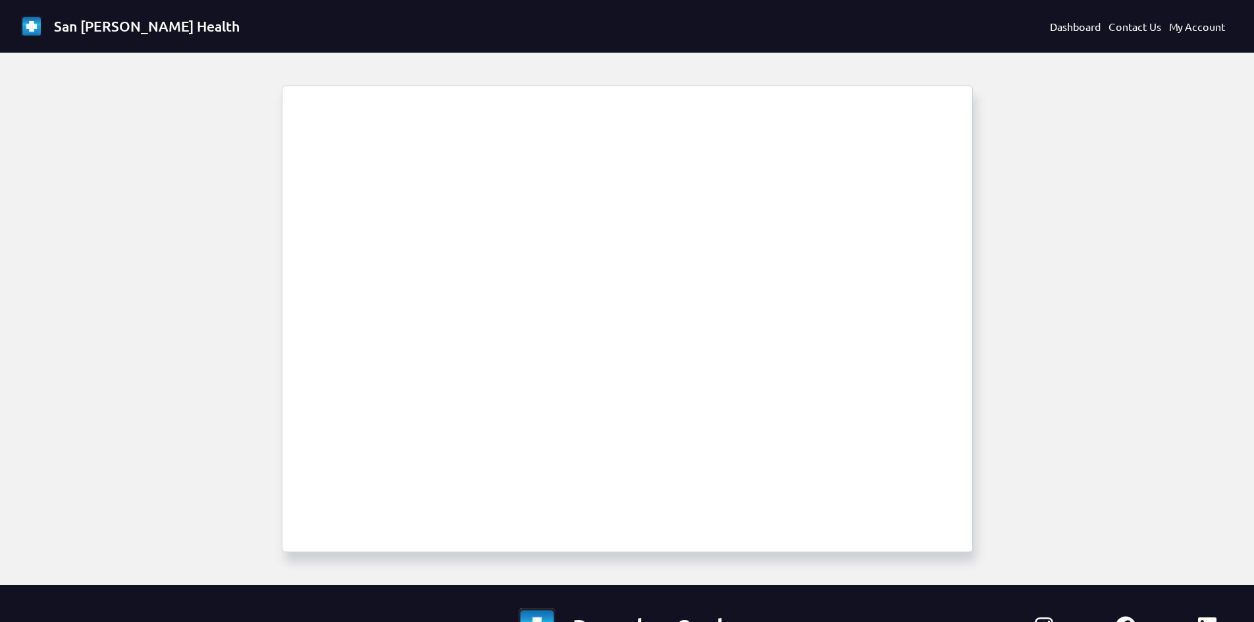
select select "1694"
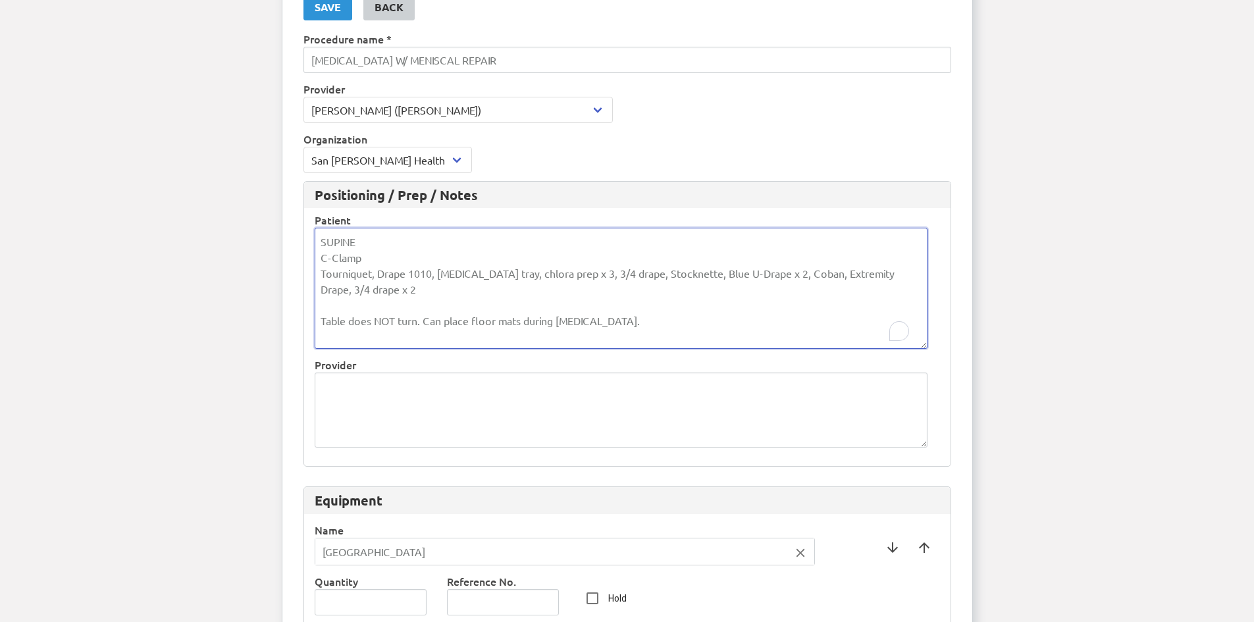
scroll to position [1, 0]
click at [626, 279] on textarea "SUPINE C-Clamp Tourniquet, Drape 1010, wet prep tray, chlora prep x 3, 3/4 drap…" at bounding box center [621, 288] width 613 height 121
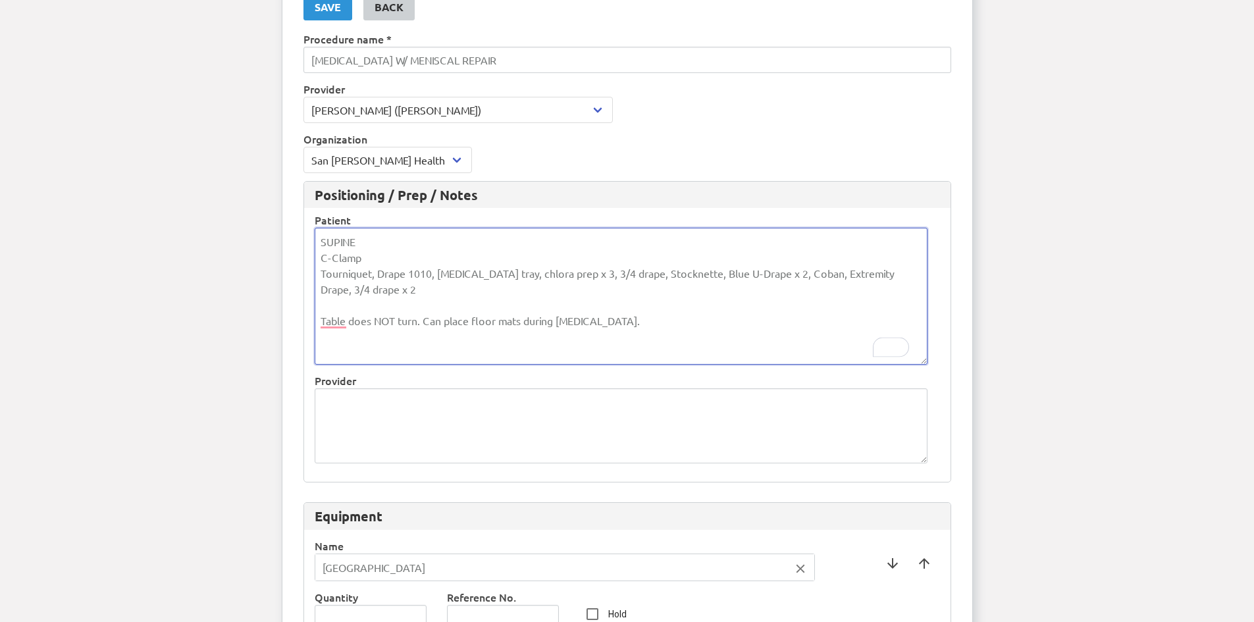
paste textarea "Step stool to put the foot pedal on"
type textarea "SUPINE C-Clamp Tourniquet, Drape 1010, wet prep tray, chlora prep x 3, 3/4 drap…"
click at [333, 13] on div "Save" at bounding box center [328, 7] width 26 height 16
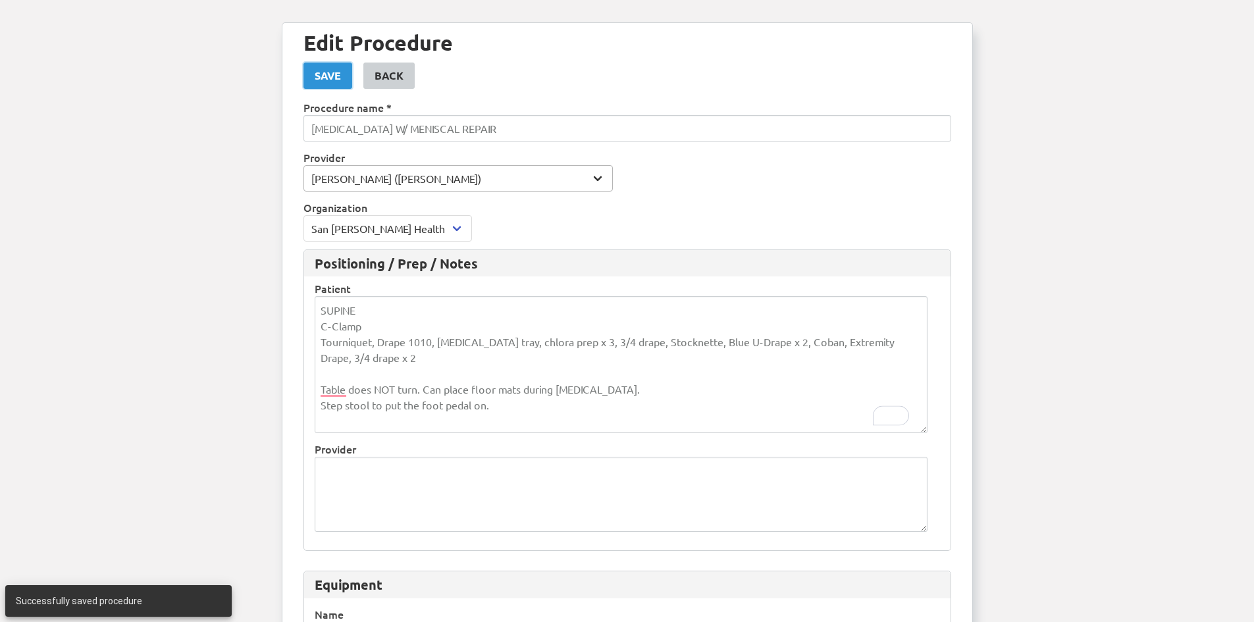
scroll to position [0, 0]
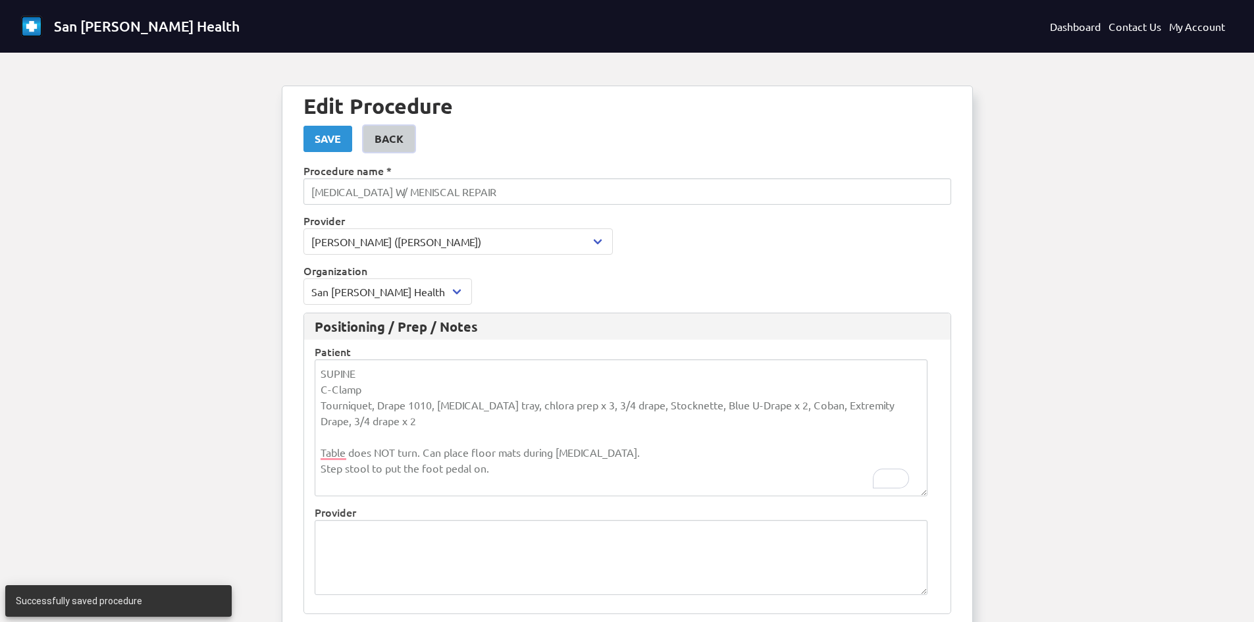
click at [402, 139] on div "Back" at bounding box center [389, 139] width 29 height 16
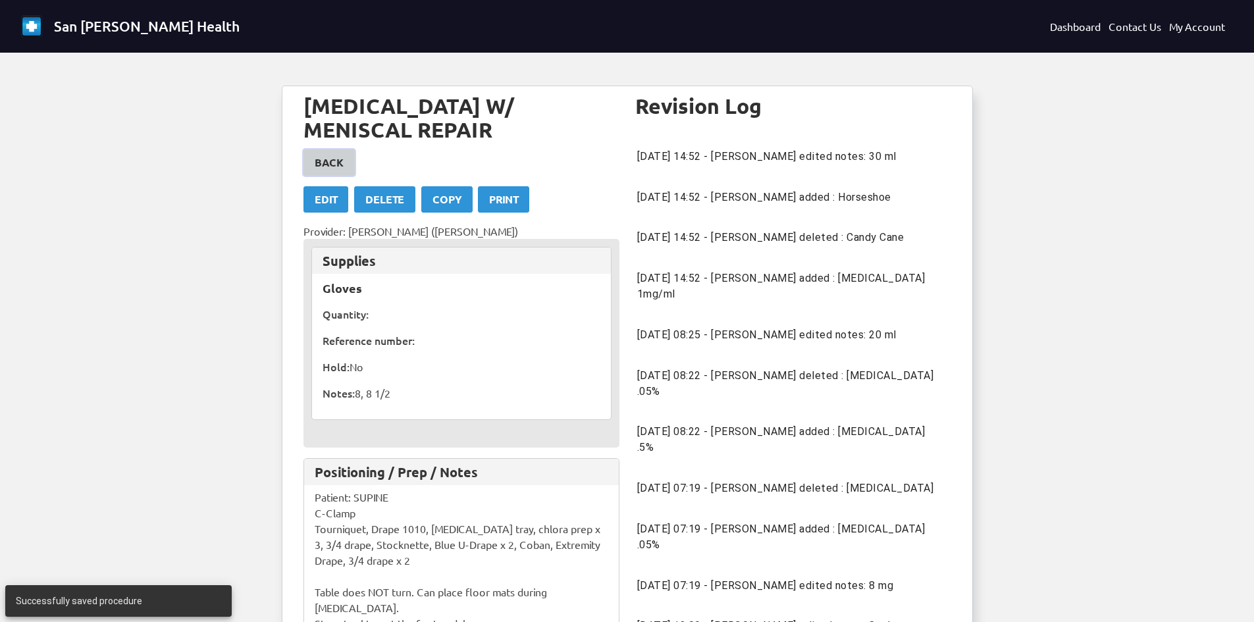
click at [321, 161] on div "Back" at bounding box center [329, 163] width 29 height 16
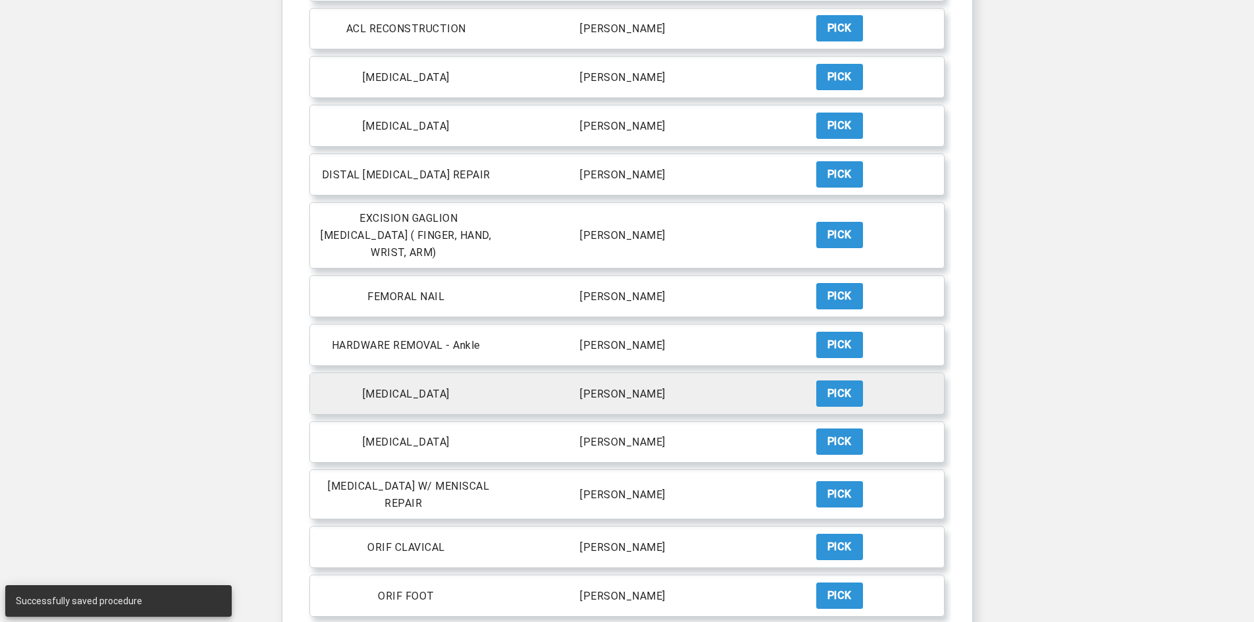
scroll to position [527, 0]
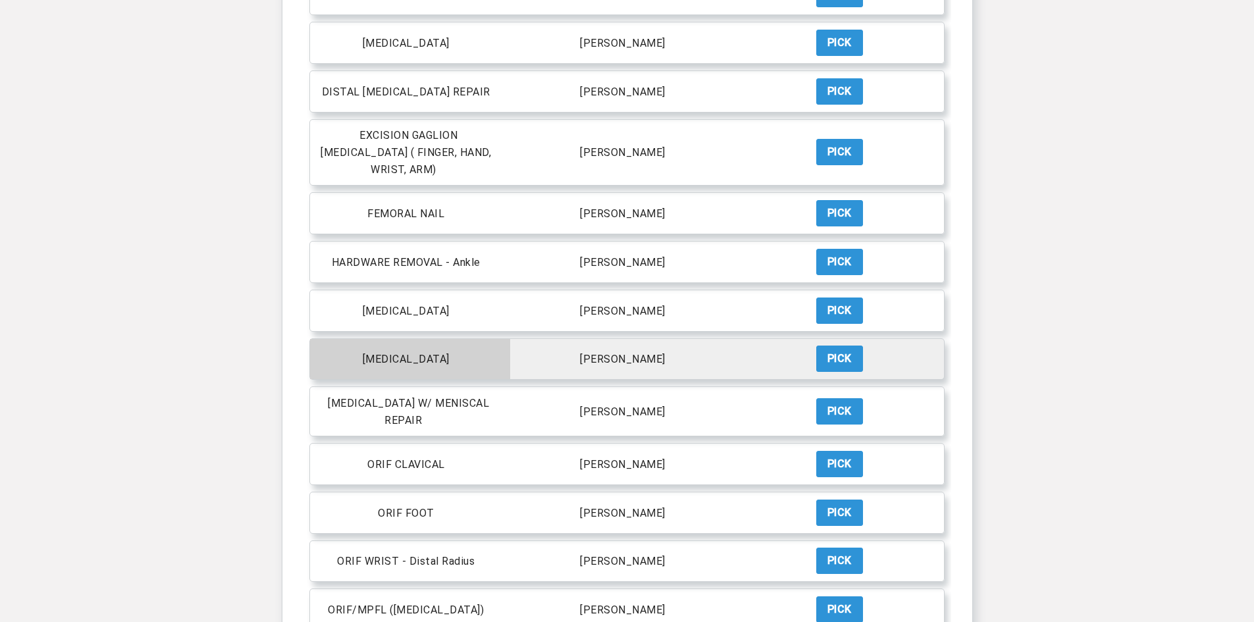
click at [415, 353] on p "[MEDICAL_DATA]" at bounding box center [406, 359] width 87 height 13
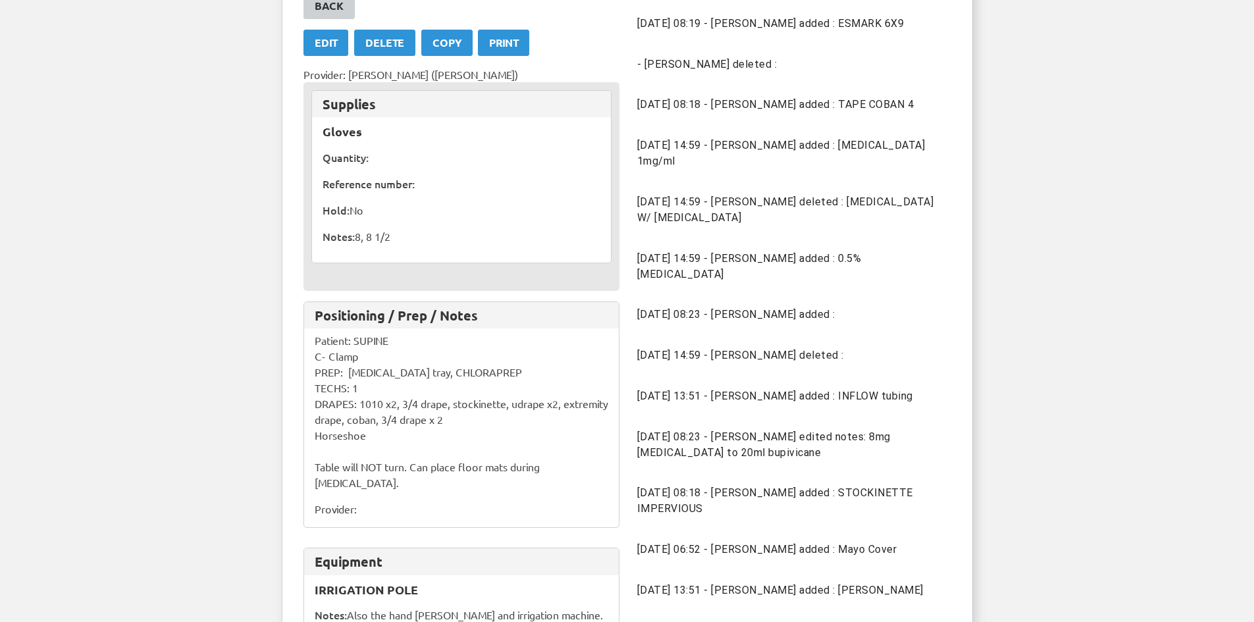
scroll to position [132, 0]
click at [334, 45] on div "Edit" at bounding box center [326, 44] width 22 height 16
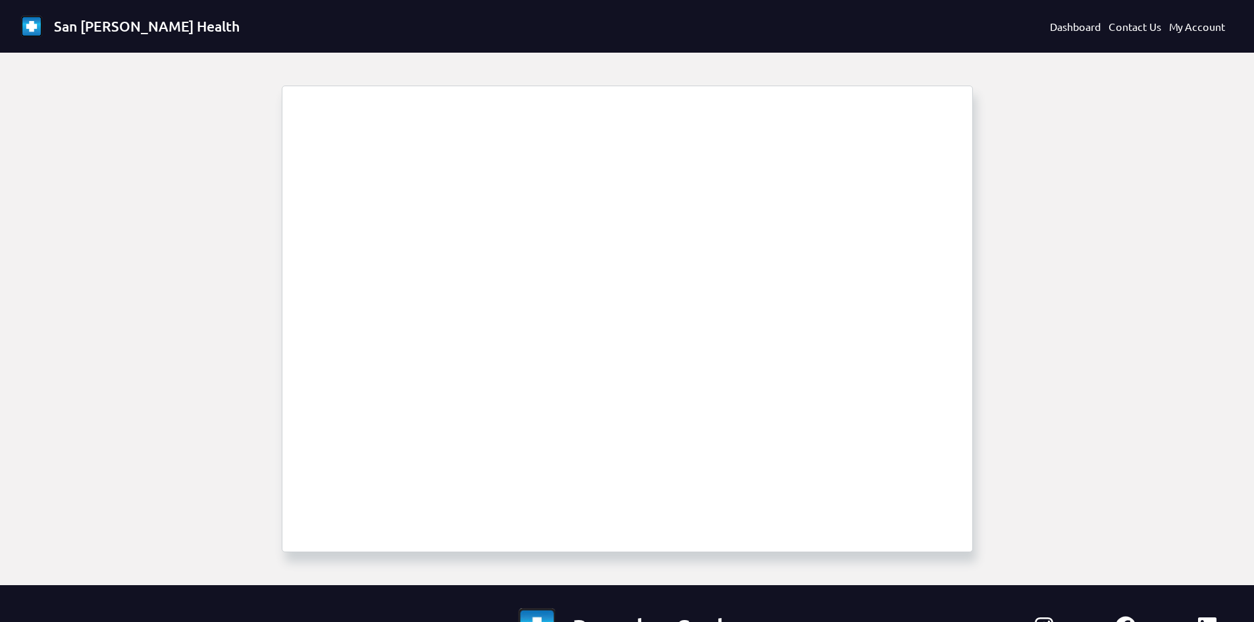
select select "1694"
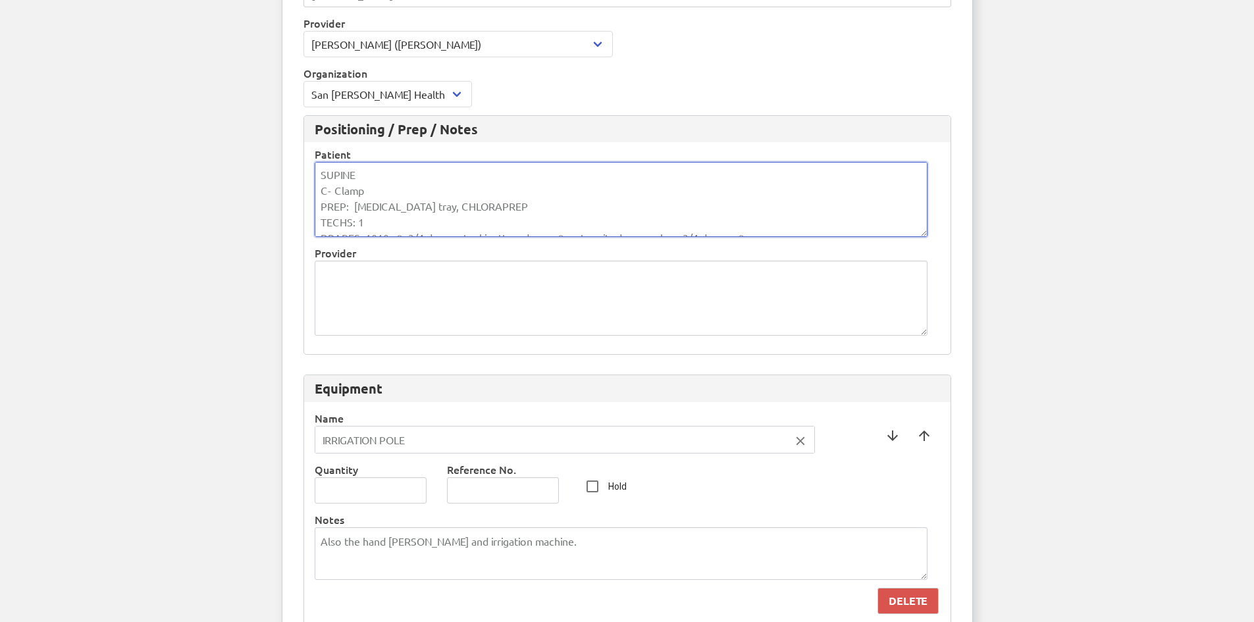
click at [614, 207] on textarea "SUPINE C- Clamp PREP: [MEDICAL_DATA] tray, CHLORAPREP TECHS: 1 DRAPES: 1010 x2,…" at bounding box center [621, 199] width 613 height 75
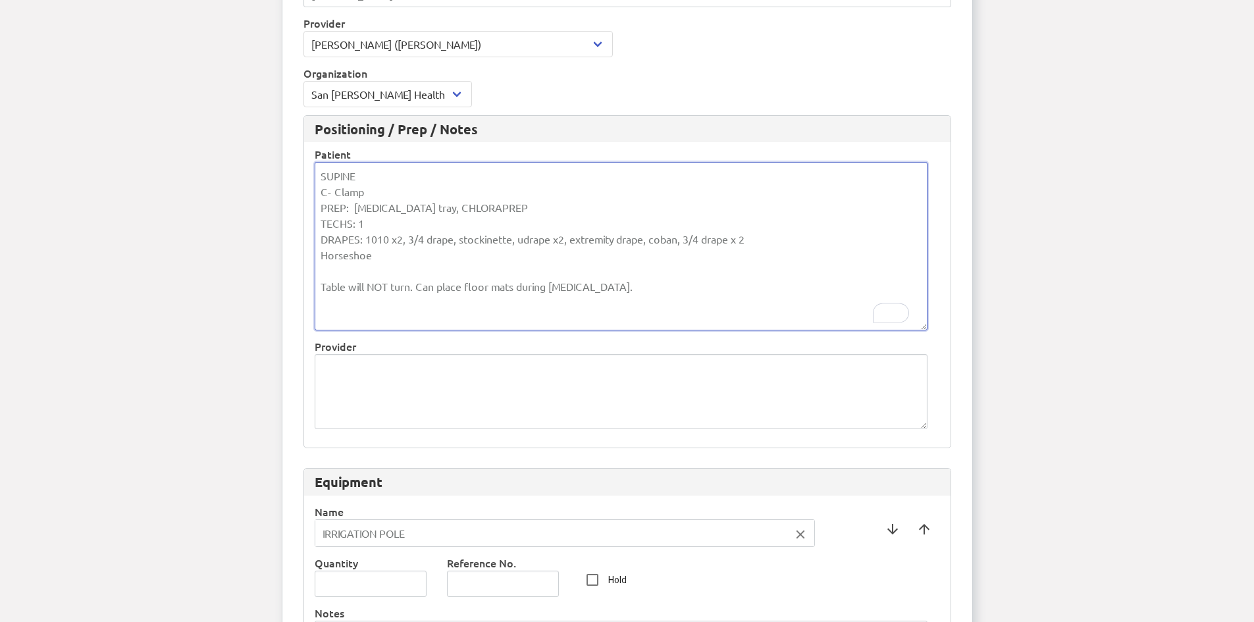
paste textarea "Step stool to put the foot pedal on"
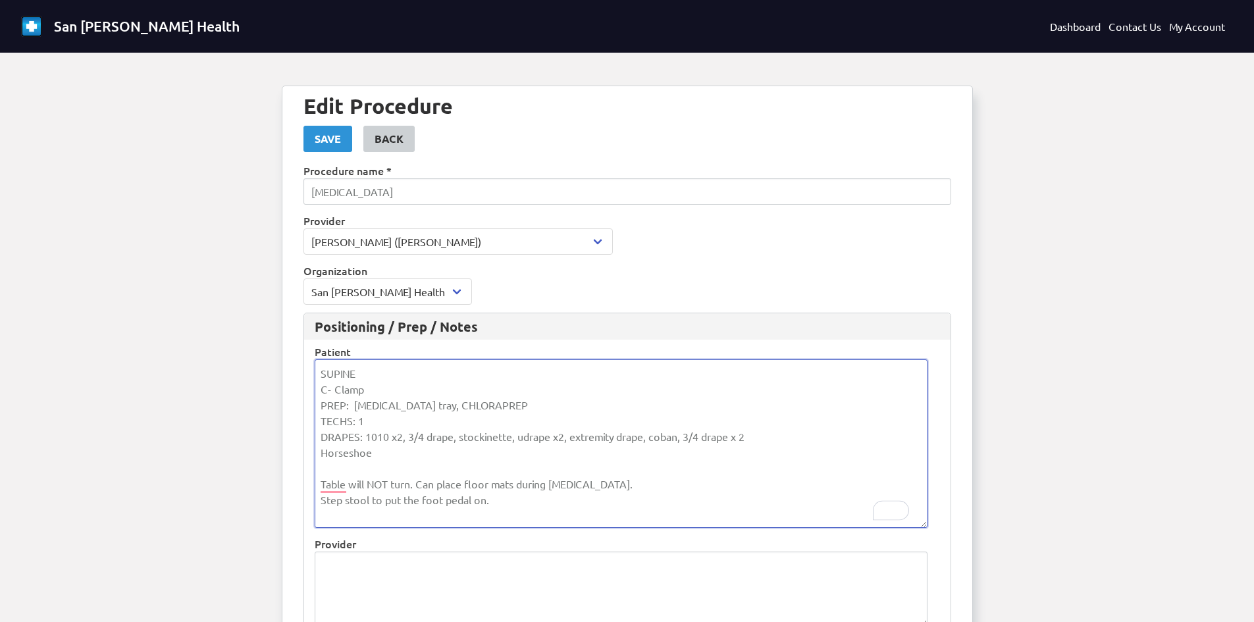
type textarea "SUPINE C- Clamp PREP: wet prep tray, CHLORAPREP TECHS: 1 DRAPES: 1010 x2, 3/4 d…"
click at [317, 146] on div "Save" at bounding box center [328, 139] width 26 height 16
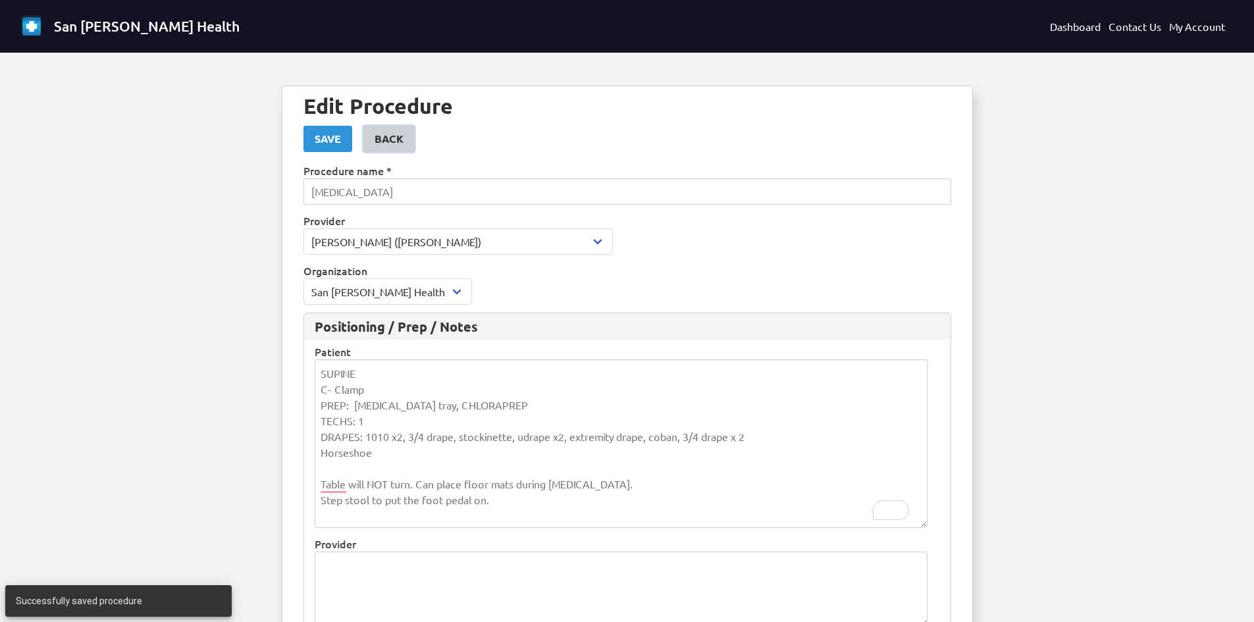
click at [385, 143] on div "Back" at bounding box center [389, 139] width 29 height 16
